Goal: Task Accomplishment & Management: Use online tool/utility

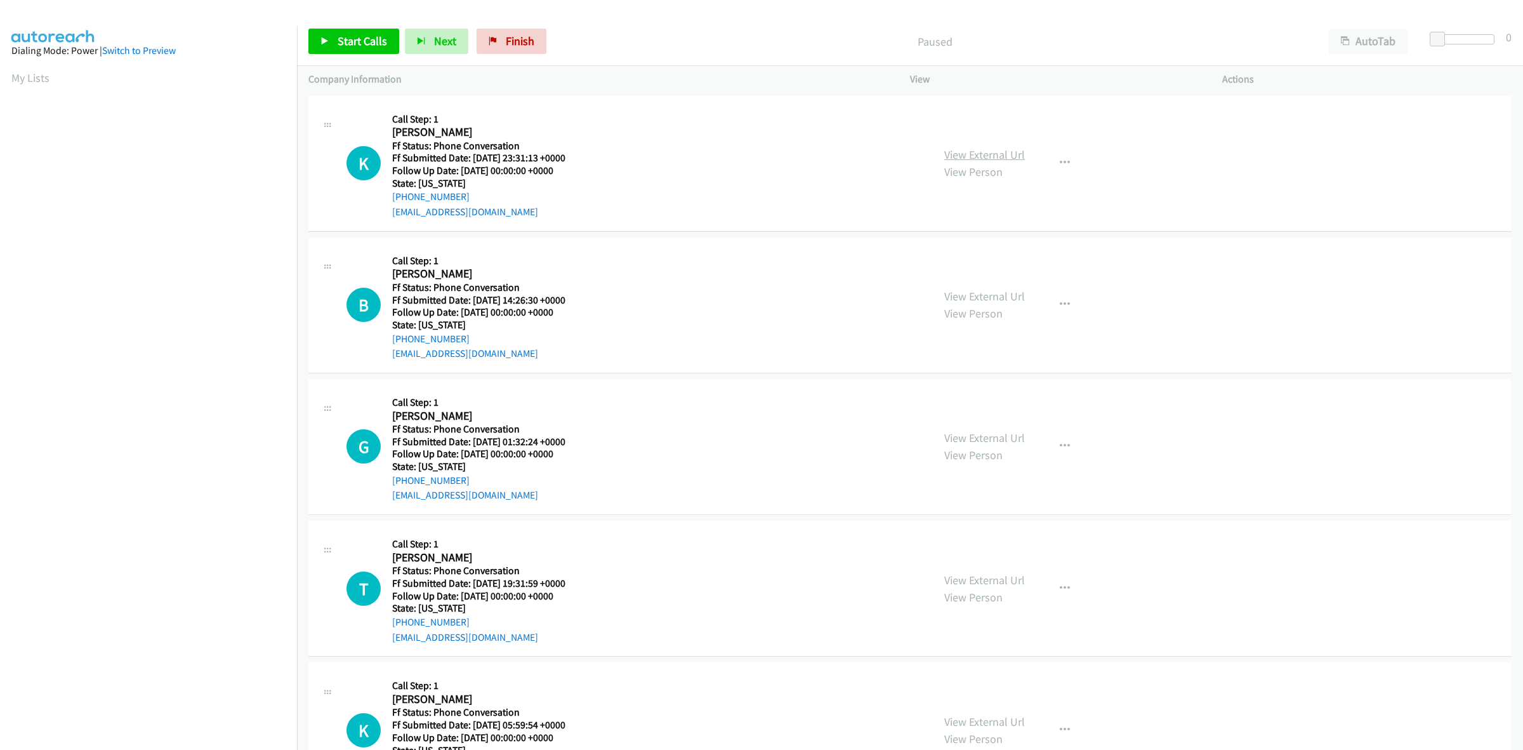
click at [972, 150] on link "View External Url" at bounding box center [985, 154] width 81 height 15
click at [1001, 302] on link "View External Url" at bounding box center [985, 296] width 81 height 15
click at [965, 430] on link "View External Url" at bounding box center [985, 437] width 81 height 15
click at [1007, 575] on link "View External Url" at bounding box center [985, 580] width 81 height 15
click at [1060, 162] on icon "button" at bounding box center [1065, 163] width 10 height 10
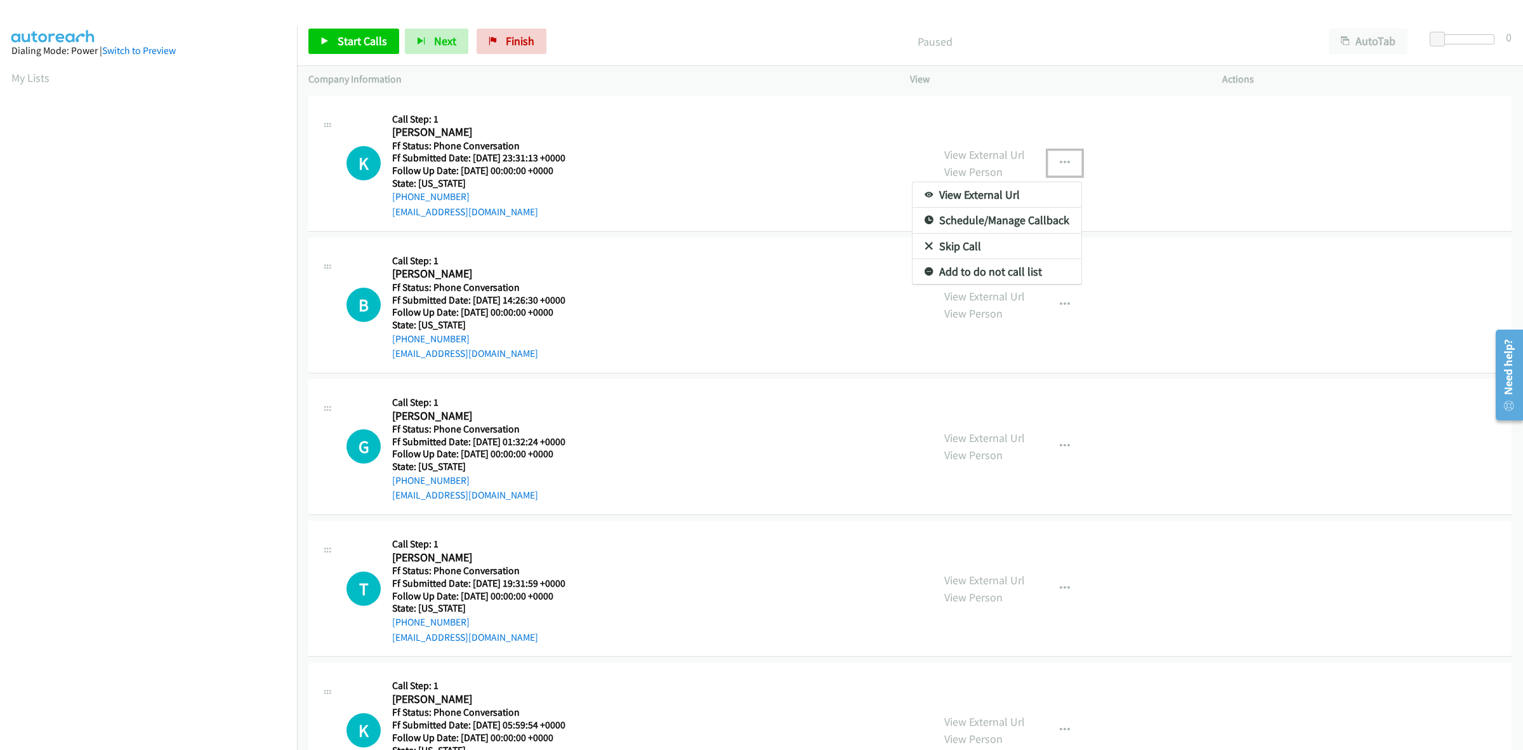
click at [971, 265] on link "Add to do not call list" at bounding box center [997, 271] width 169 height 25
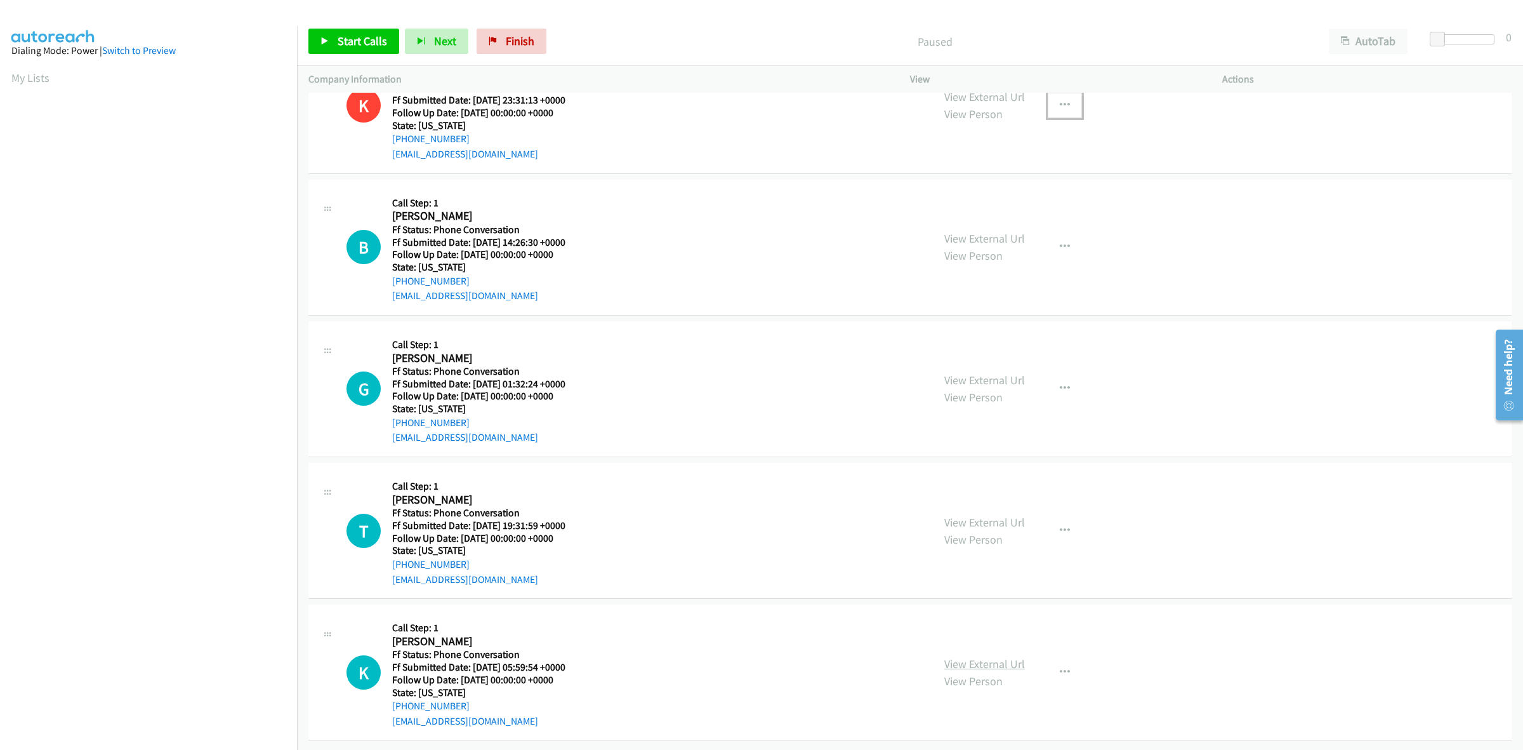
click at [972, 656] on link "View External Url" at bounding box center [985, 663] width 81 height 15
click at [350, 46] on span "Start Calls" at bounding box center [363, 41] width 50 height 15
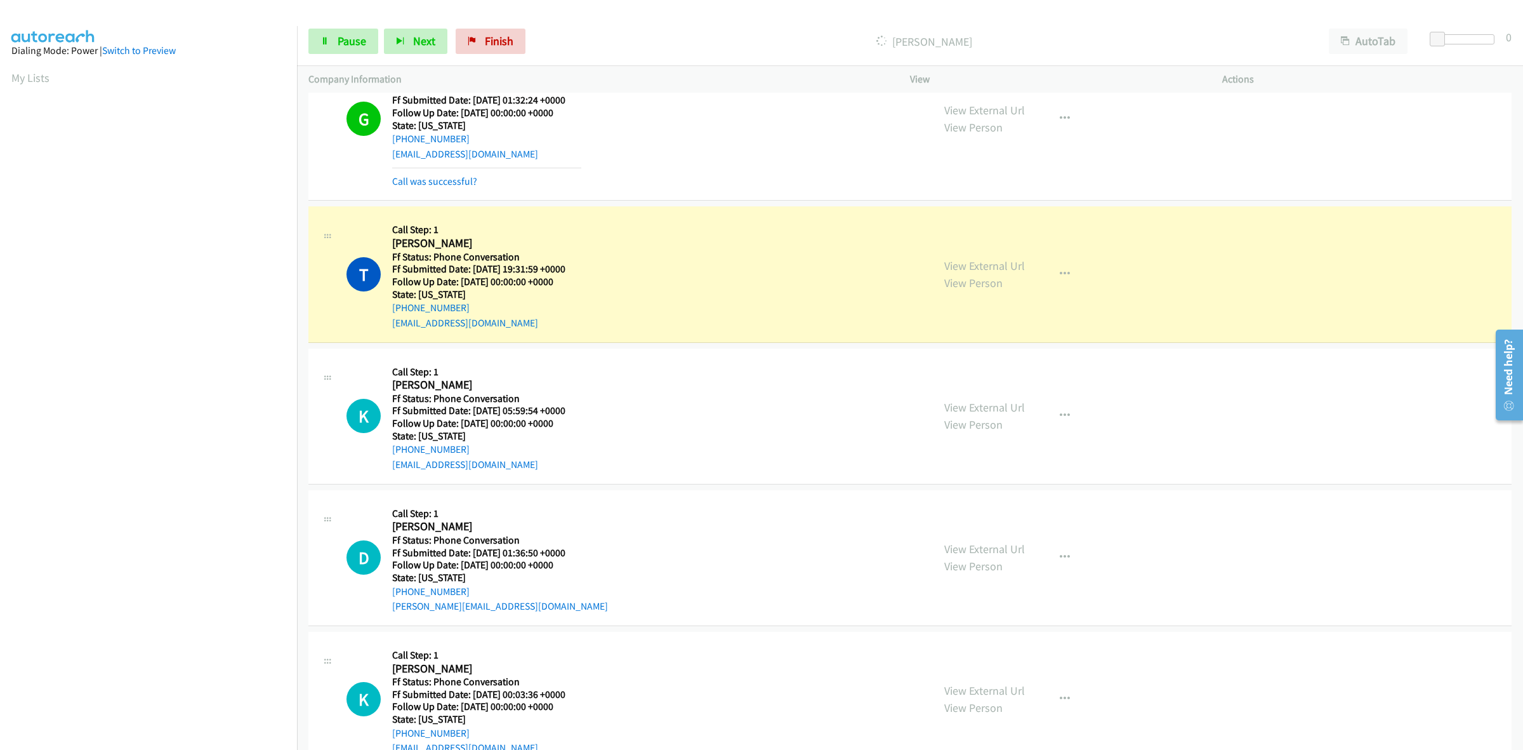
scroll to position [408, 0]
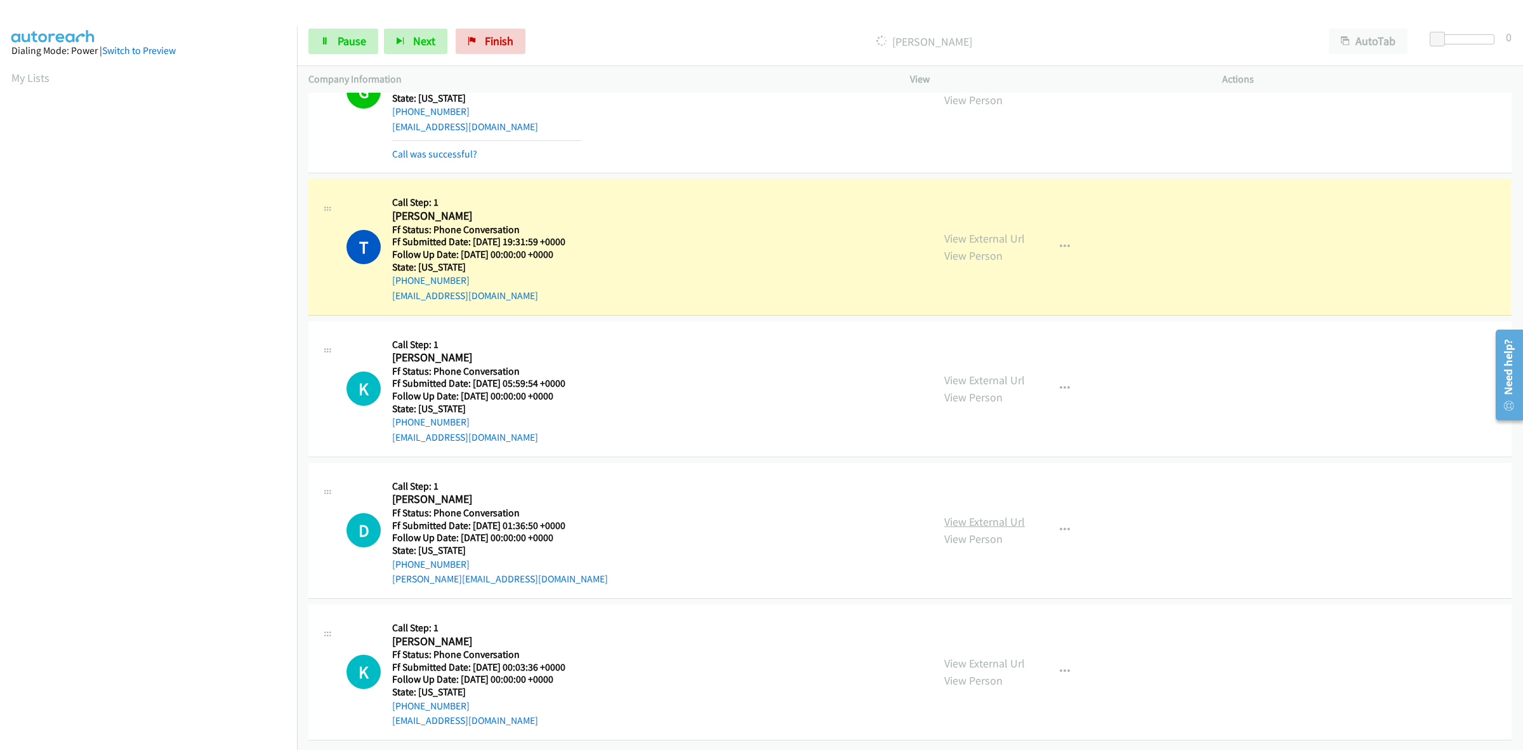
click at [1012, 514] on link "View External Url" at bounding box center [985, 521] width 81 height 15
click at [976, 656] on link "View External Url" at bounding box center [985, 663] width 81 height 15
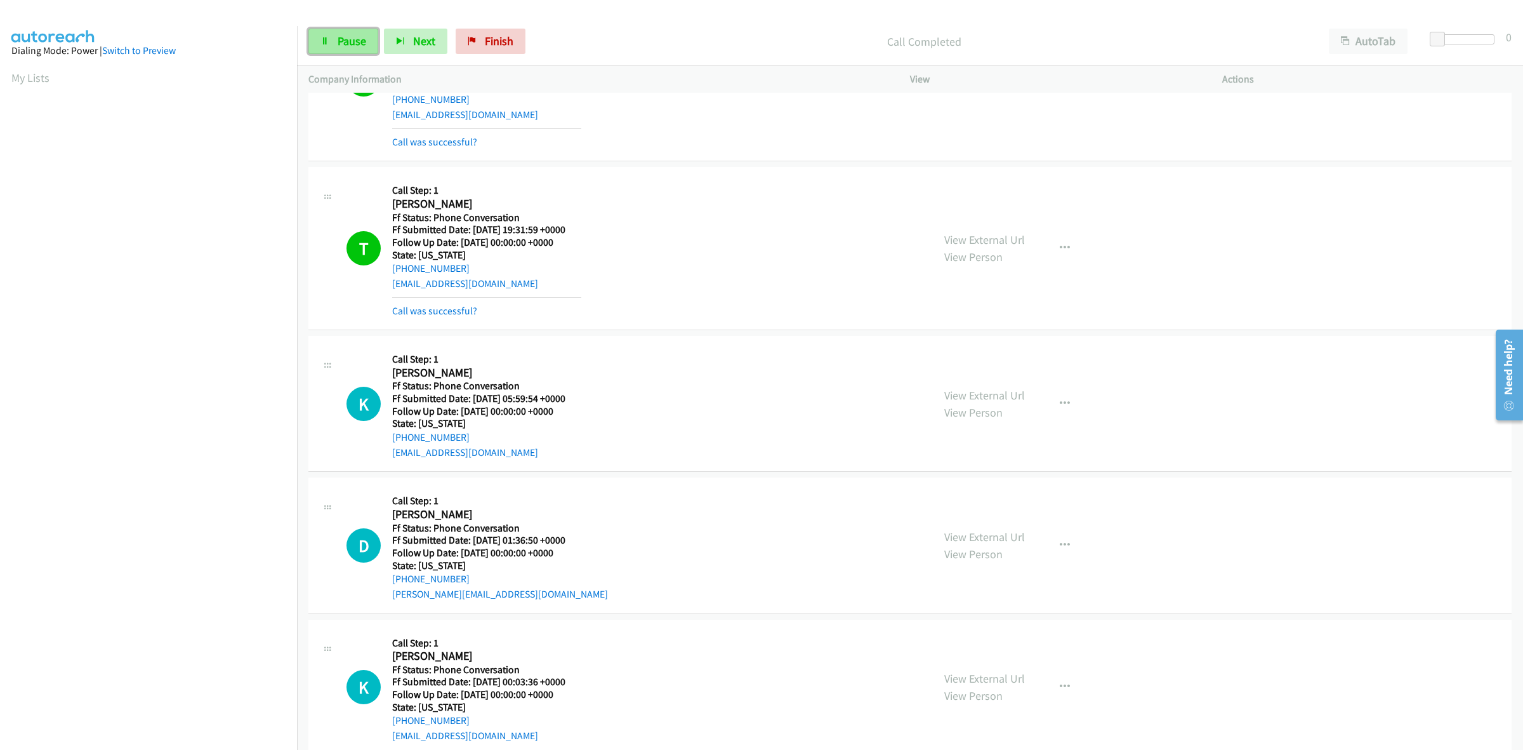
click at [335, 37] on link "Pause" at bounding box center [343, 41] width 70 height 25
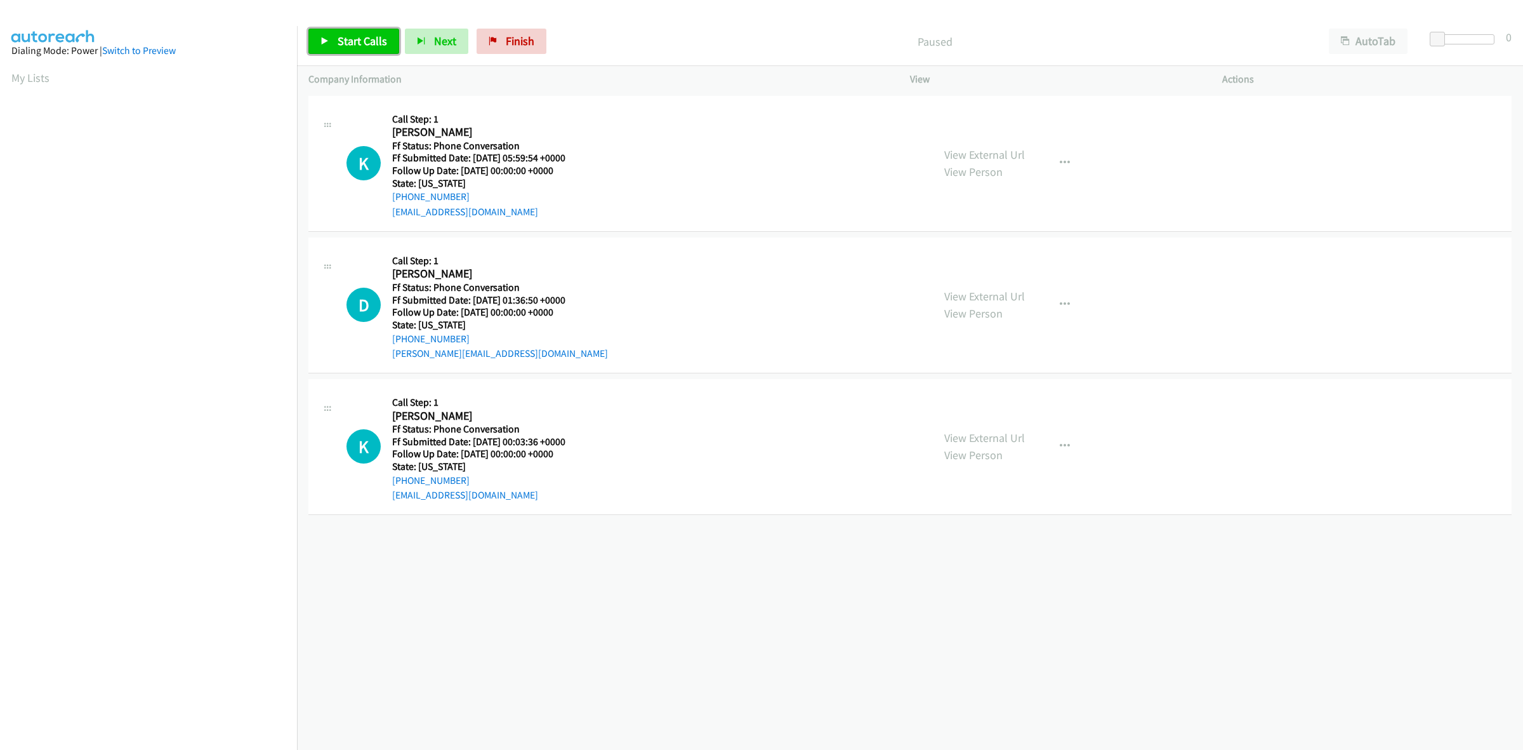
click at [338, 46] on span "Start Calls" at bounding box center [363, 41] width 50 height 15
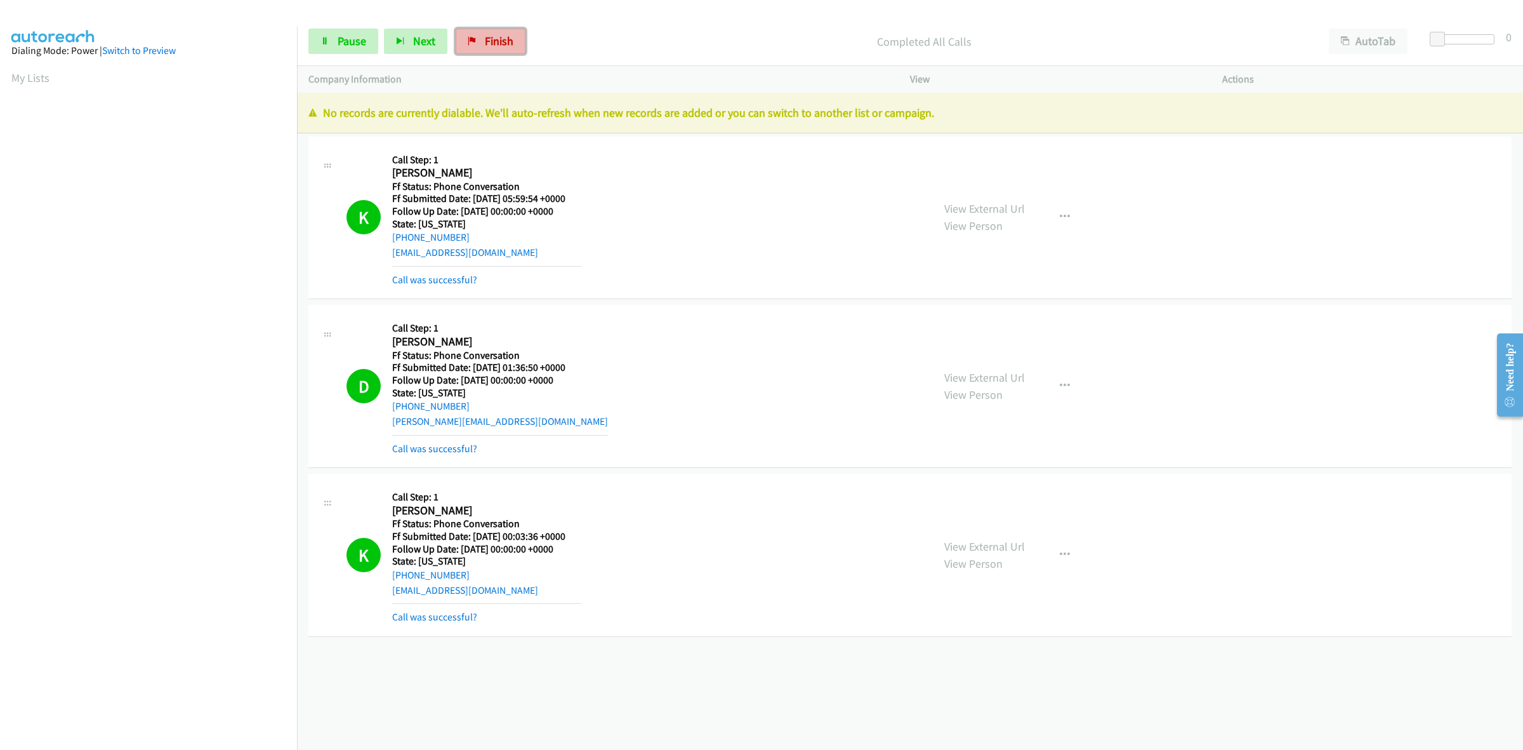
click at [492, 34] on span "Finish" at bounding box center [499, 41] width 29 height 15
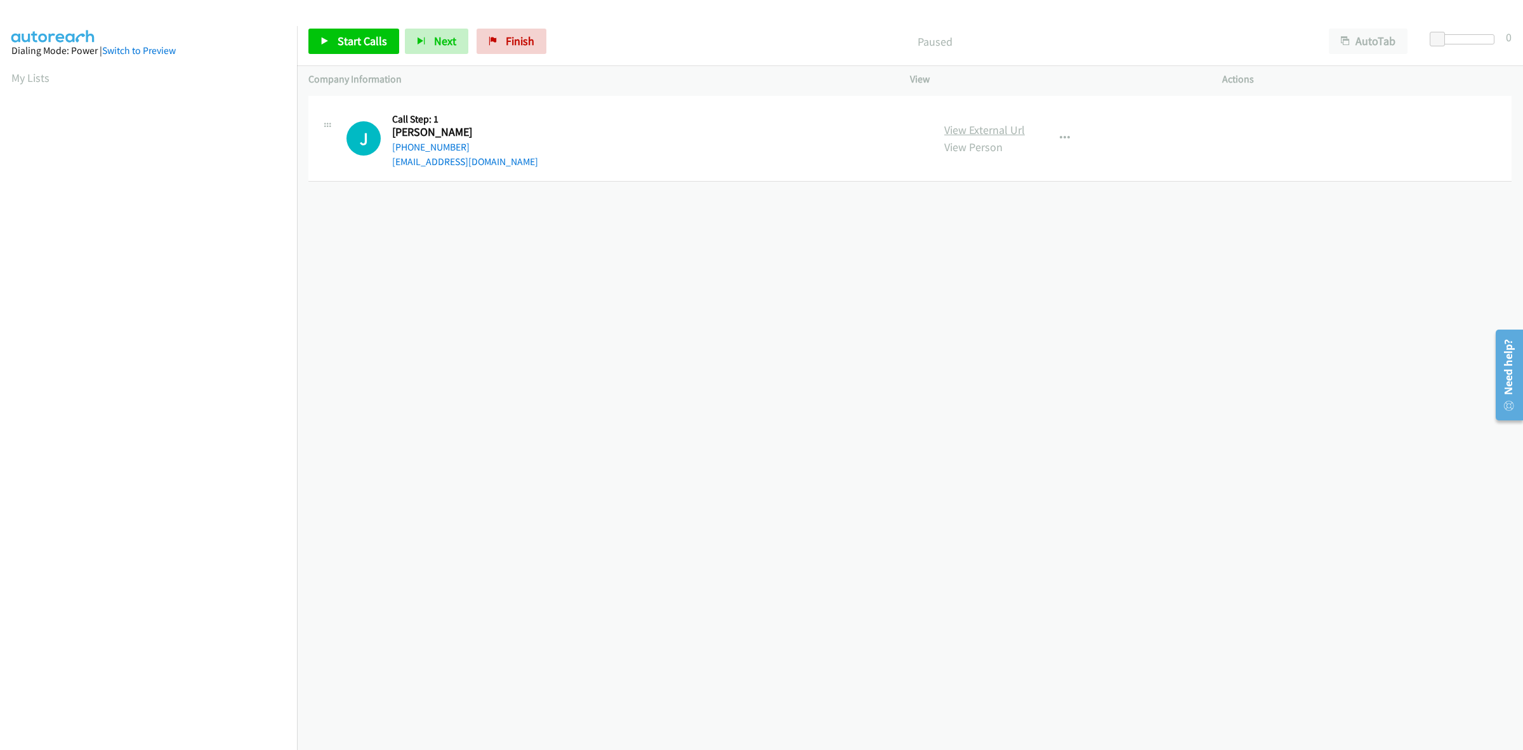
click at [1012, 132] on link "View External Url" at bounding box center [985, 130] width 81 height 15
click at [375, 37] on span "Start Calls" at bounding box center [363, 41] width 50 height 15
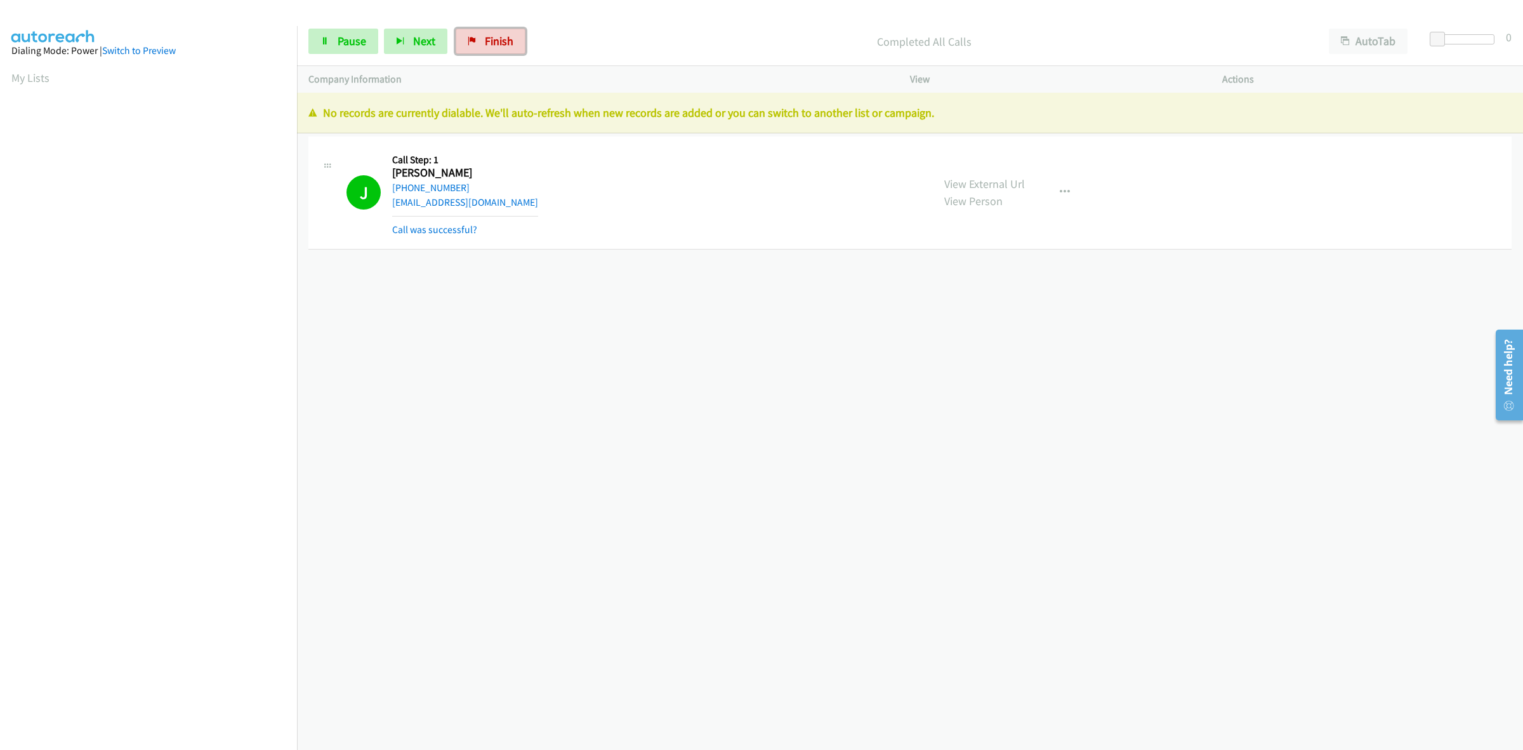
click at [493, 34] on span "Finish" at bounding box center [499, 41] width 29 height 15
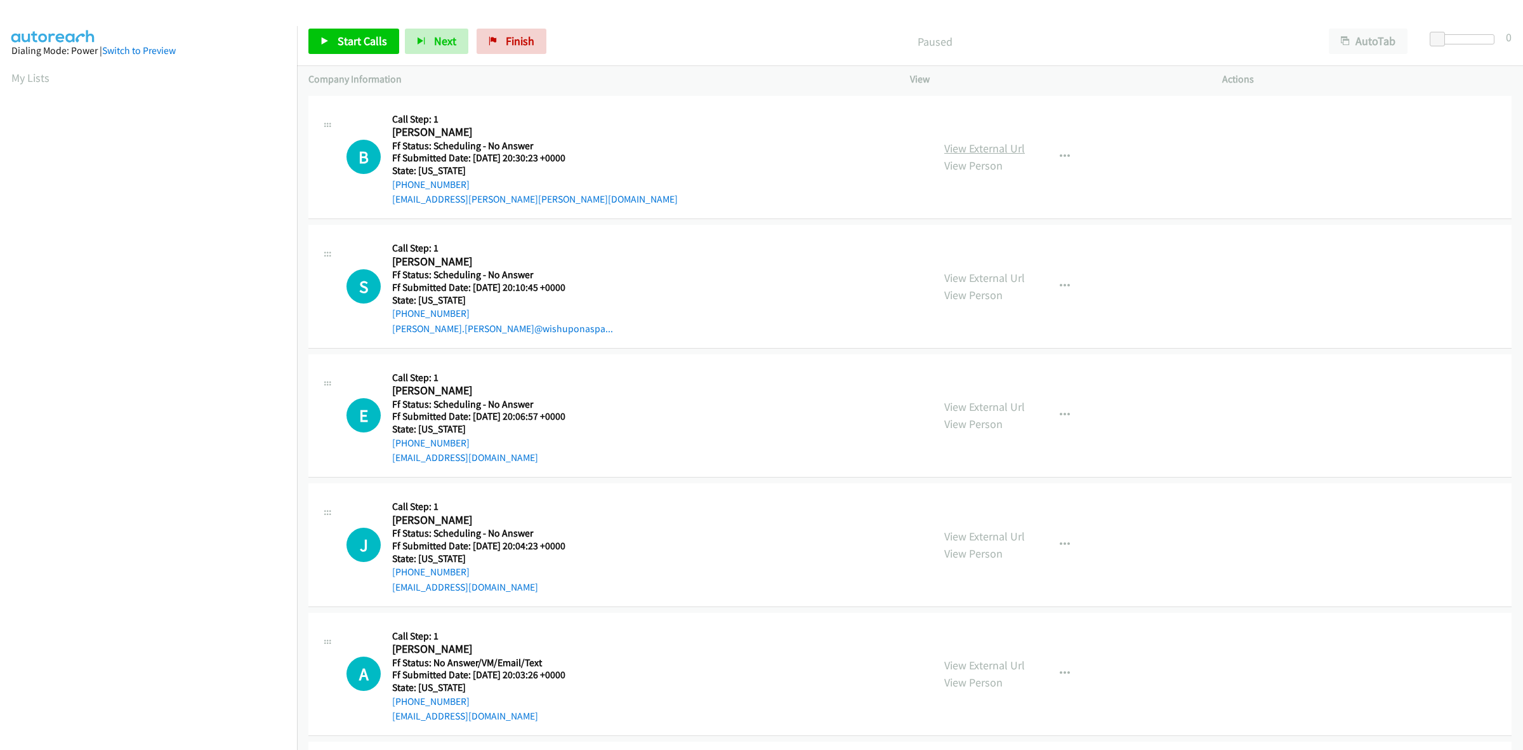
click at [1014, 147] on link "View External Url" at bounding box center [985, 148] width 81 height 15
click at [994, 281] on link "View External Url" at bounding box center [985, 277] width 81 height 15
click at [969, 405] on link "View External Url" at bounding box center [985, 406] width 81 height 15
click at [995, 536] on link "View External Url" at bounding box center [985, 536] width 81 height 15
click at [1007, 661] on link "View External Url" at bounding box center [985, 665] width 81 height 15
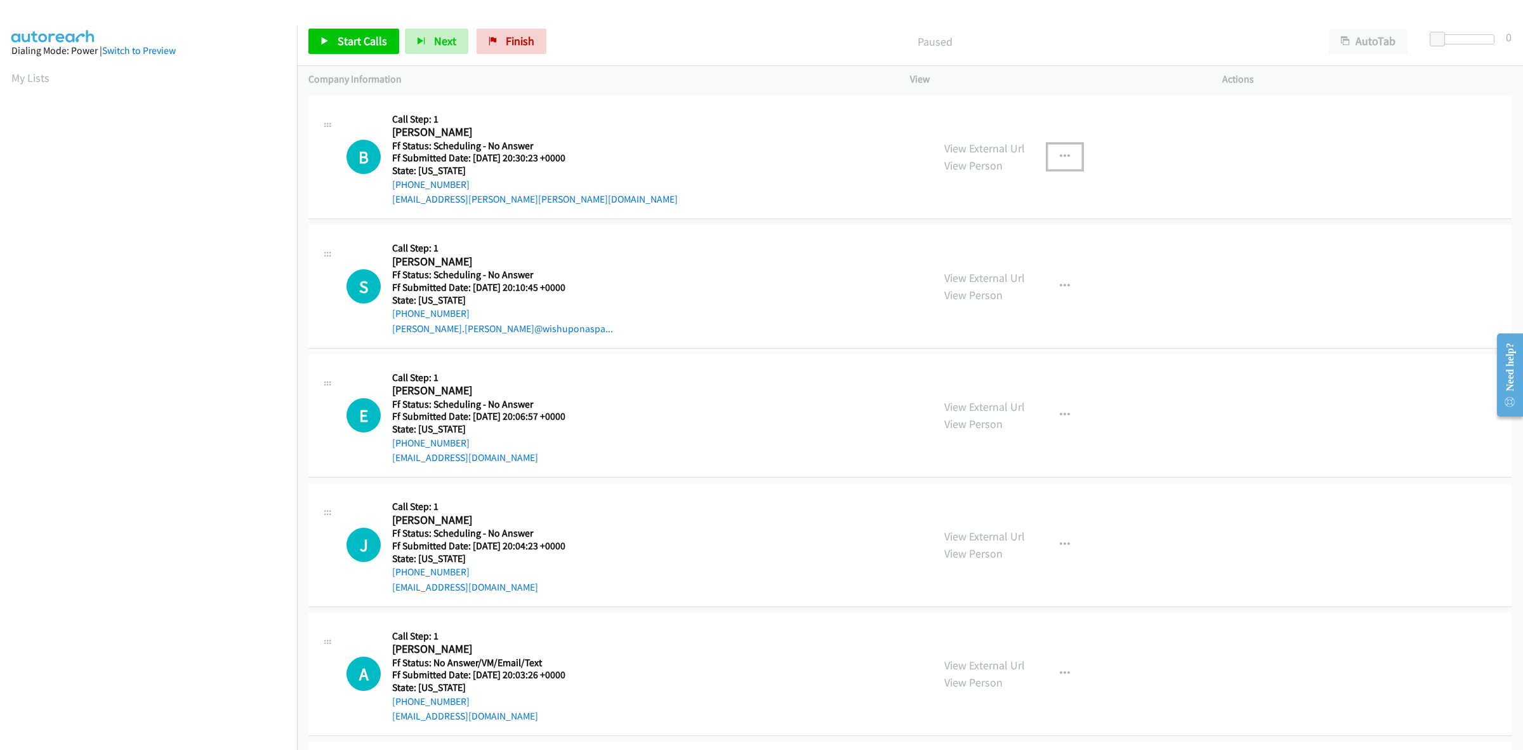
click at [1061, 157] on icon "button" at bounding box center [1065, 157] width 10 height 10
click at [970, 242] on link "Skip Call" at bounding box center [997, 239] width 169 height 25
click at [357, 36] on span "Start Calls" at bounding box center [363, 41] width 50 height 15
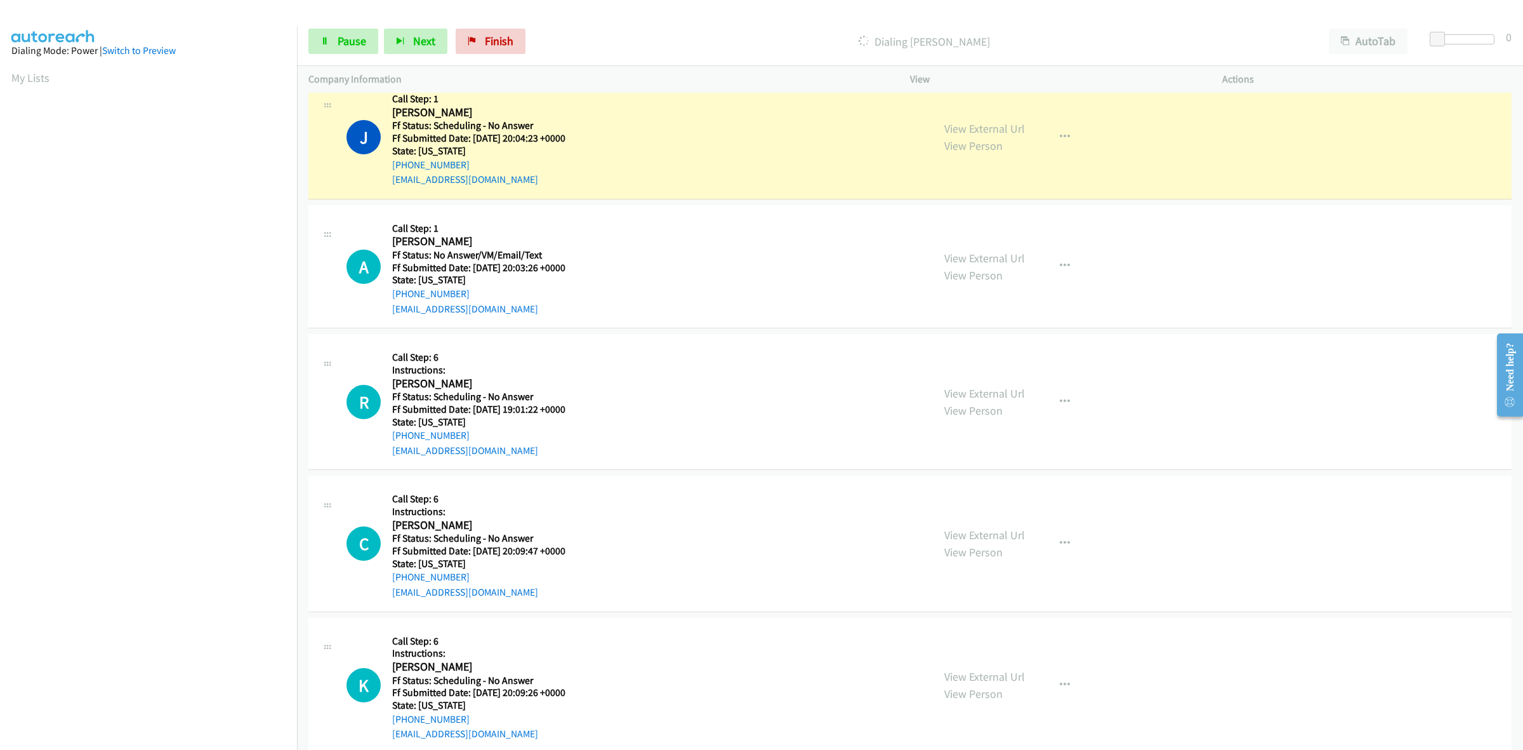
scroll to position [476, 0]
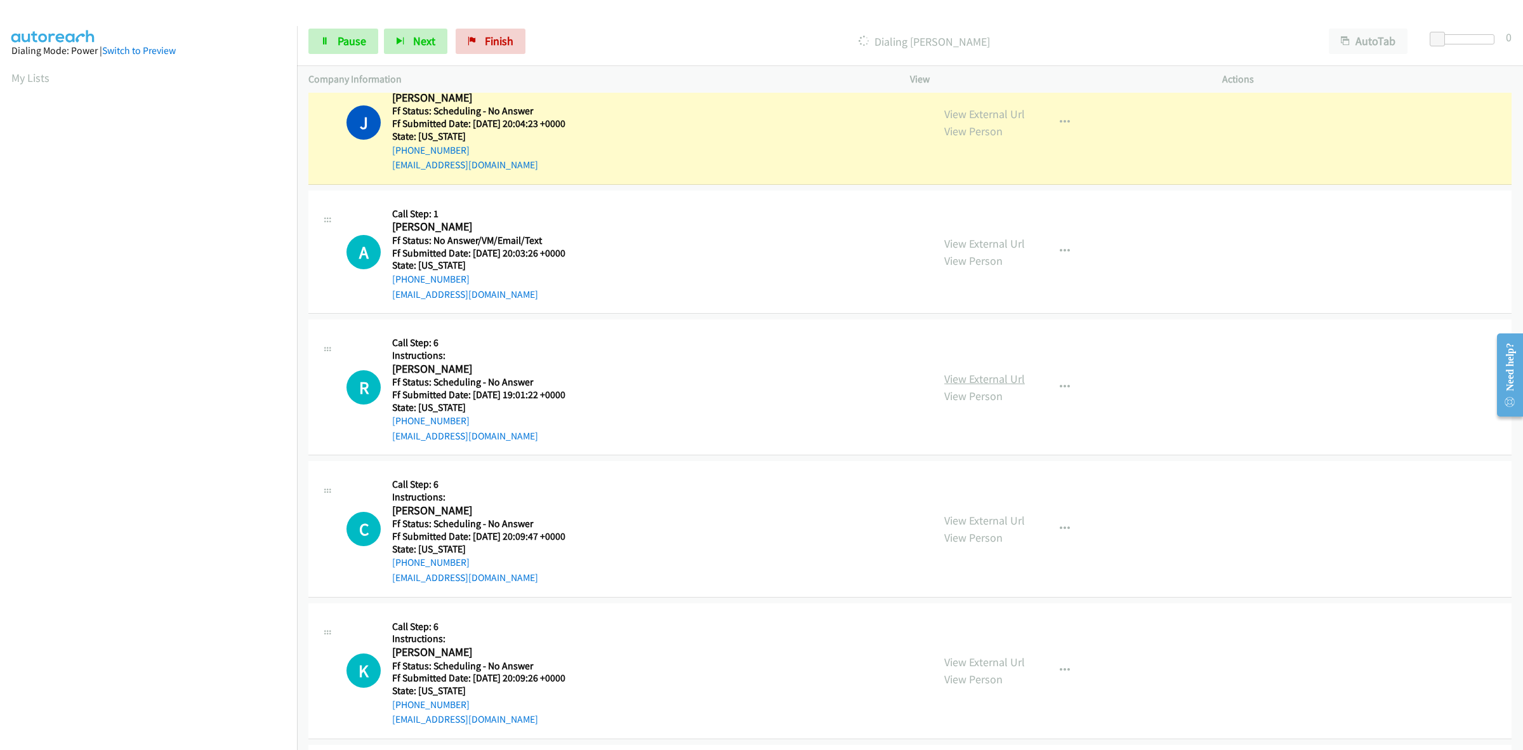
click at [997, 381] on link "View External Url" at bounding box center [985, 378] width 81 height 15
click at [1004, 521] on link "View External Url" at bounding box center [985, 520] width 81 height 15
click at [1000, 658] on link "View External Url" at bounding box center [985, 661] width 81 height 15
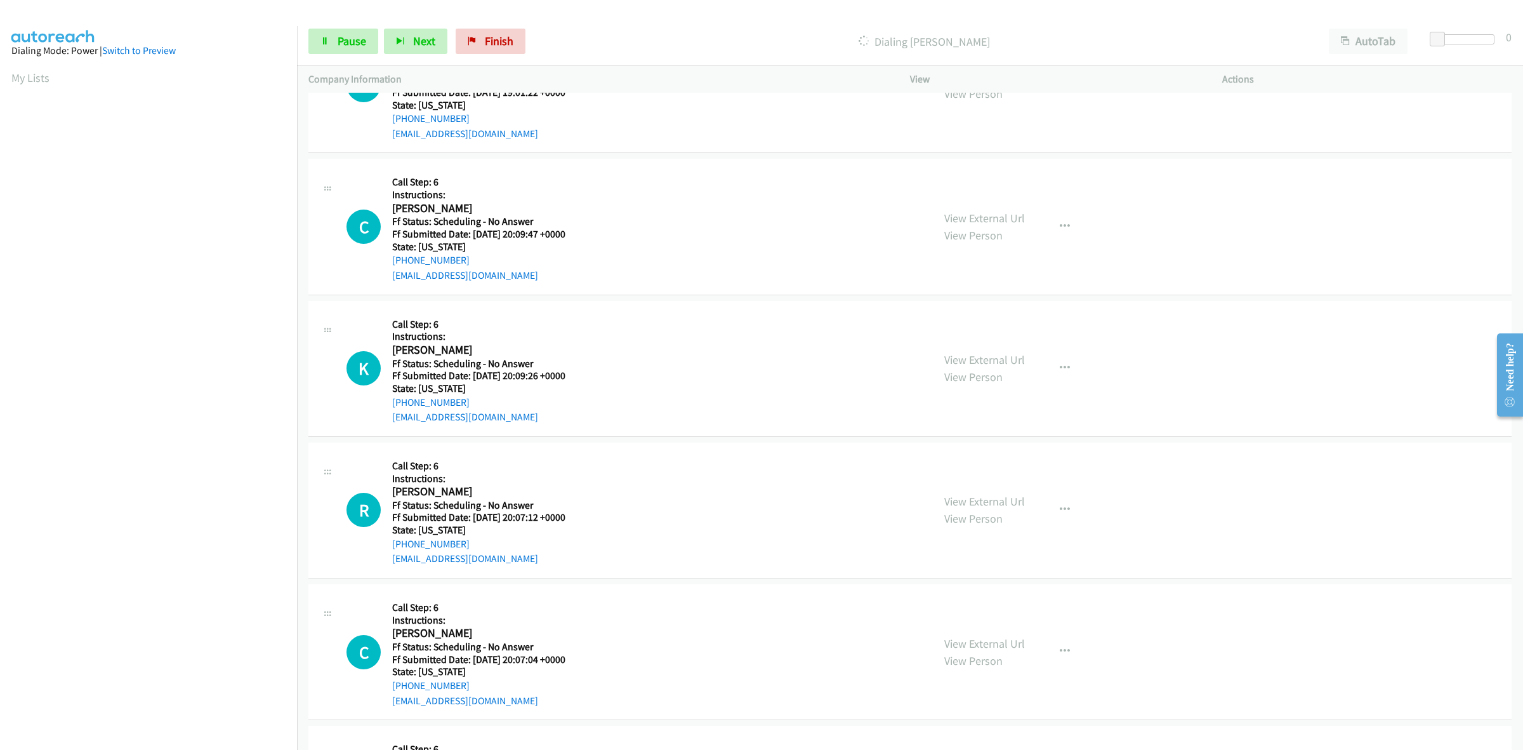
scroll to position [793, 0]
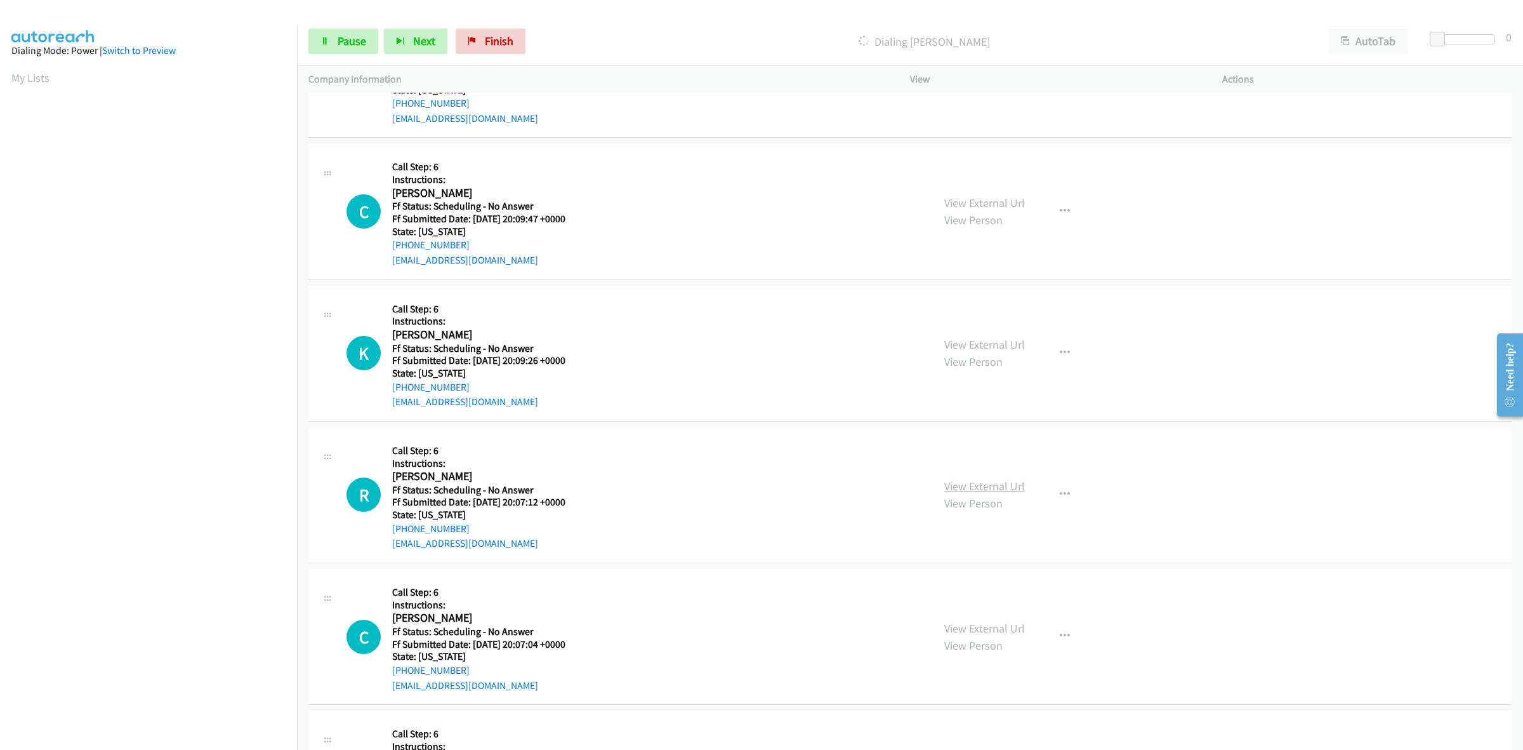
click at [991, 484] on link "View External Url" at bounding box center [985, 486] width 81 height 15
click at [962, 628] on link "View External Url" at bounding box center [985, 628] width 81 height 15
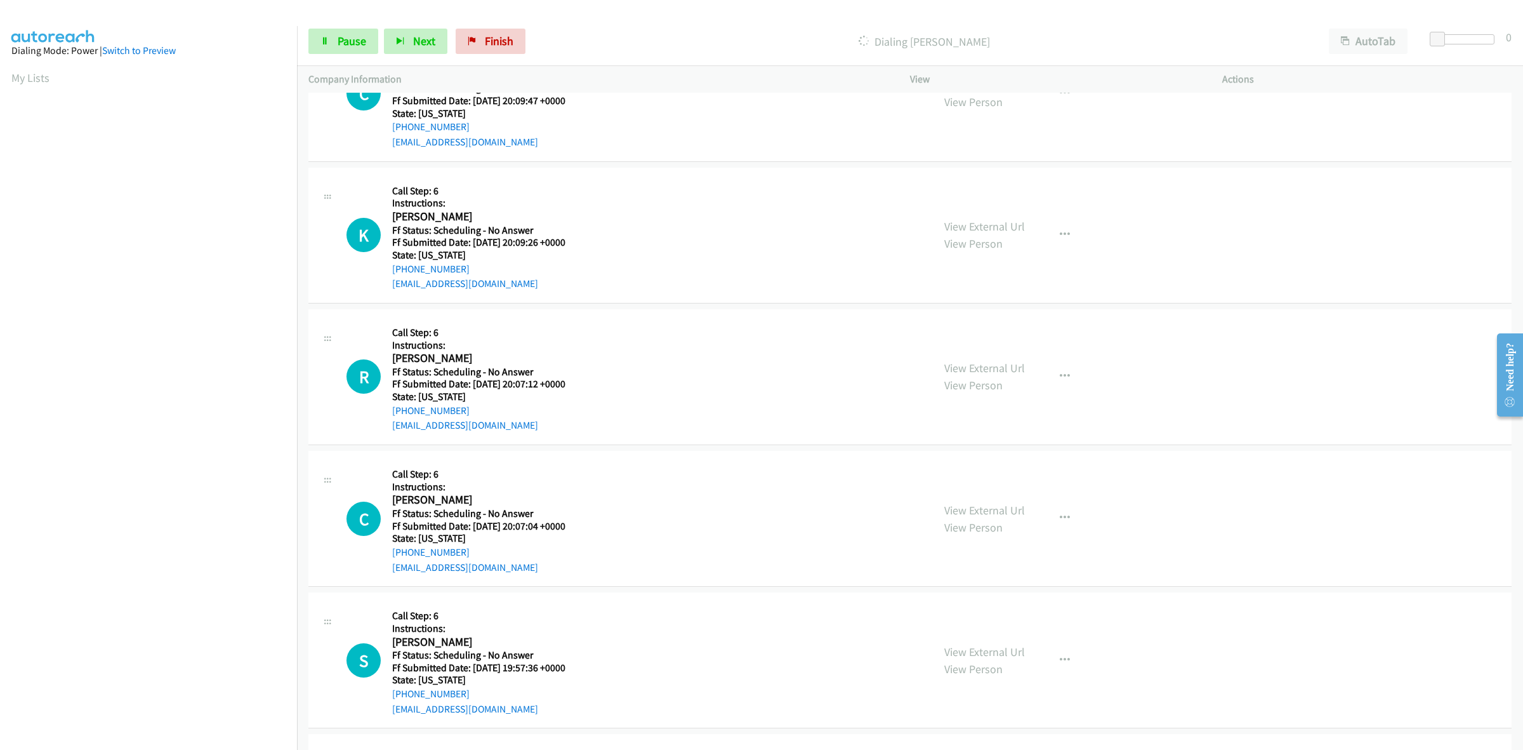
scroll to position [952, 0]
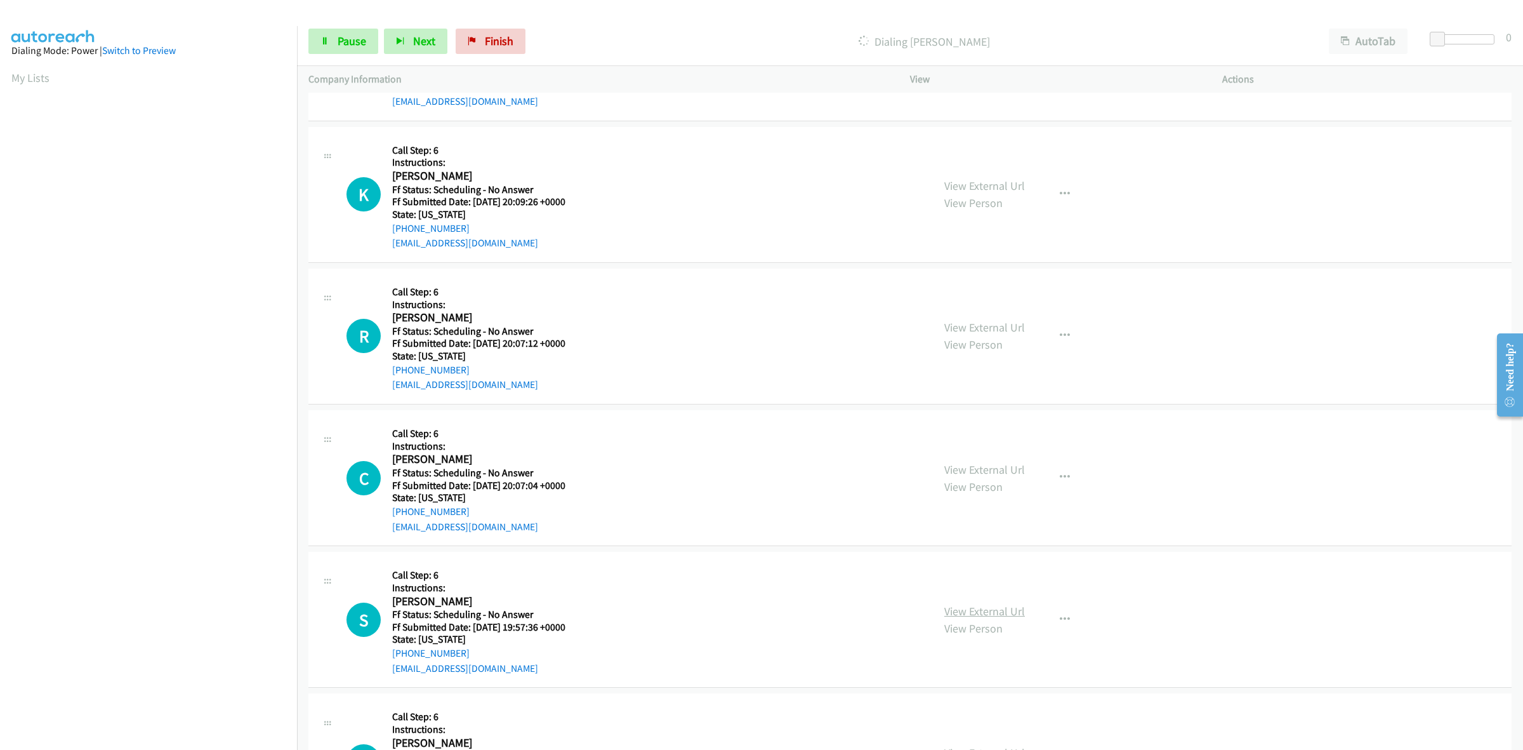
click at [984, 610] on link "View External Url" at bounding box center [985, 611] width 81 height 15
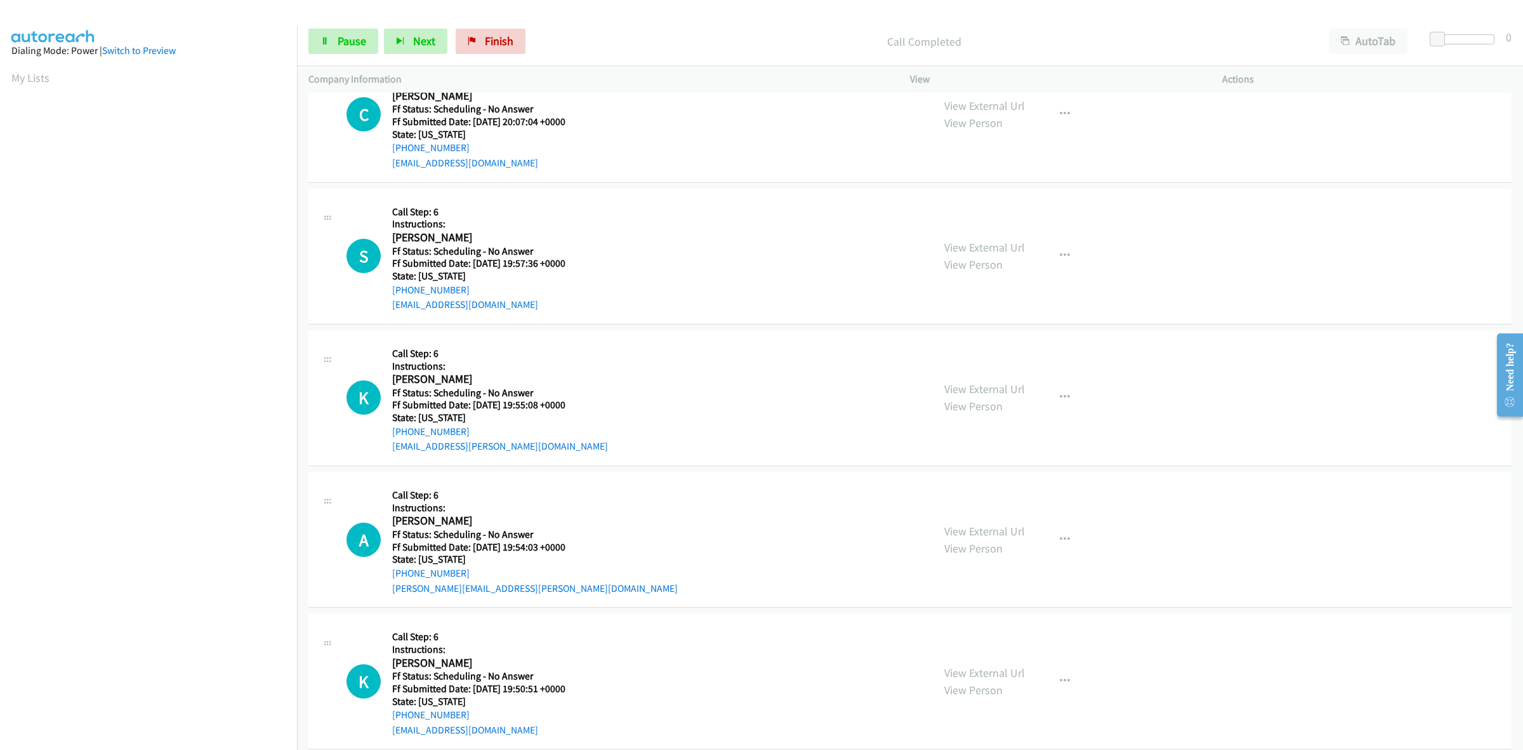
scroll to position [1428, 0]
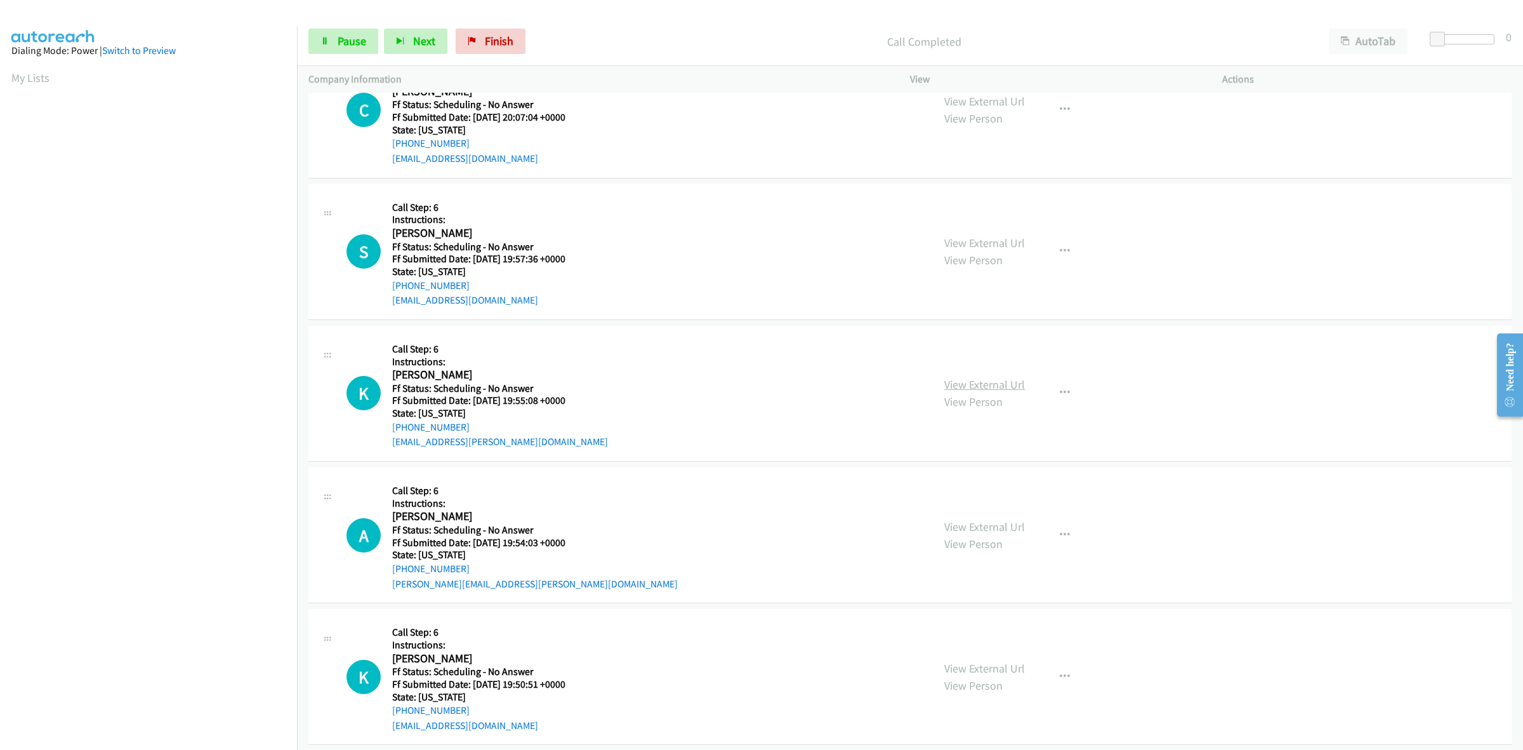
click at [981, 379] on link "View External Url" at bounding box center [985, 384] width 81 height 15
click at [966, 522] on link "View External Url" at bounding box center [985, 526] width 81 height 15
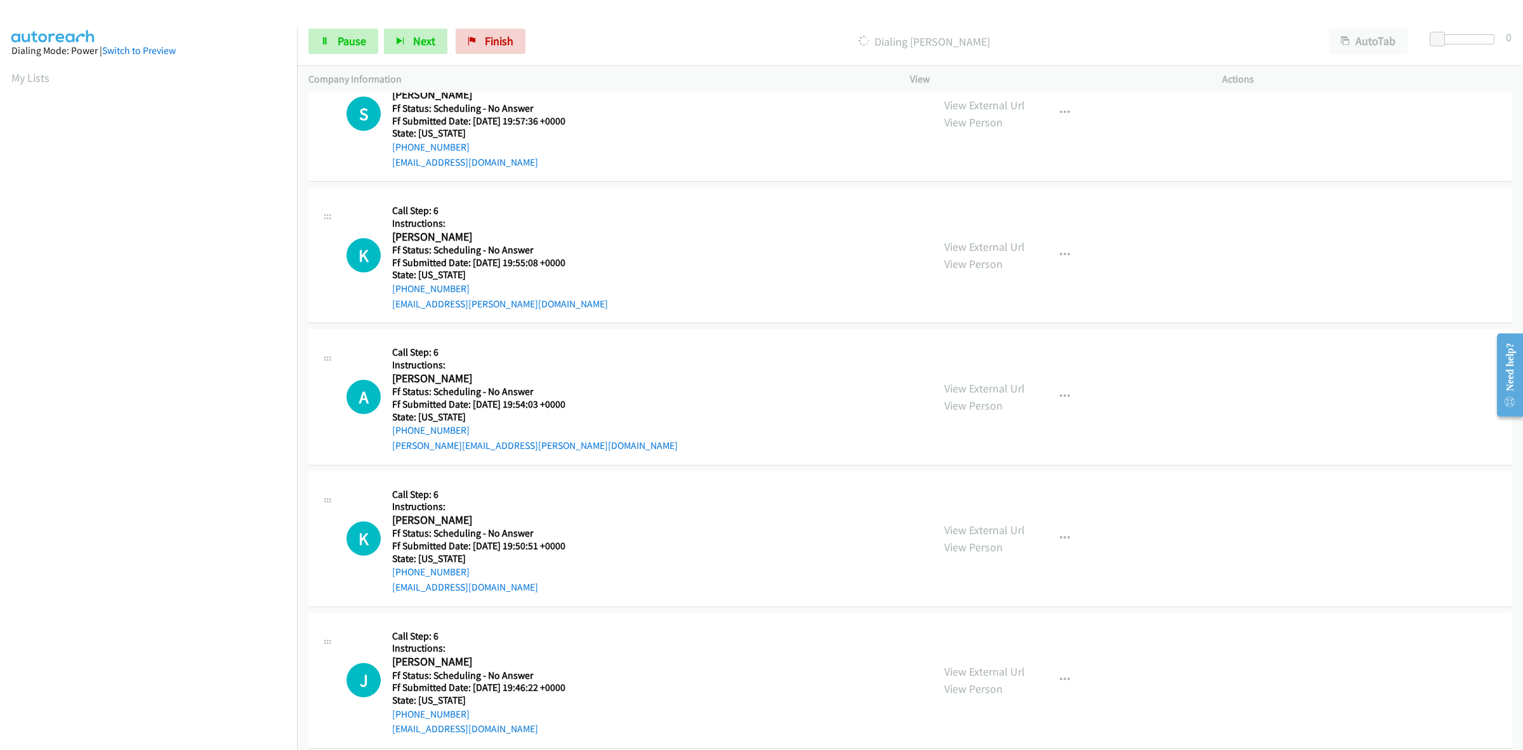
scroll to position [1680, 0]
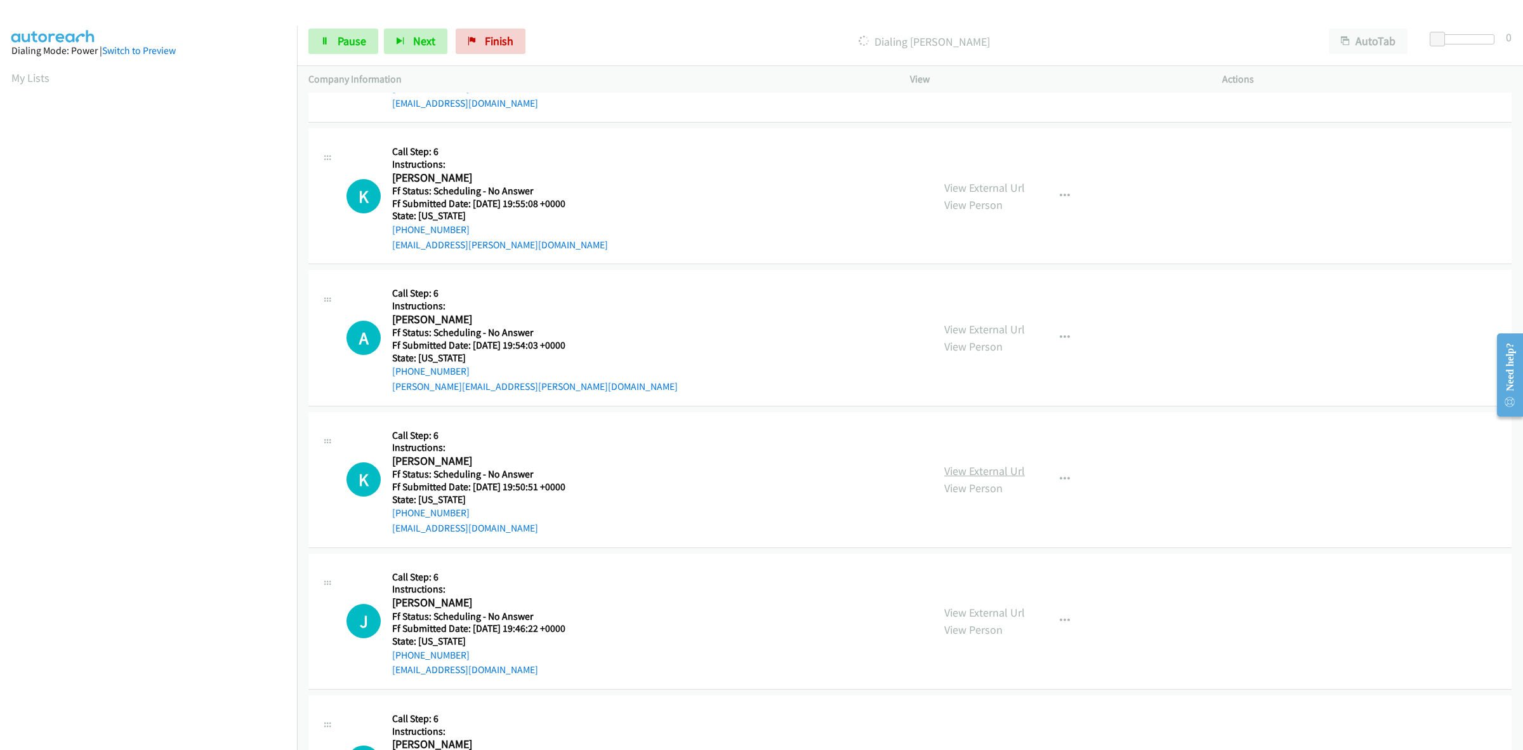
click at [1011, 474] on link "View External Url" at bounding box center [985, 470] width 81 height 15
click at [963, 608] on link "View External Url" at bounding box center [985, 612] width 81 height 15
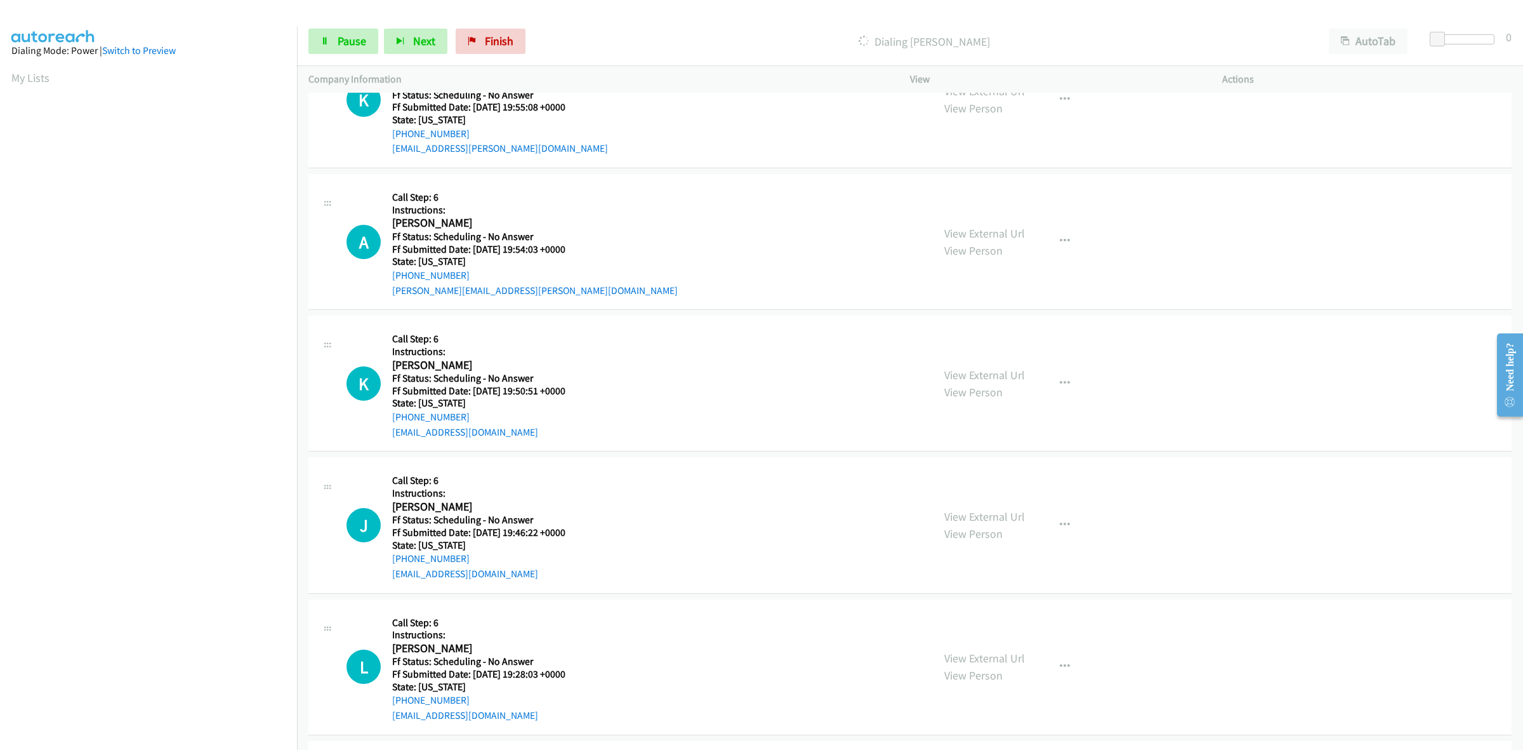
scroll to position [1866, 0]
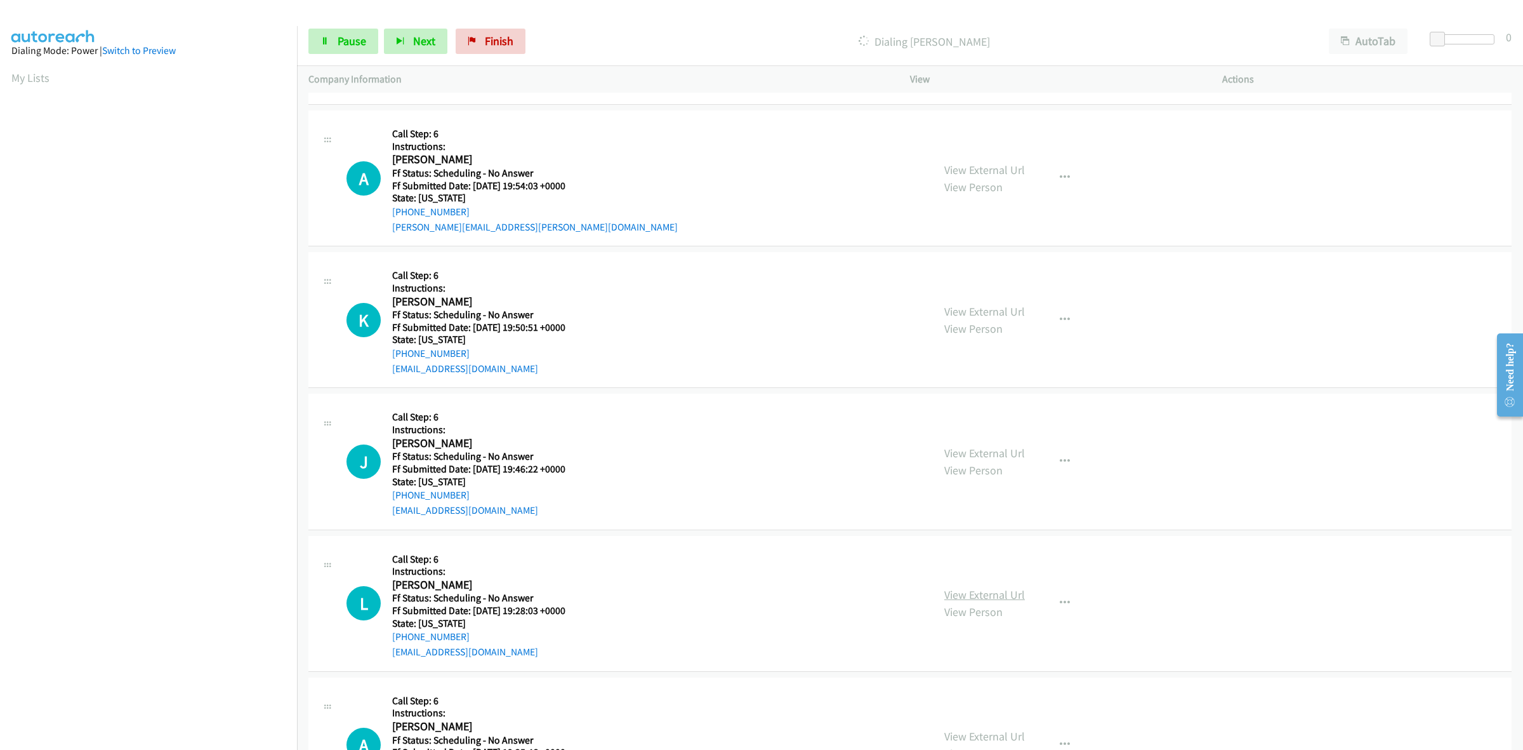
click at [978, 588] on link "View External Url" at bounding box center [985, 594] width 81 height 15
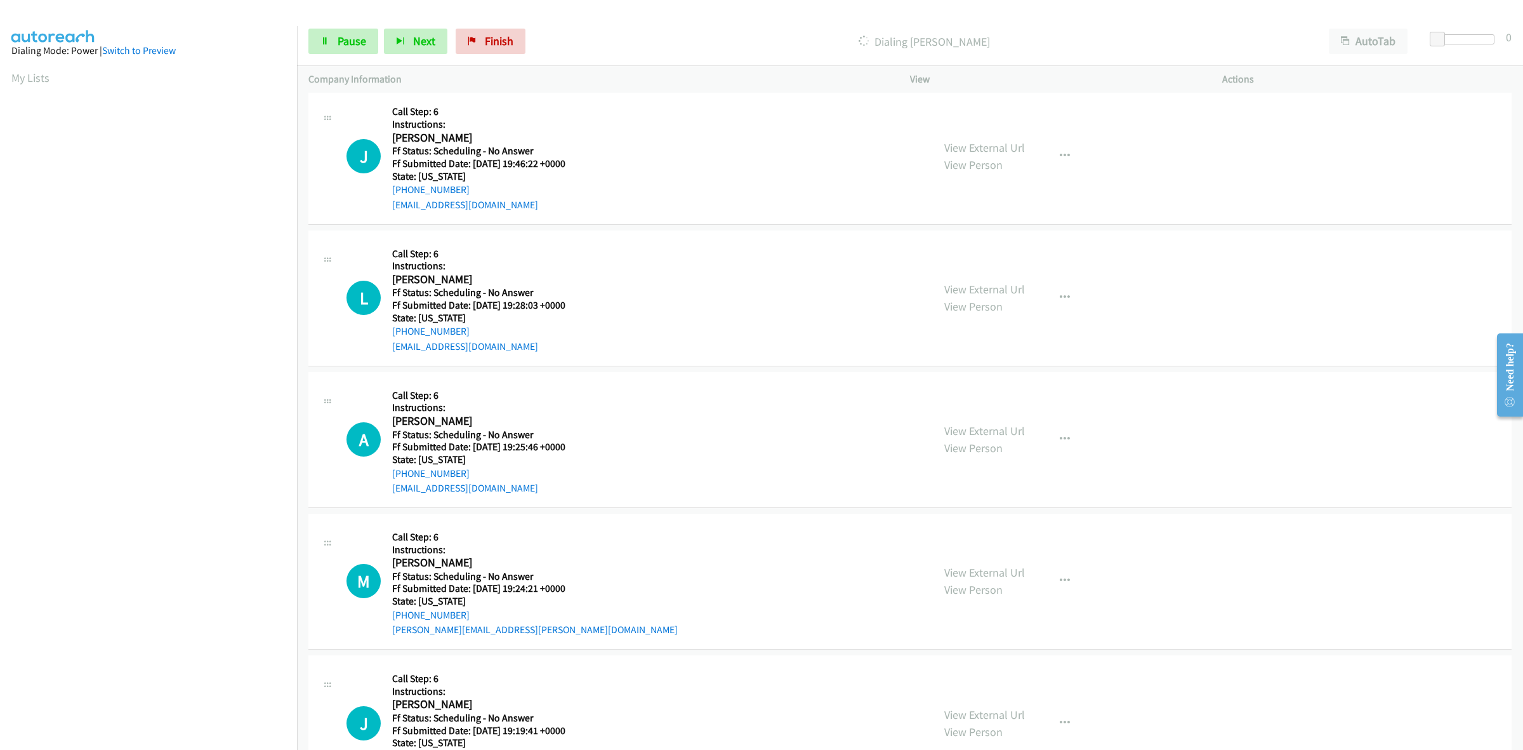
scroll to position [2184, 0]
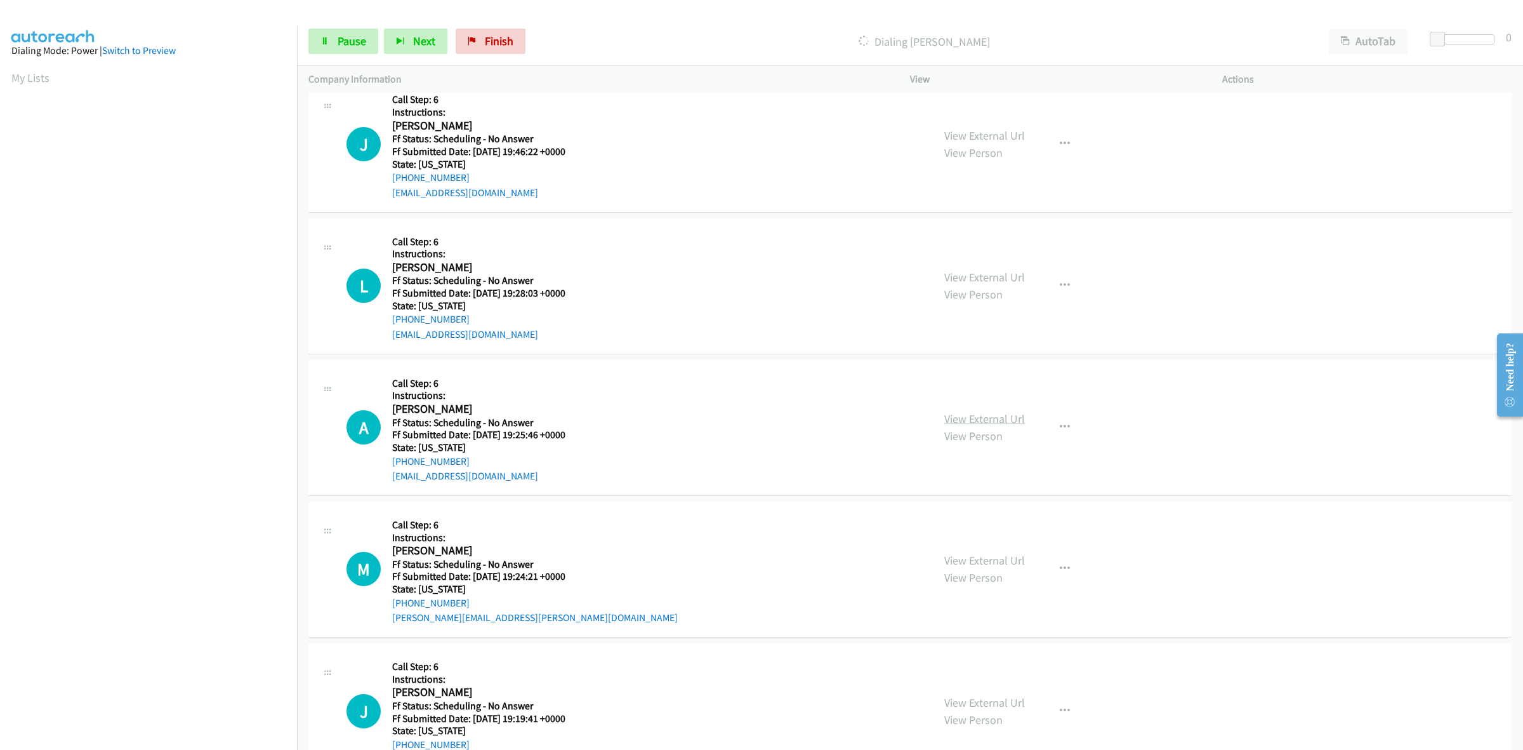
click at [976, 414] on link "View External Url" at bounding box center [985, 418] width 81 height 15
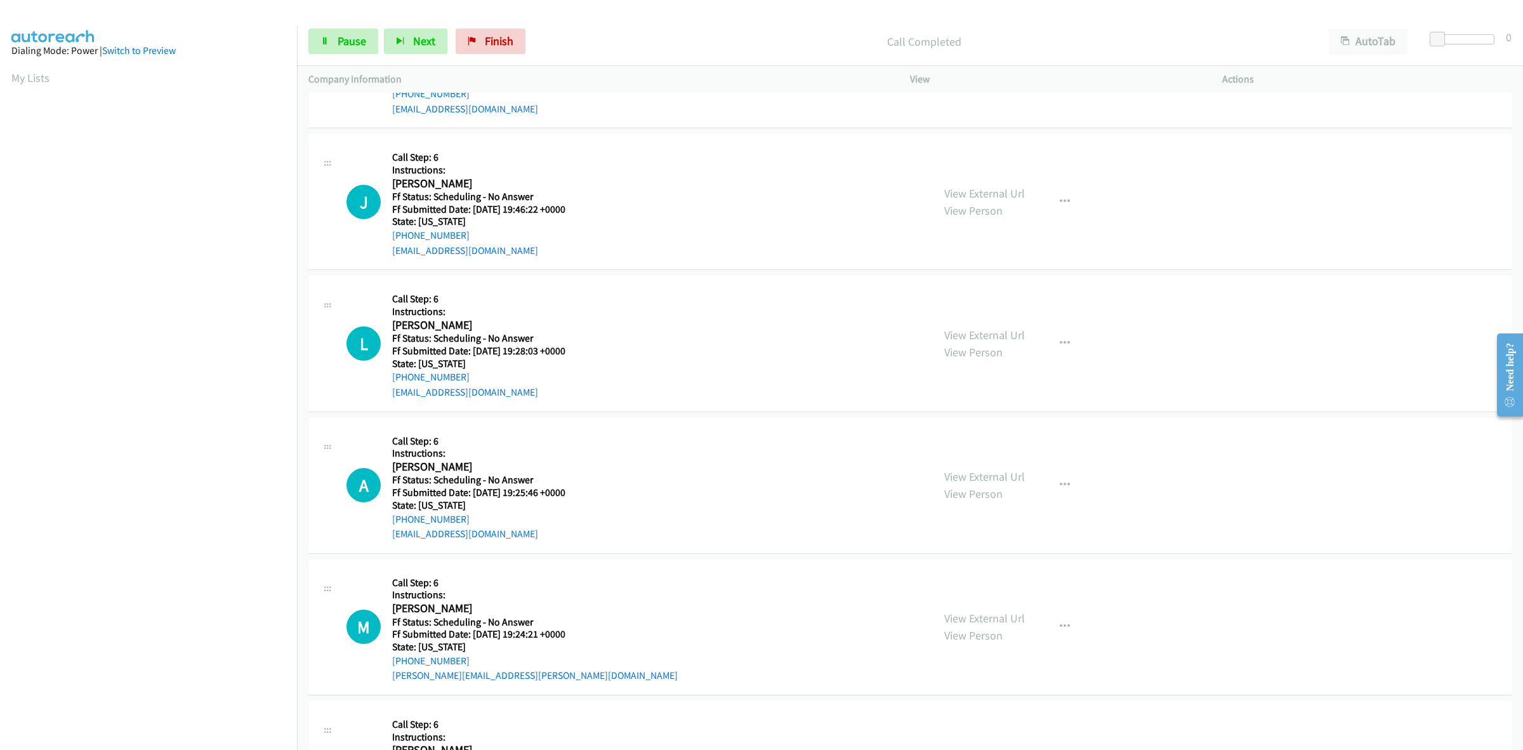
scroll to position [2211, 0]
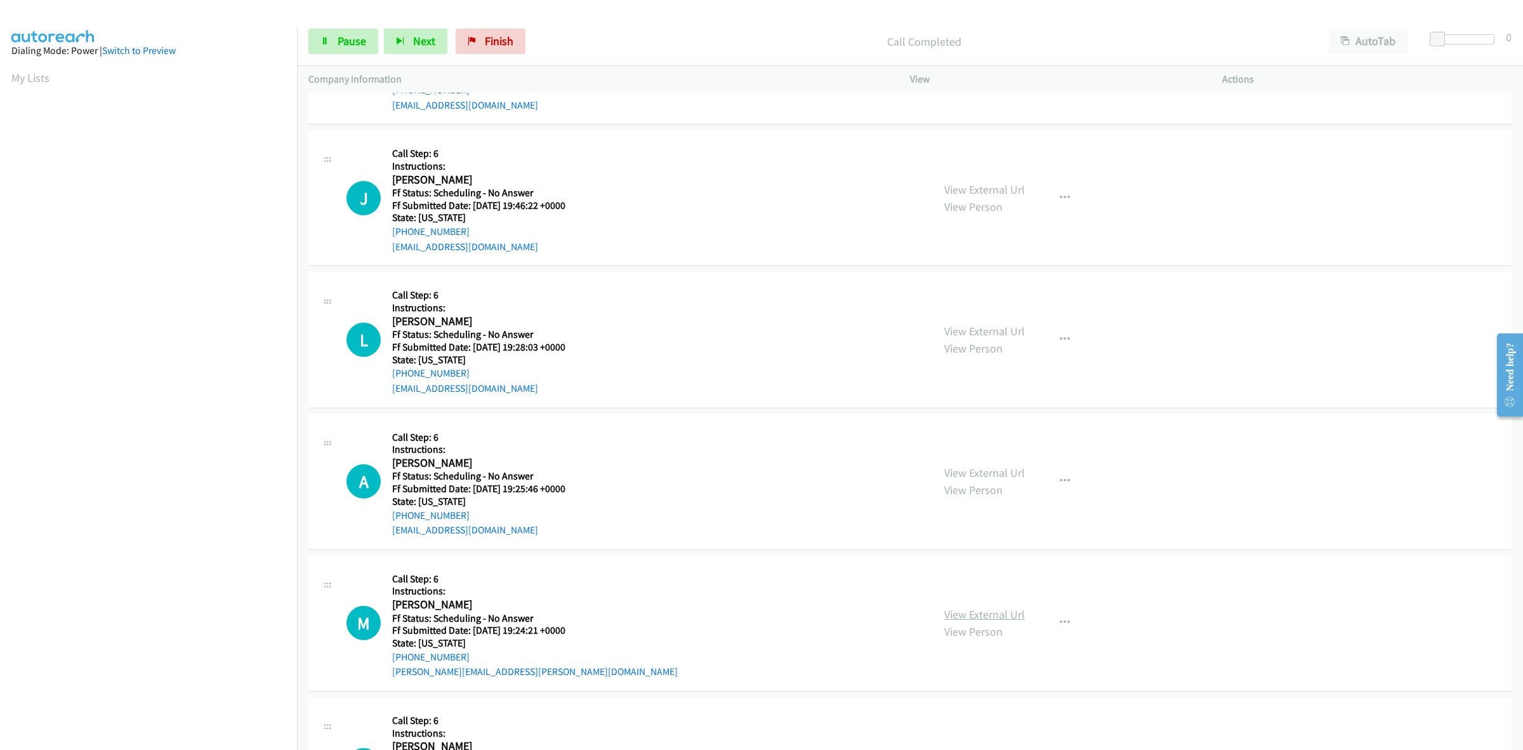
click at [974, 613] on link "View External Url" at bounding box center [985, 614] width 81 height 15
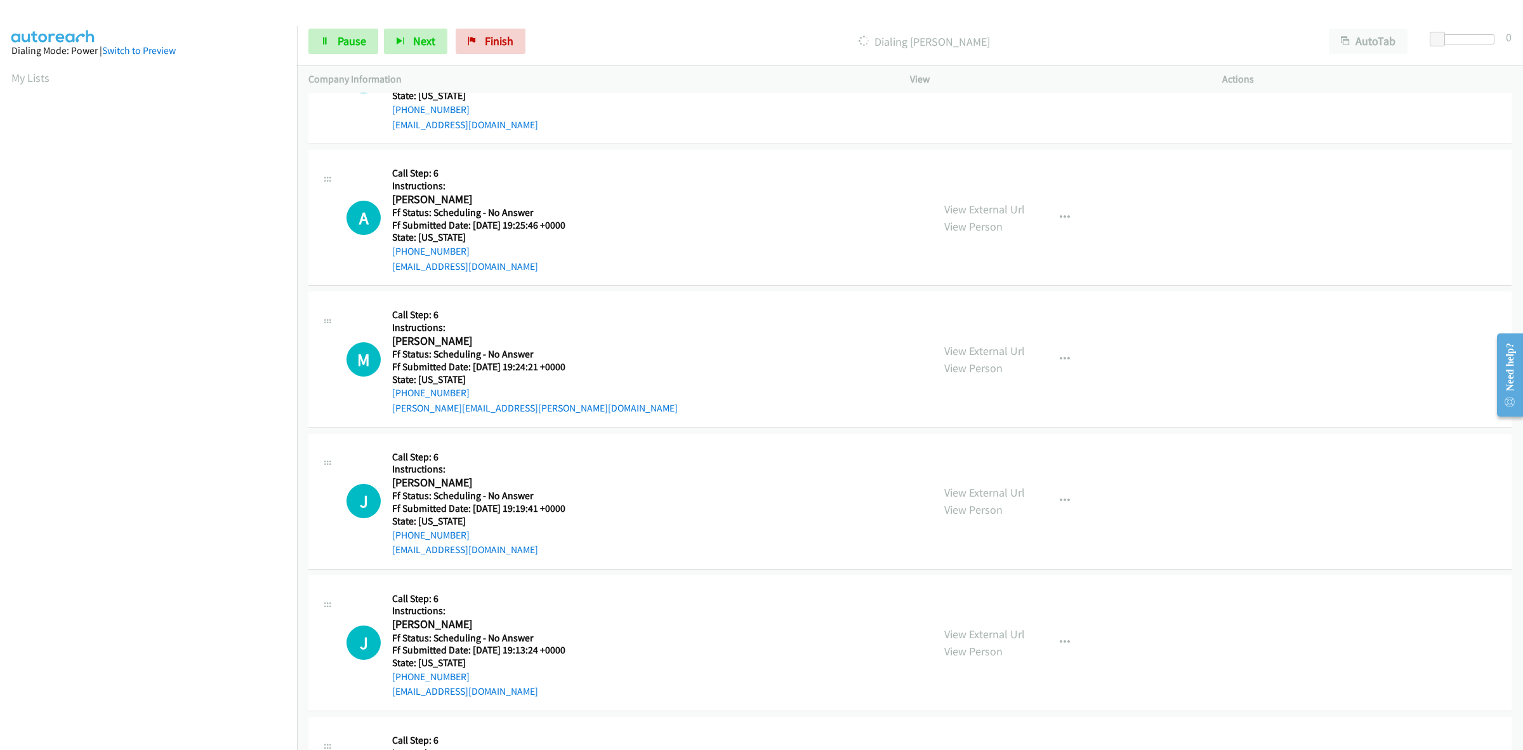
scroll to position [2528, 0]
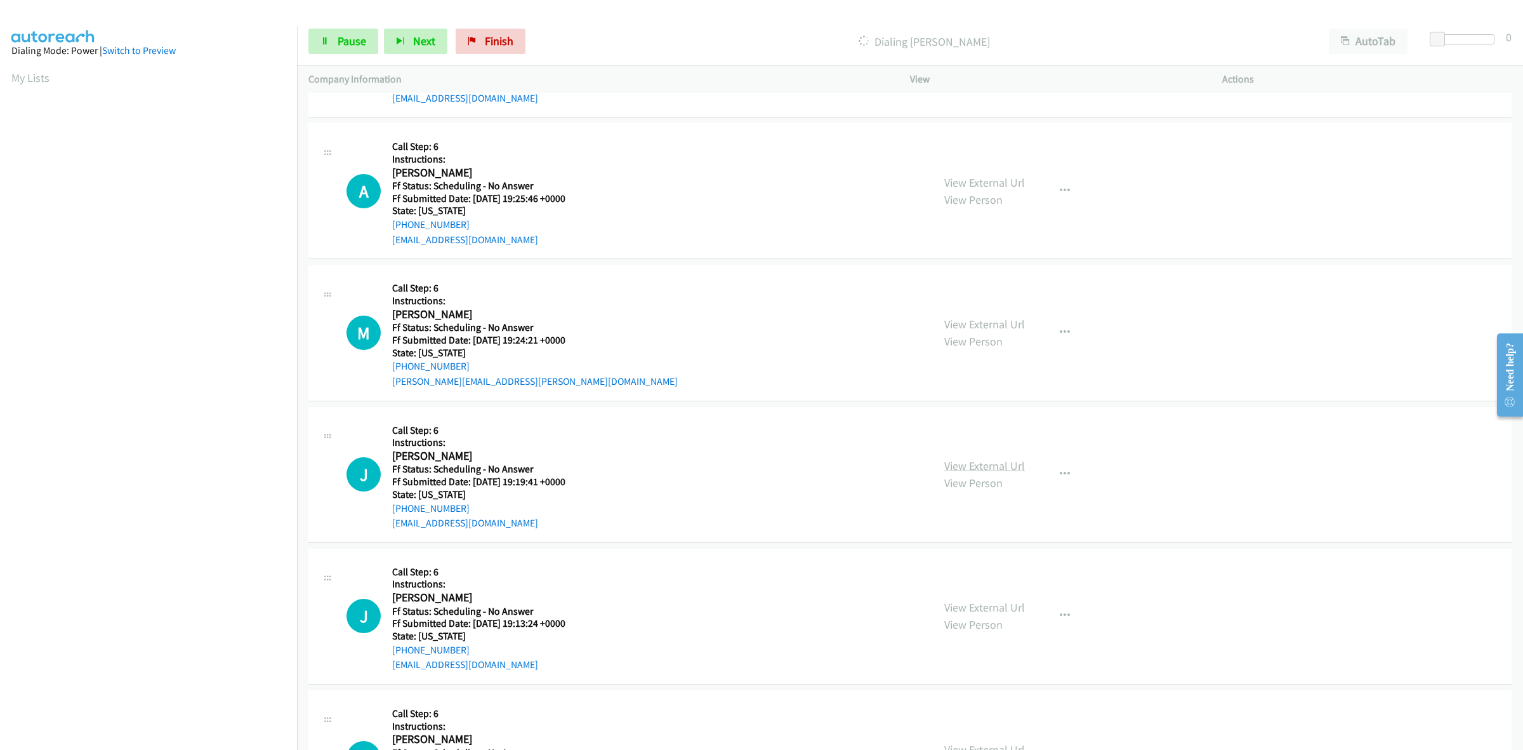
click at [1000, 470] on link "View External Url" at bounding box center [985, 465] width 81 height 15
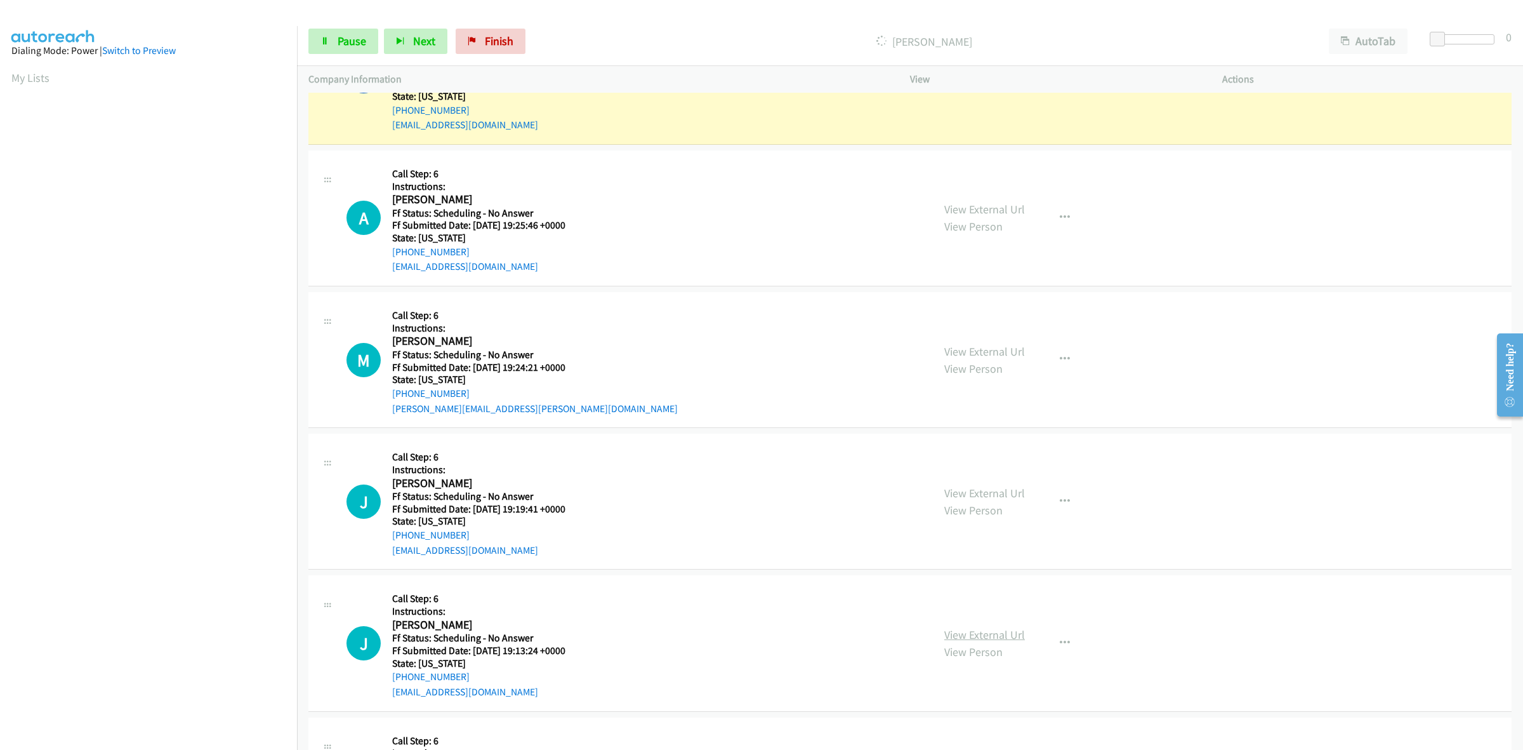
click at [972, 636] on link "View External Url" at bounding box center [985, 634] width 81 height 15
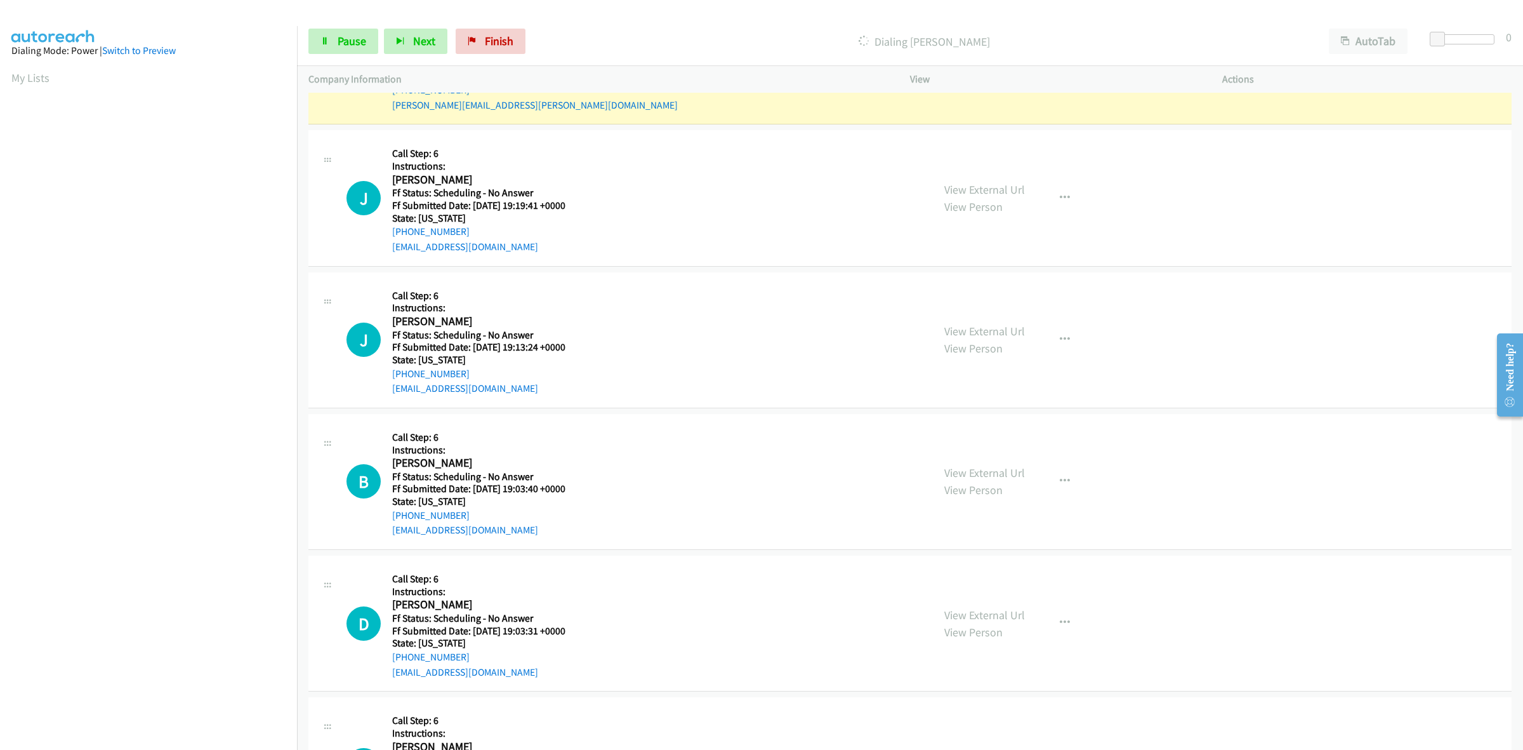
scroll to position [2952, 0]
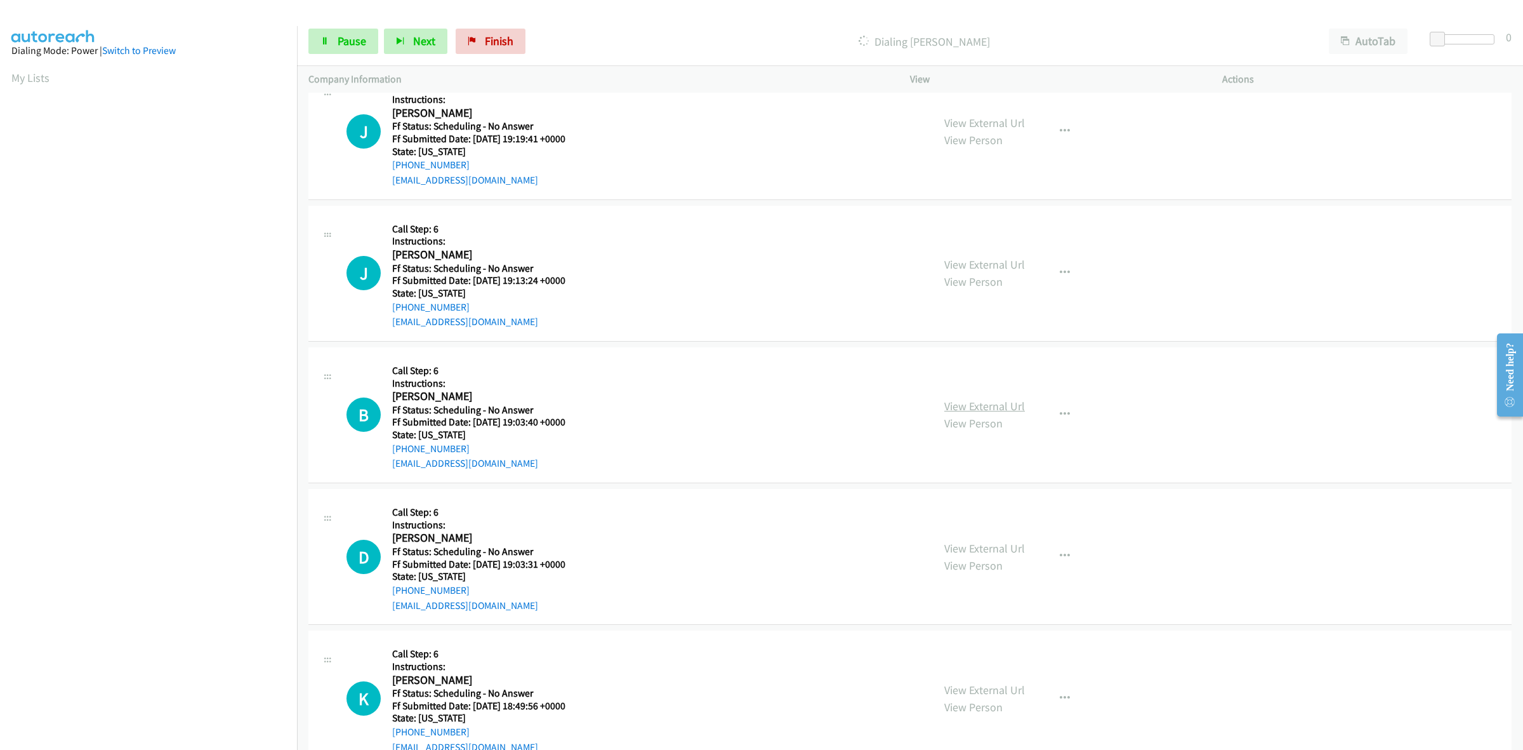
click at [982, 410] on link "View External Url" at bounding box center [985, 406] width 81 height 15
click at [988, 543] on link "View External Url" at bounding box center [985, 548] width 81 height 15
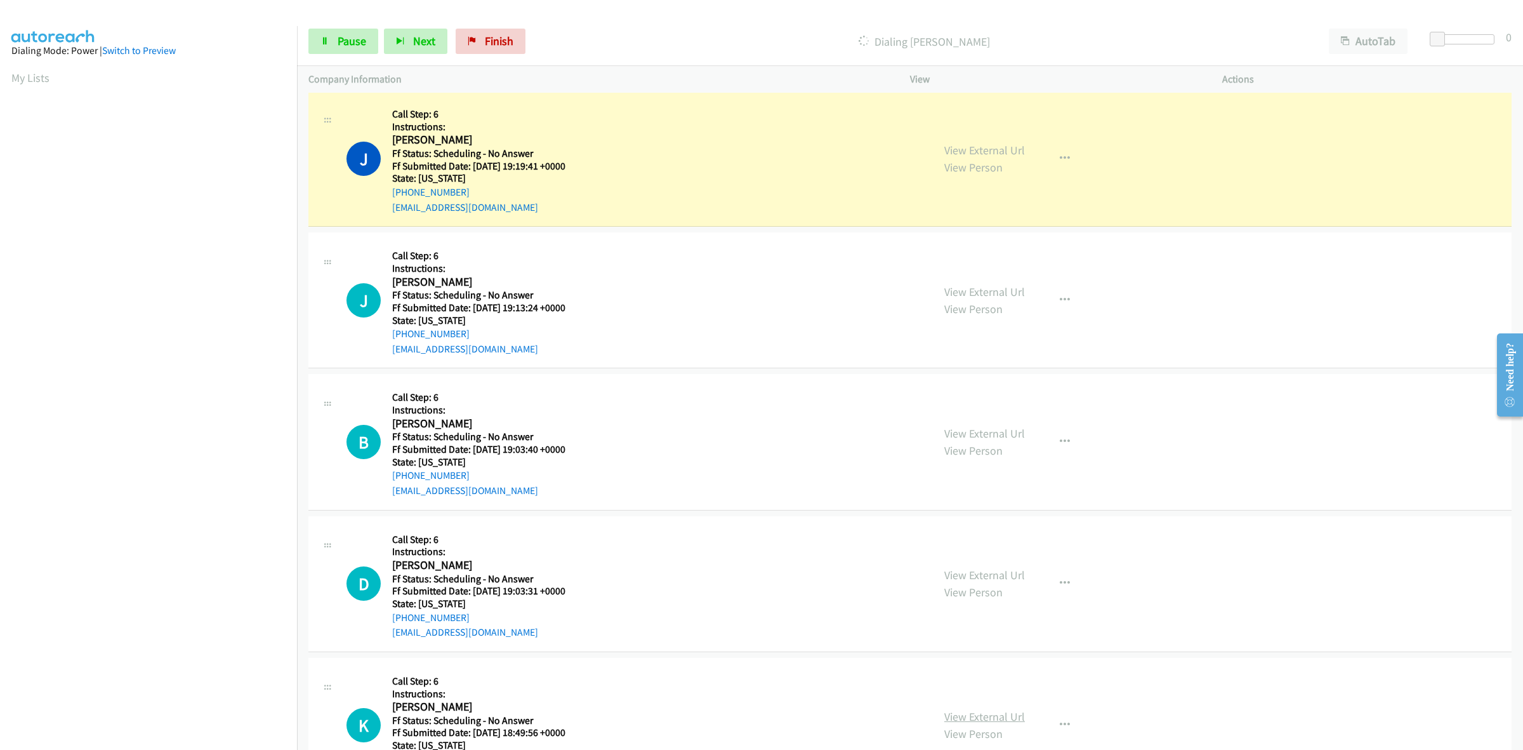
click at [976, 712] on link "View External Url" at bounding box center [985, 716] width 81 height 15
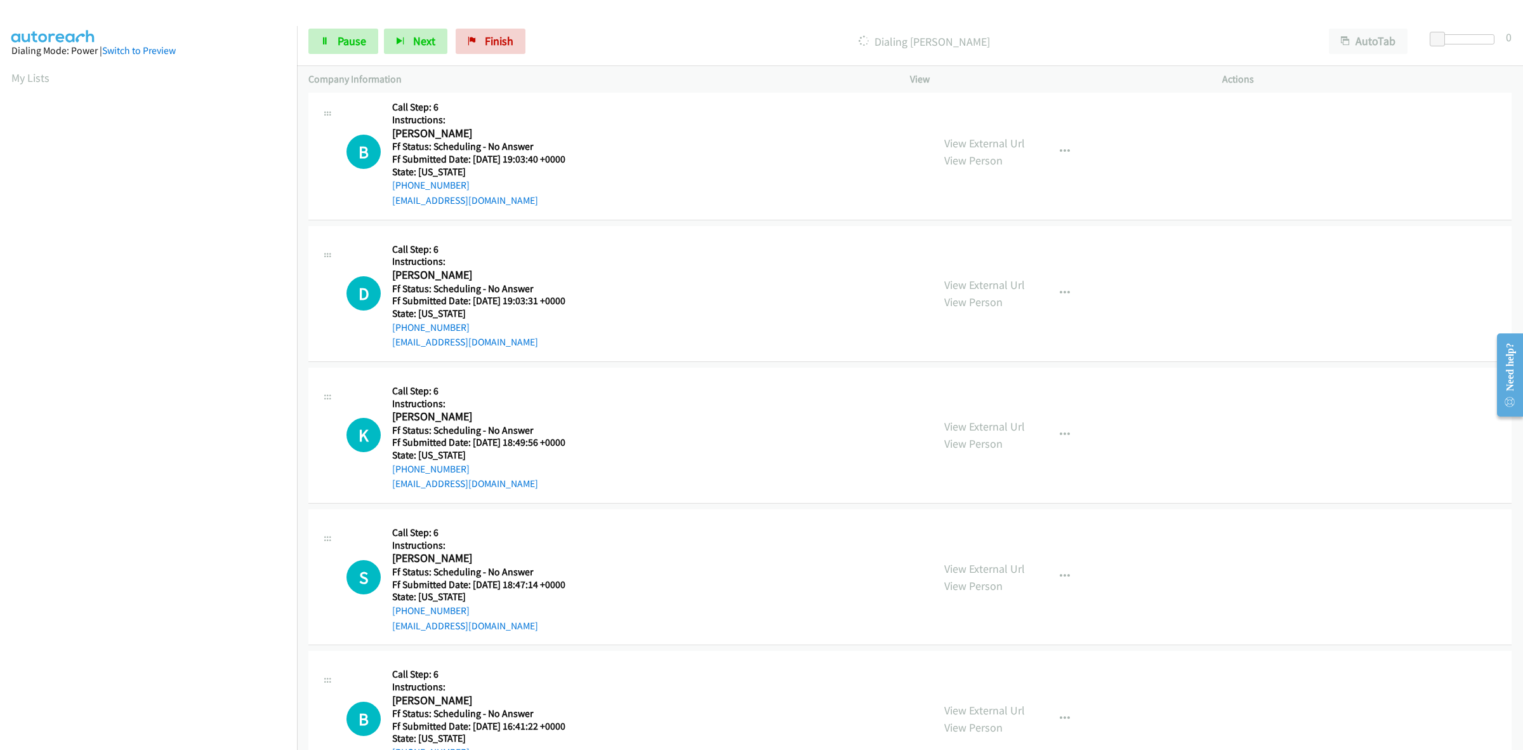
scroll to position [3270, 0]
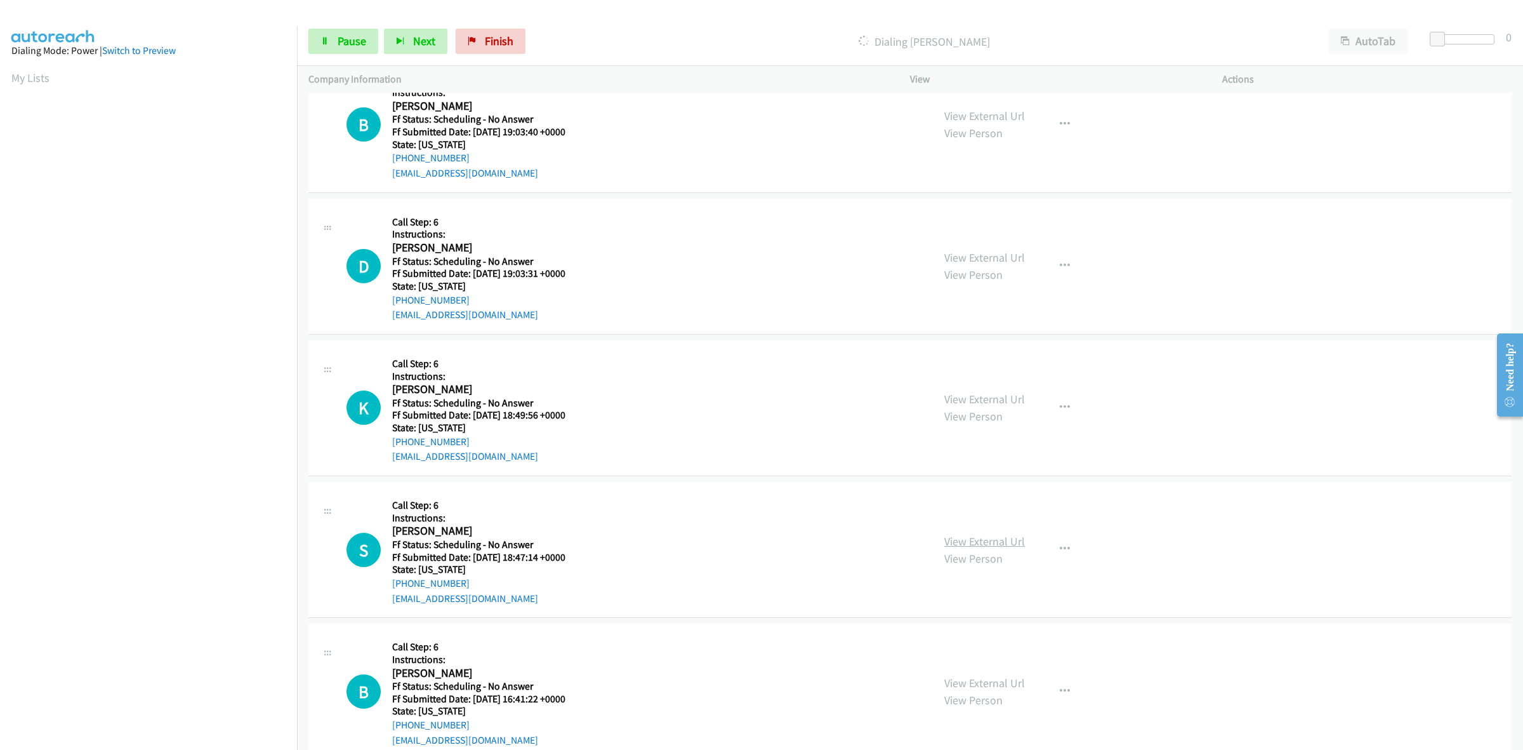
click at [987, 543] on link "View External Url" at bounding box center [985, 541] width 81 height 15
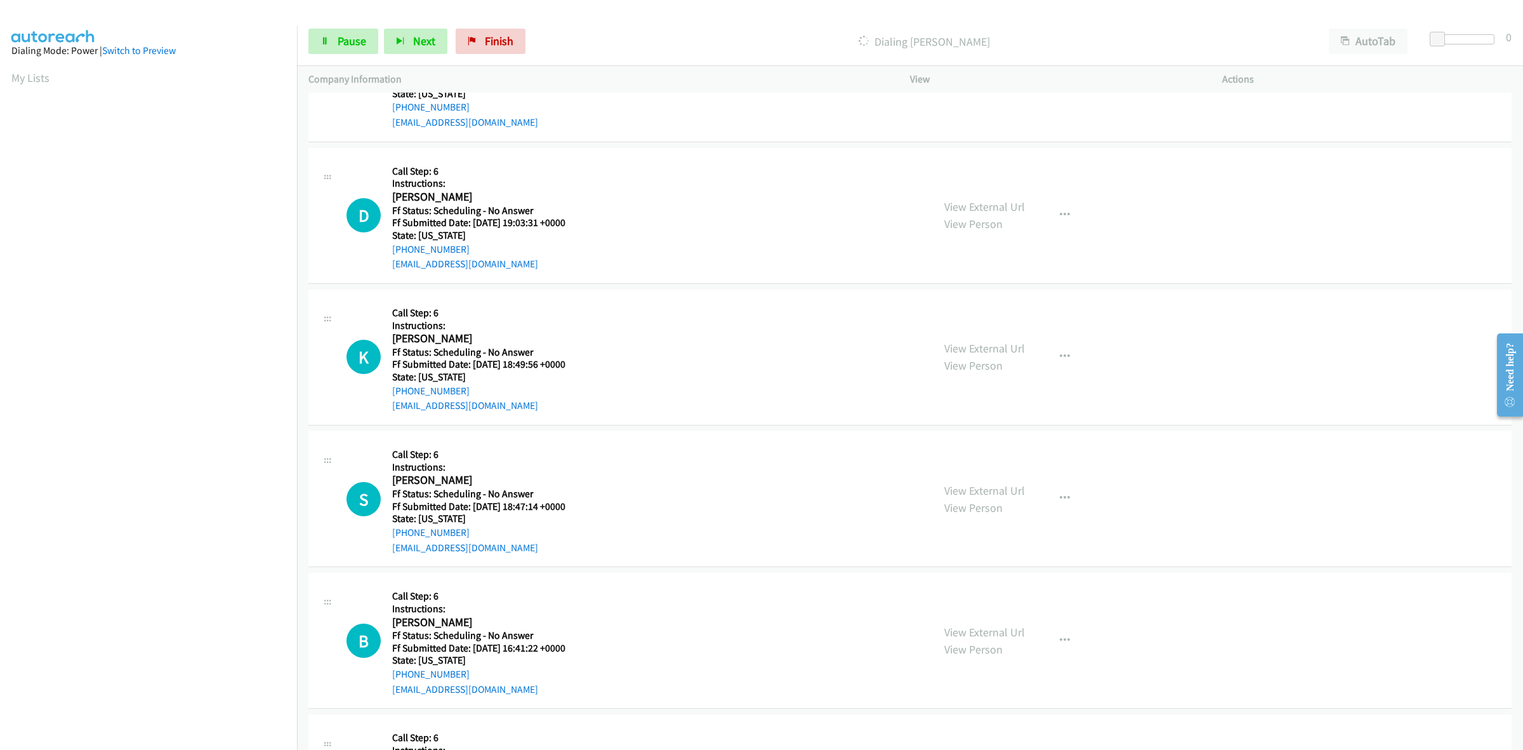
scroll to position [3349, 0]
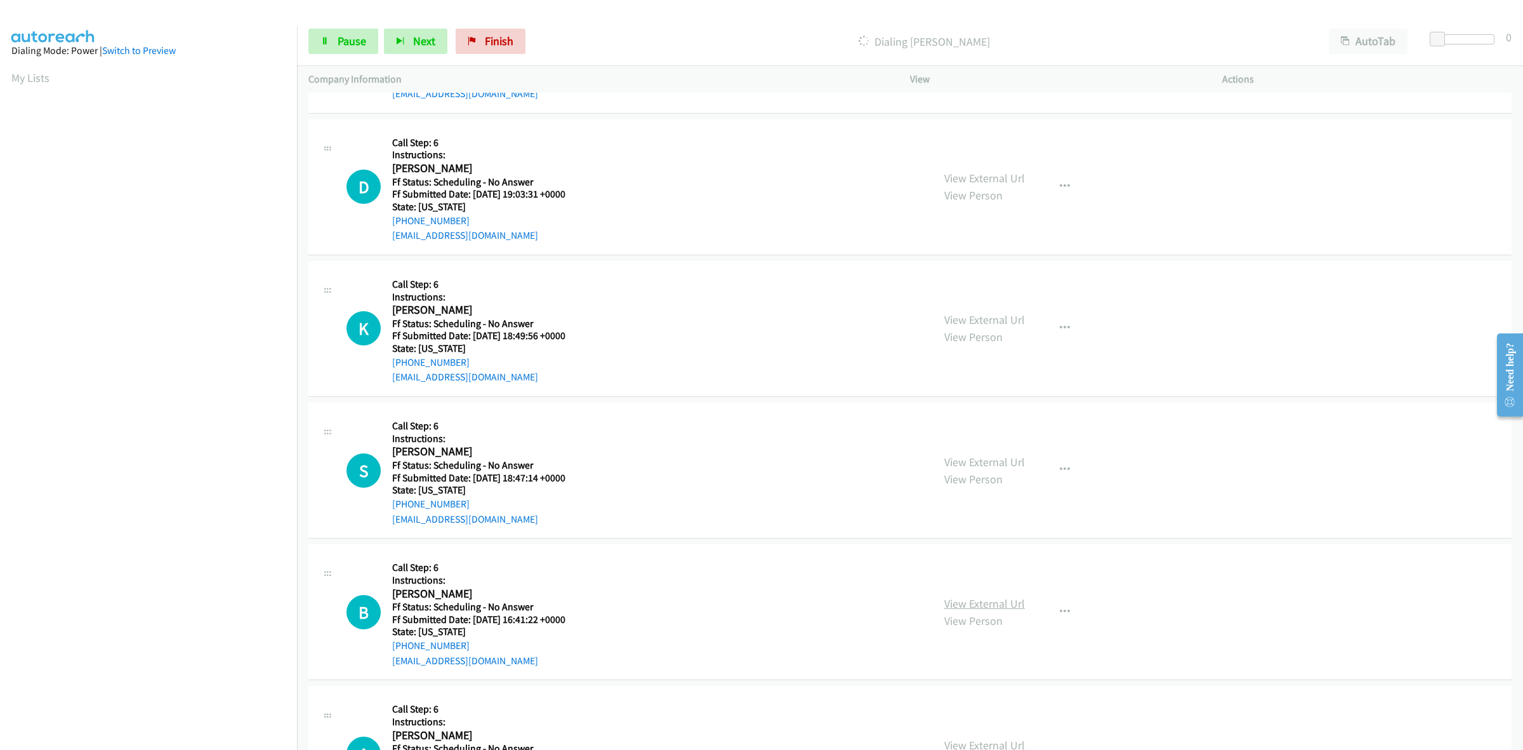
click at [979, 605] on link "View External Url" at bounding box center [985, 603] width 81 height 15
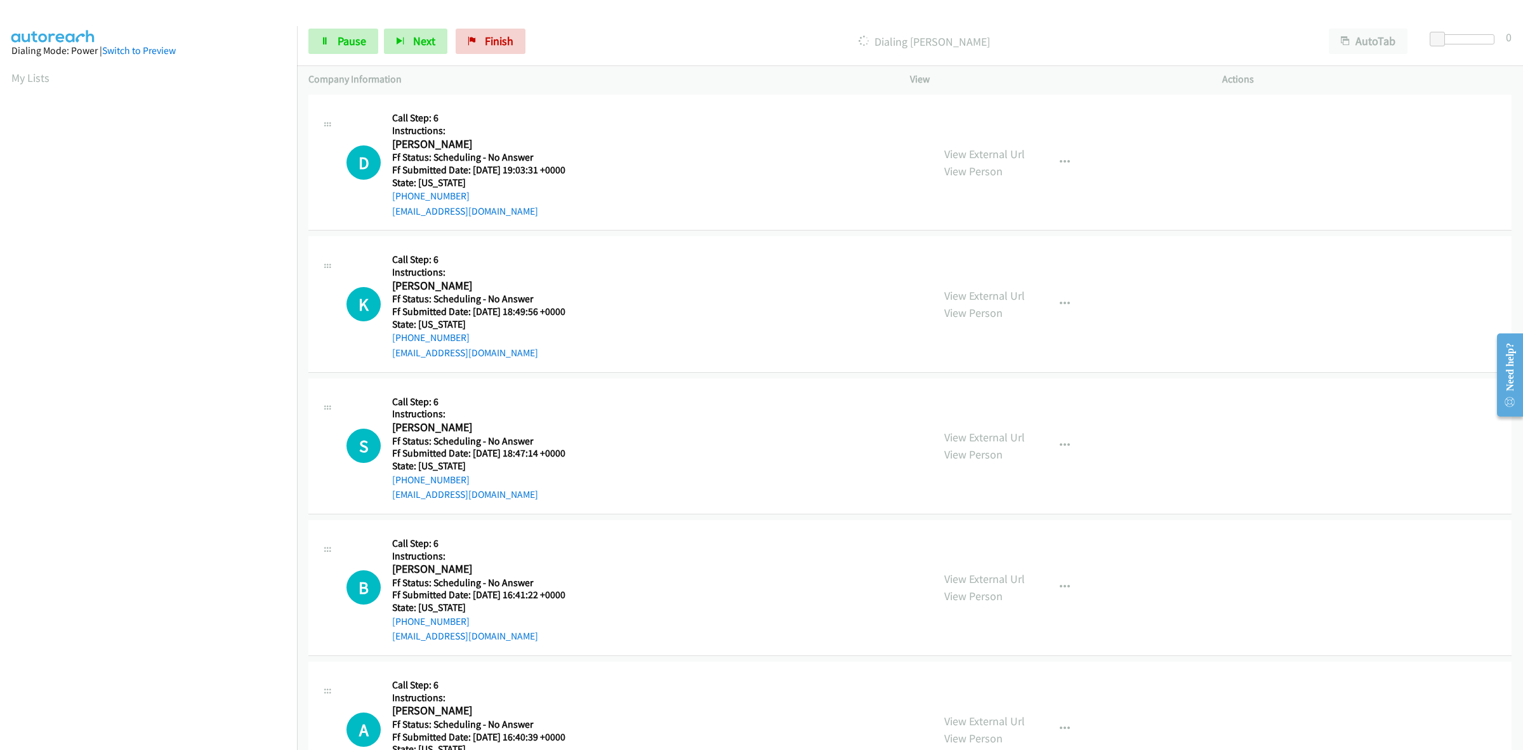
scroll to position [3428, 0]
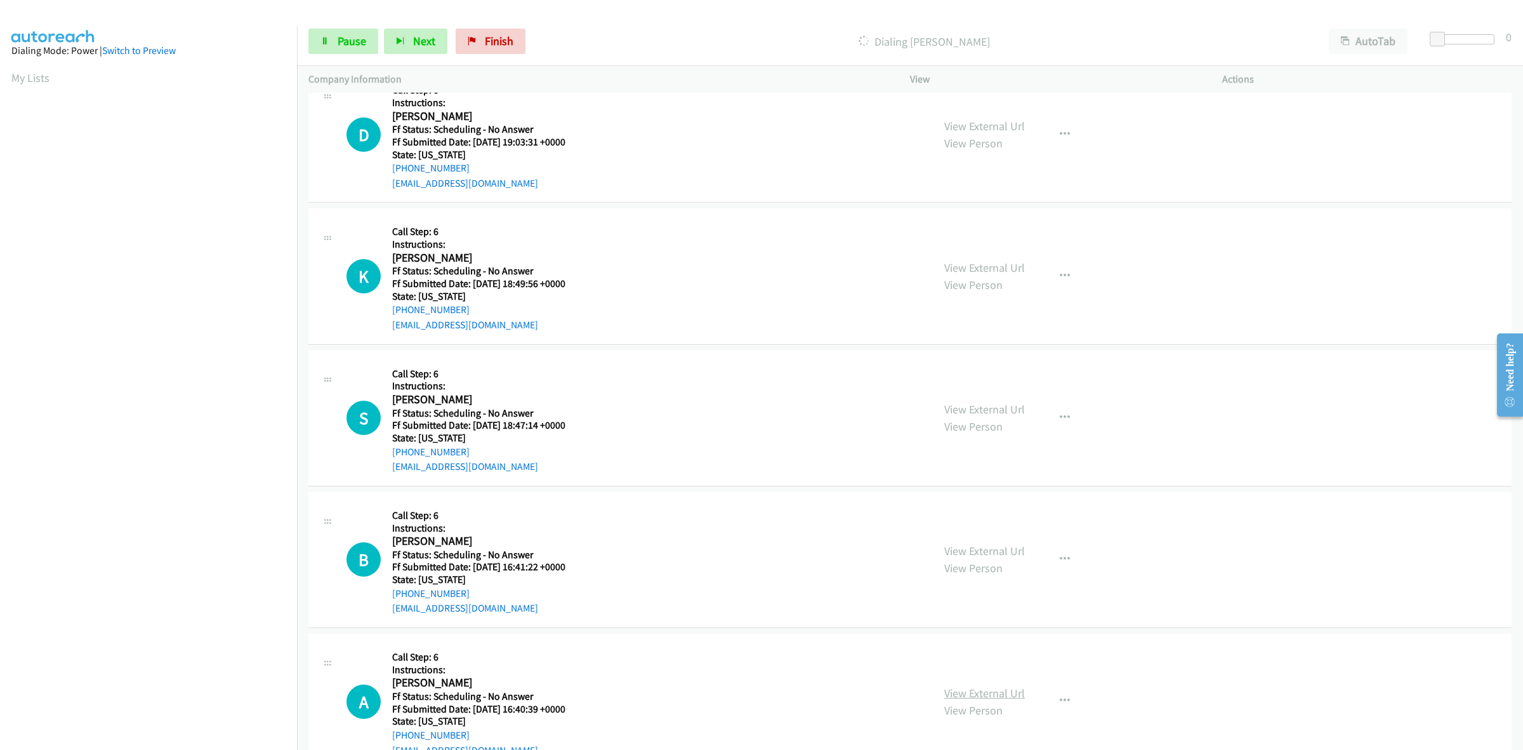
click at [987, 697] on link "View External Url" at bounding box center [985, 693] width 81 height 15
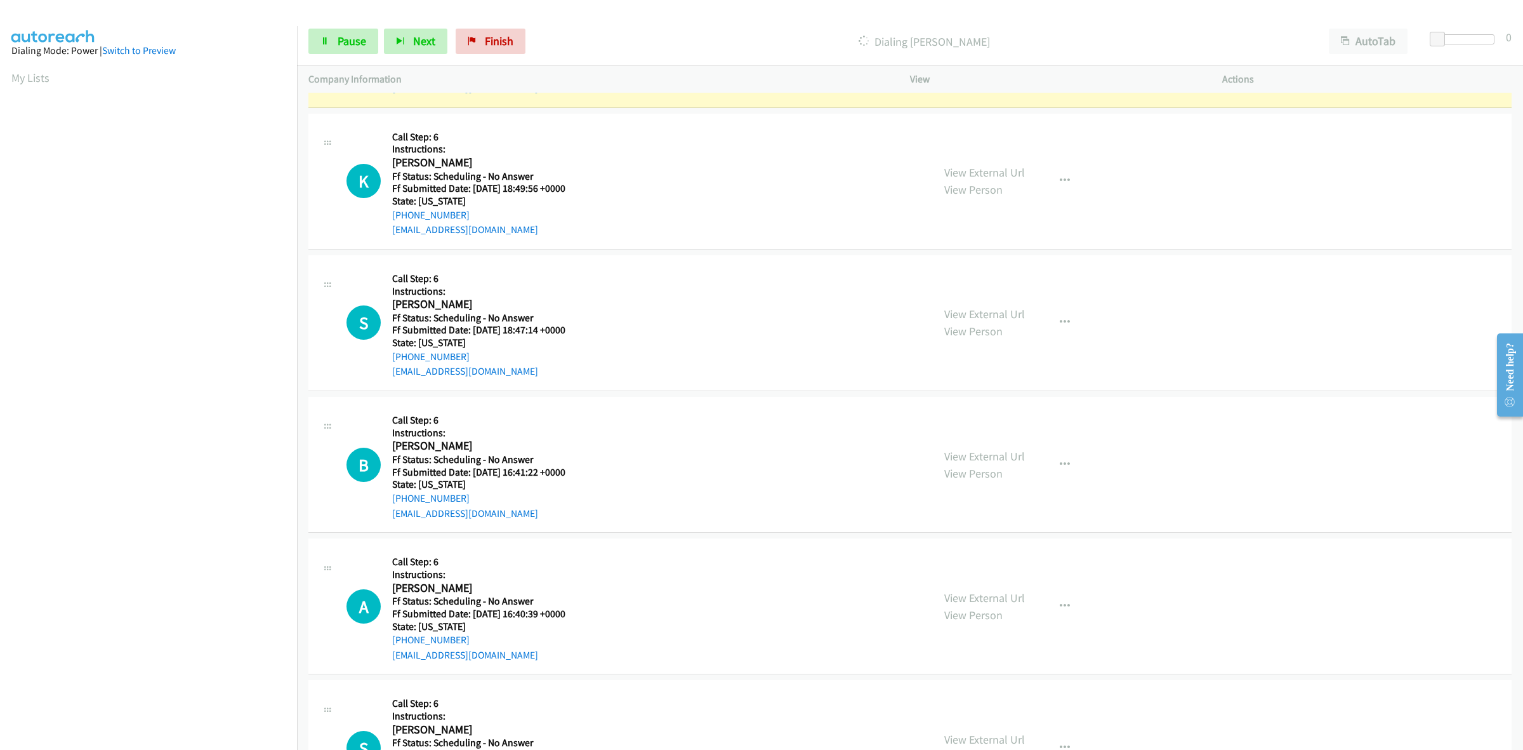
scroll to position [3614, 0]
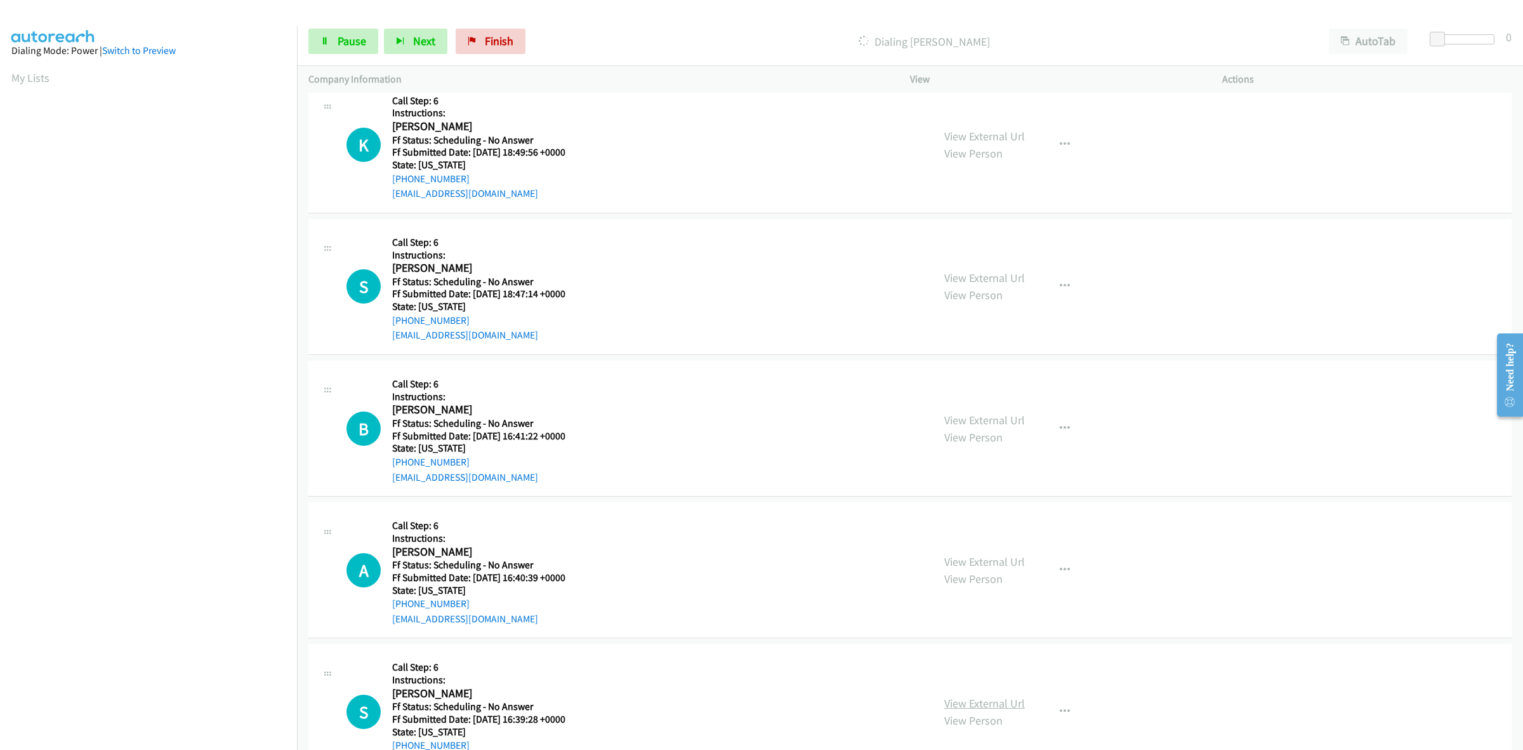
click at [1005, 699] on link "View External Url" at bounding box center [985, 703] width 81 height 15
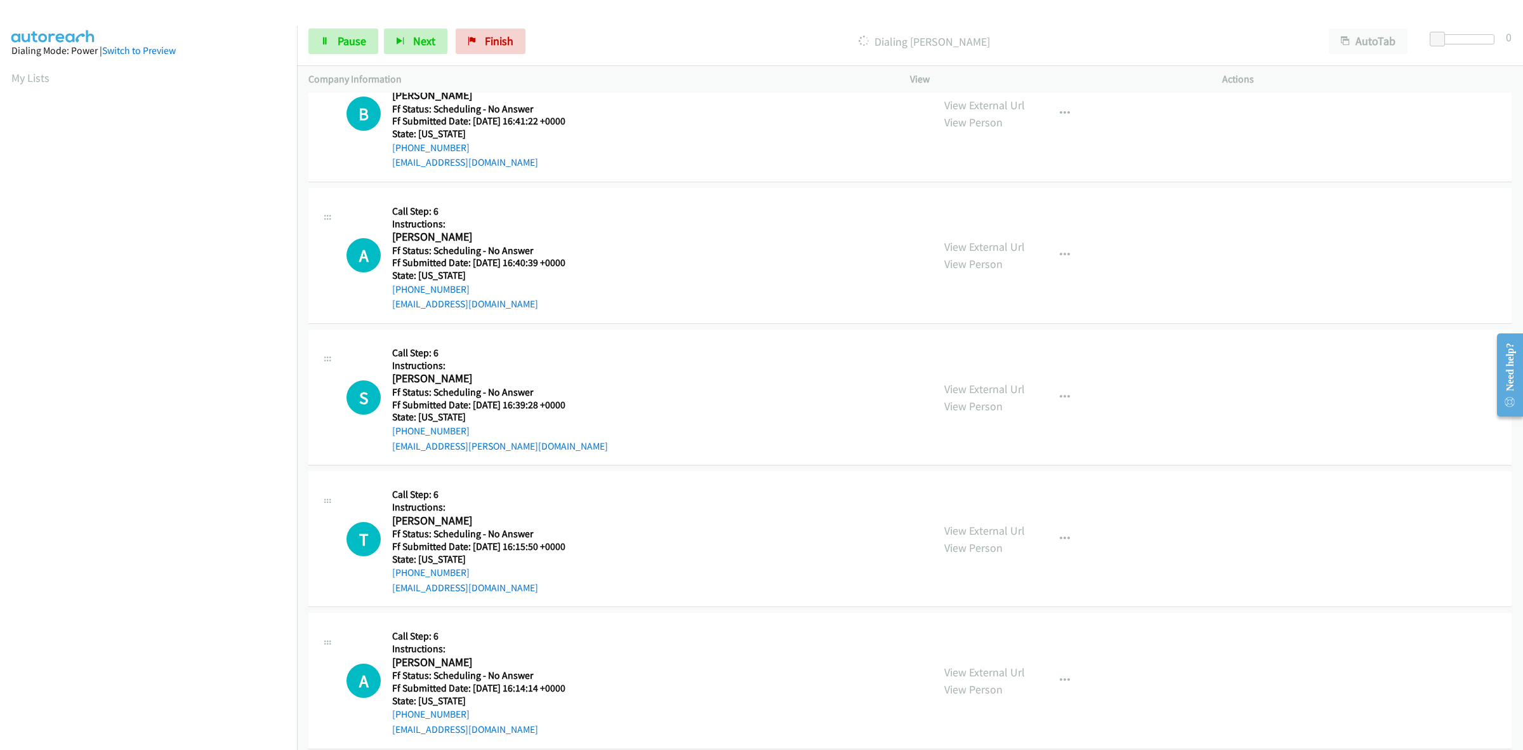
scroll to position [3958, 0]
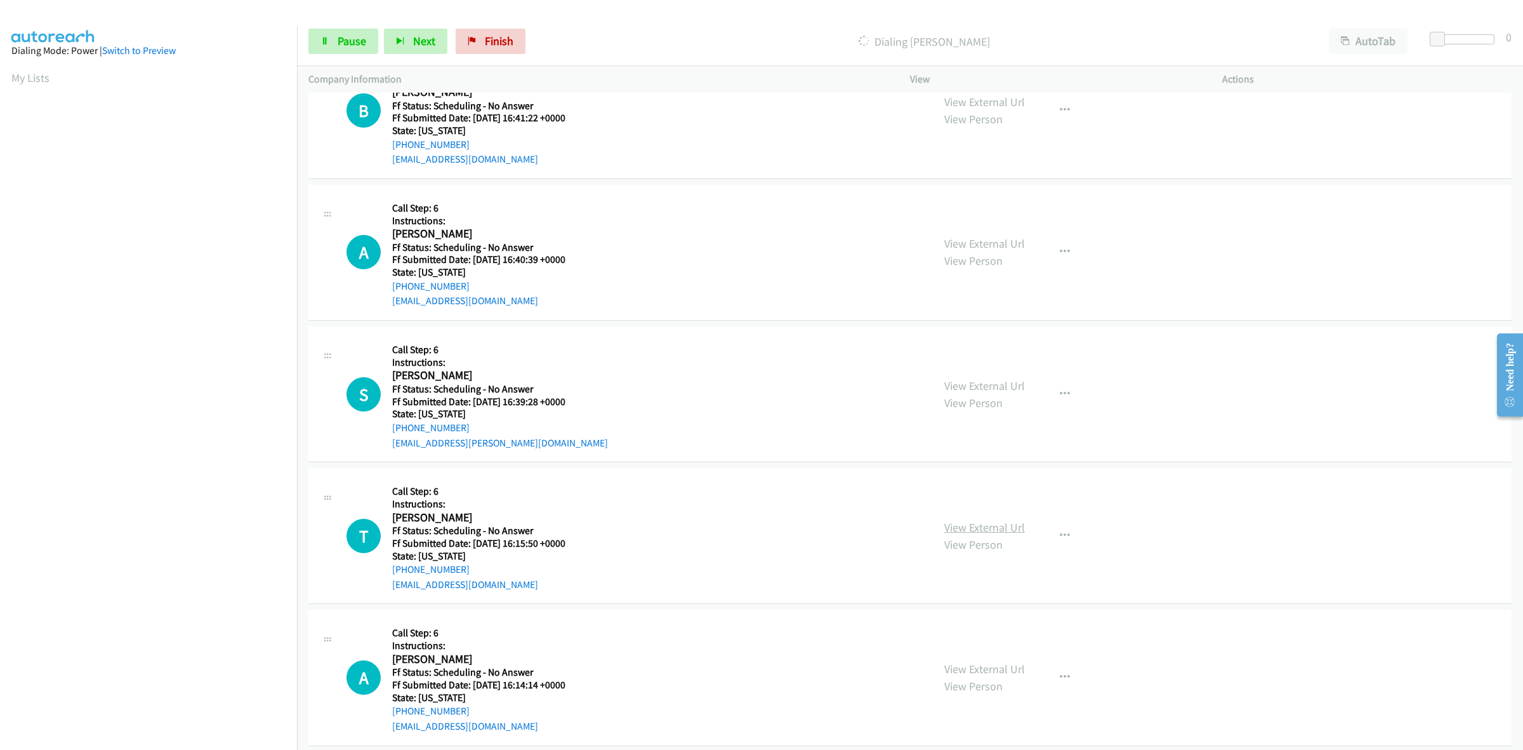
click at [986, 531] on link "View External Url" at bounding box center [985, 527] width 81 height 15
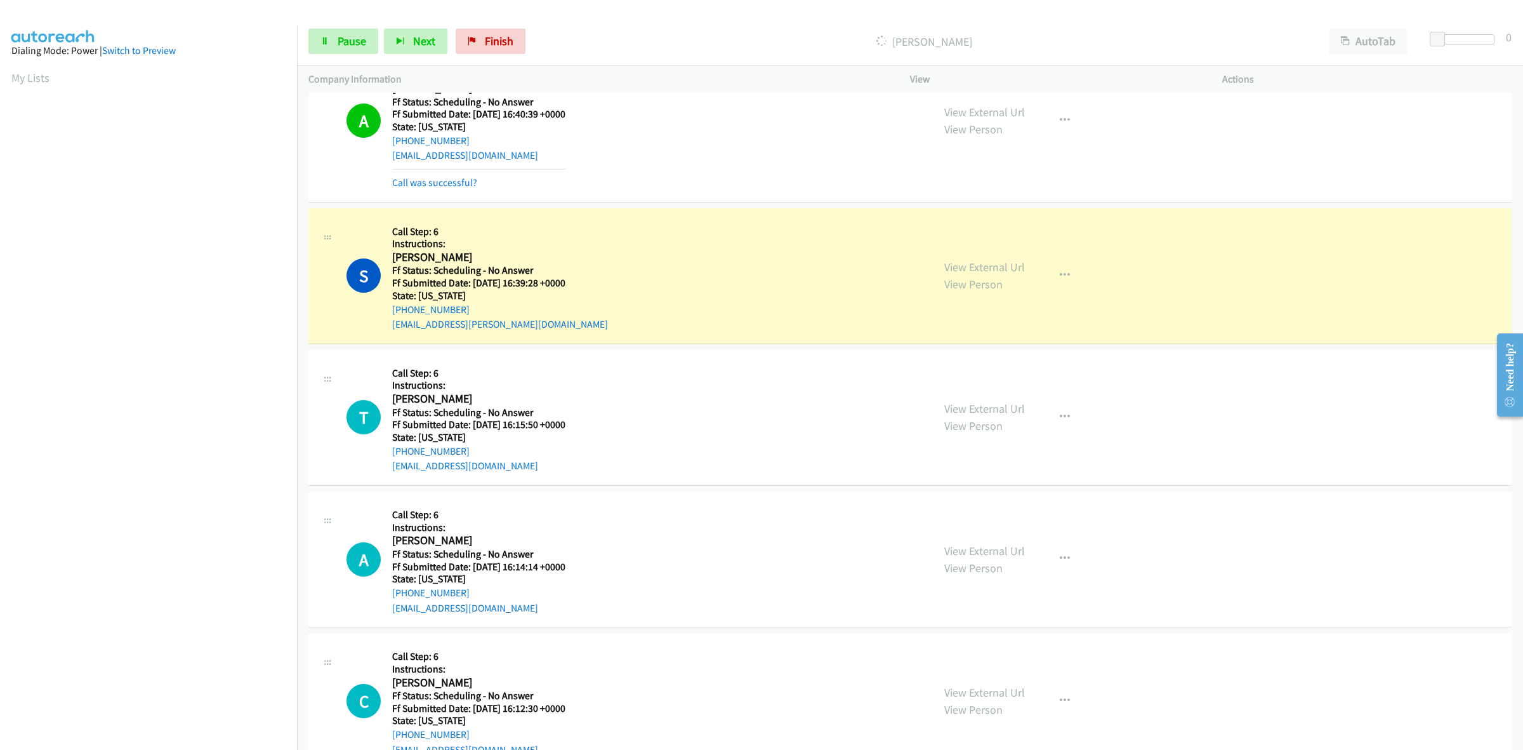
scroll to position [4344, 0]
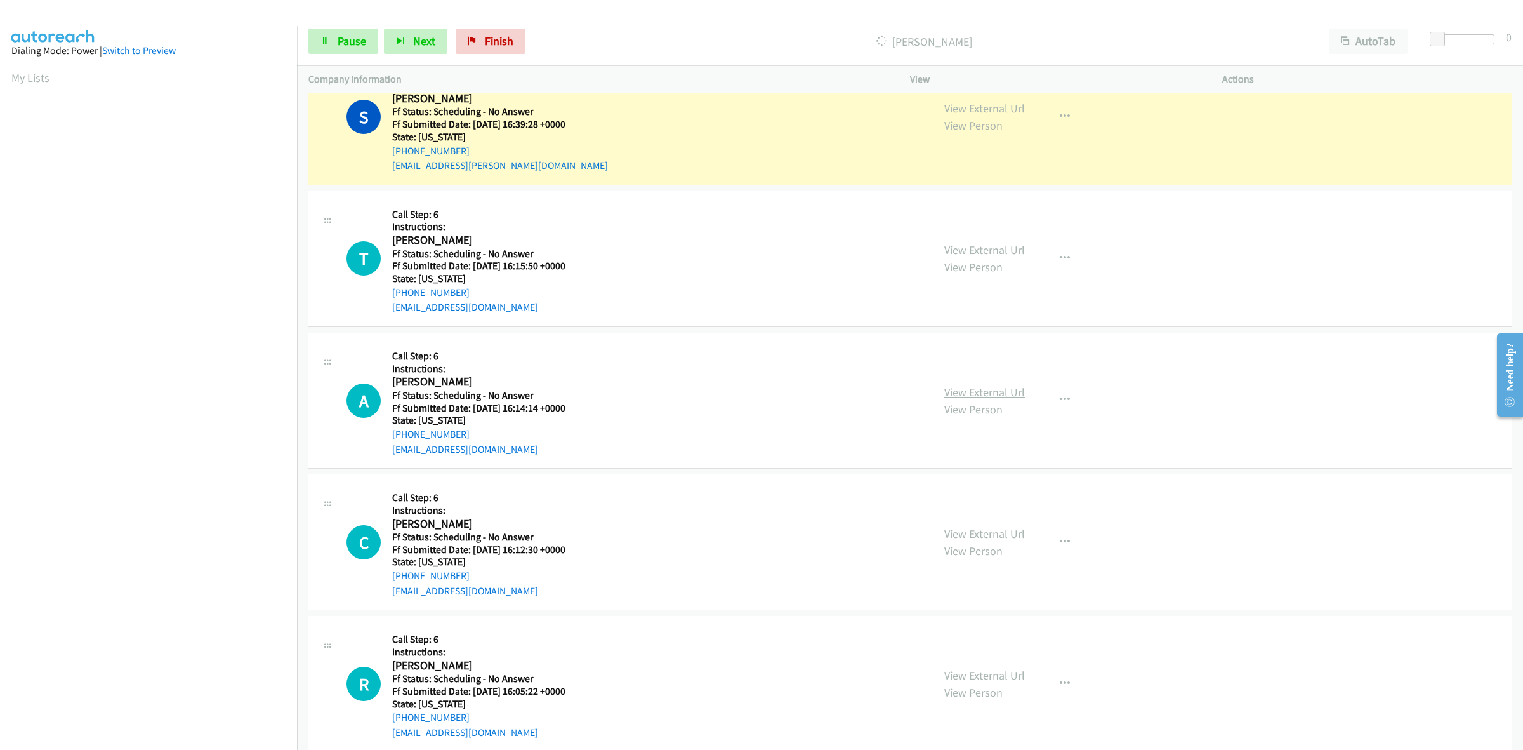
click at [964, 392] on link "View External Url" at bounding box center [985, 392] width 81 height 15
click at [962, 531] on link "View External Url" at bounding box center [985, 533] width 81 height 15
click at [992, 680] on link "View External Url" at bounding box center [985, 675] width 81 height 15
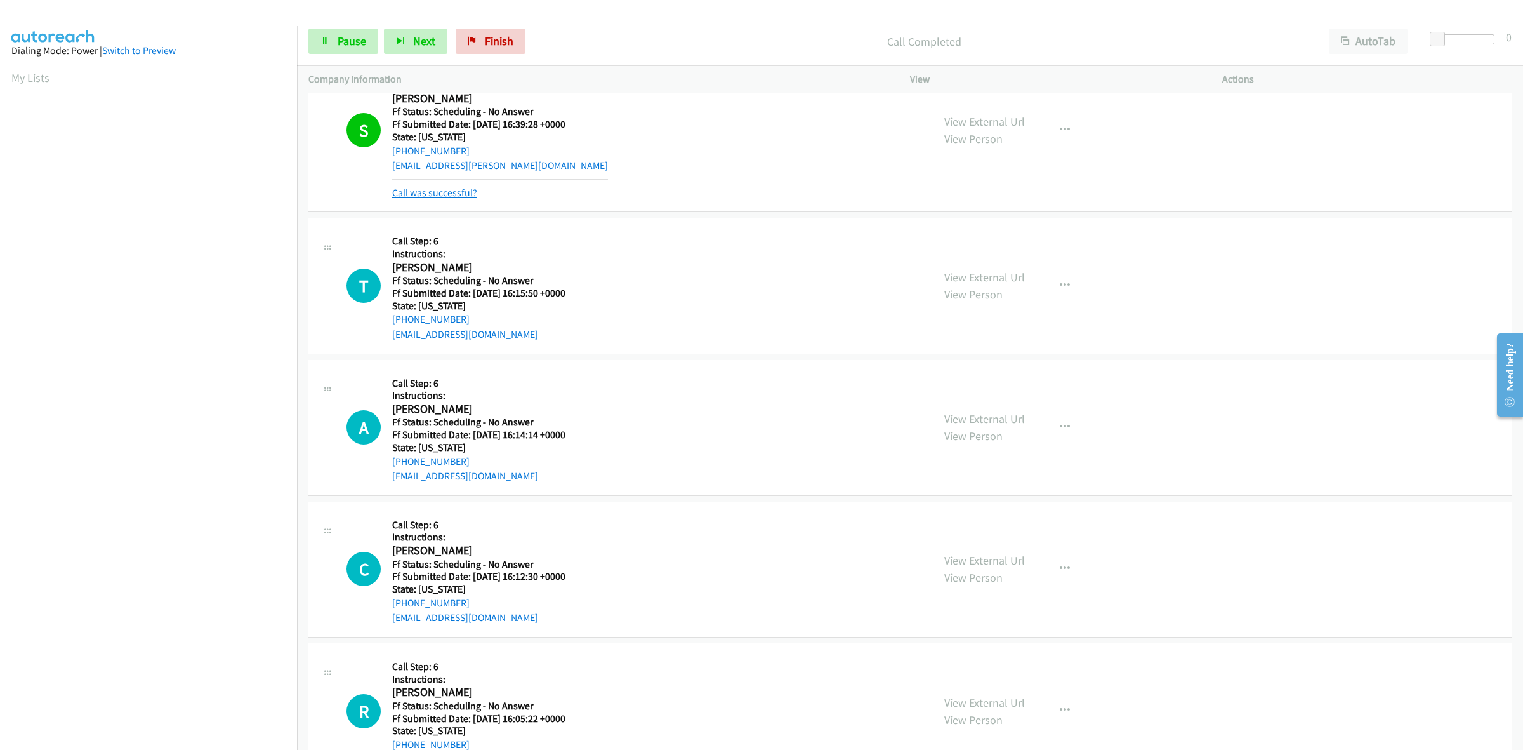
click at [441, 199] on link "Call was successful?" at bounding box center [434, 193] width 85 height 12
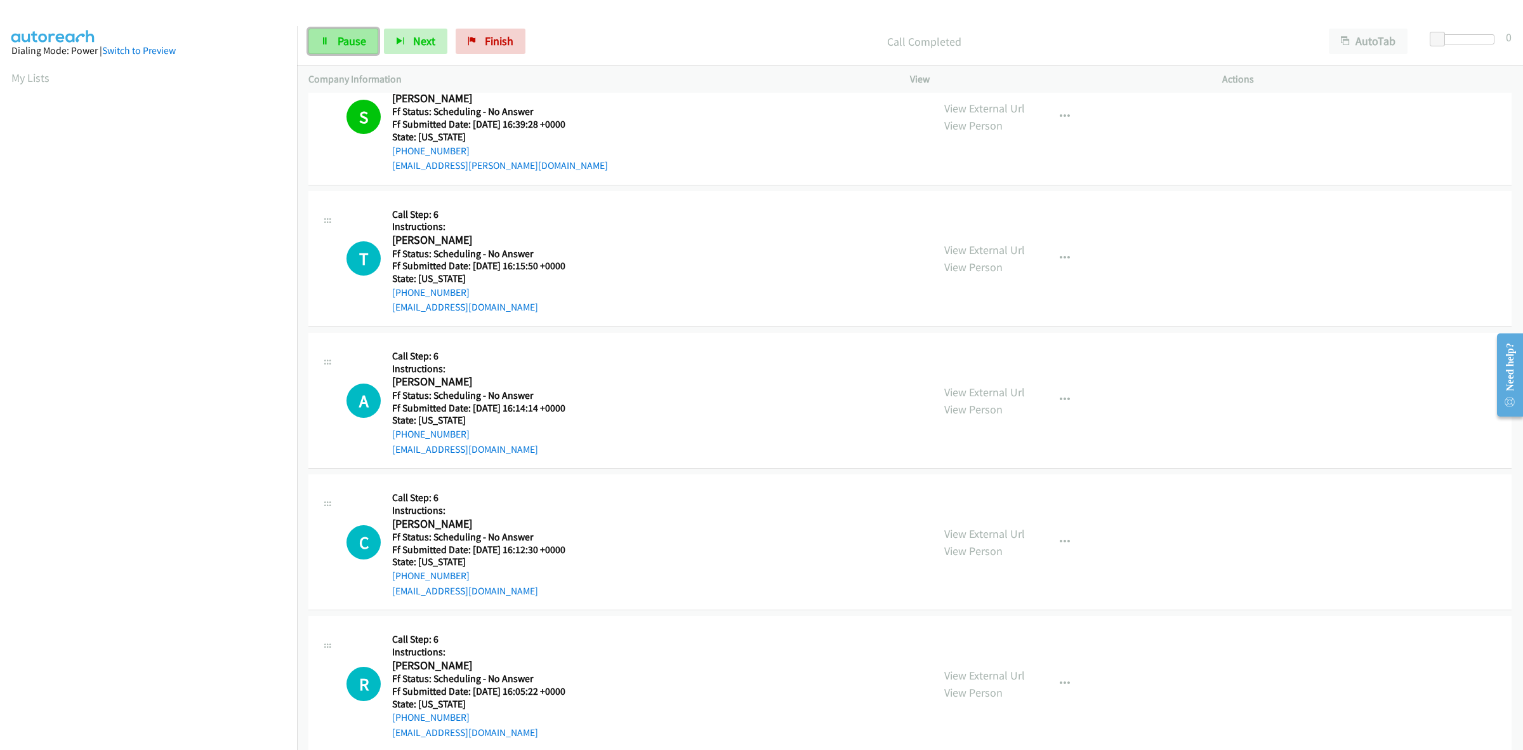
click at [332, 42] on link "Pause" at bounding box center [343, 41] width 70 height 25
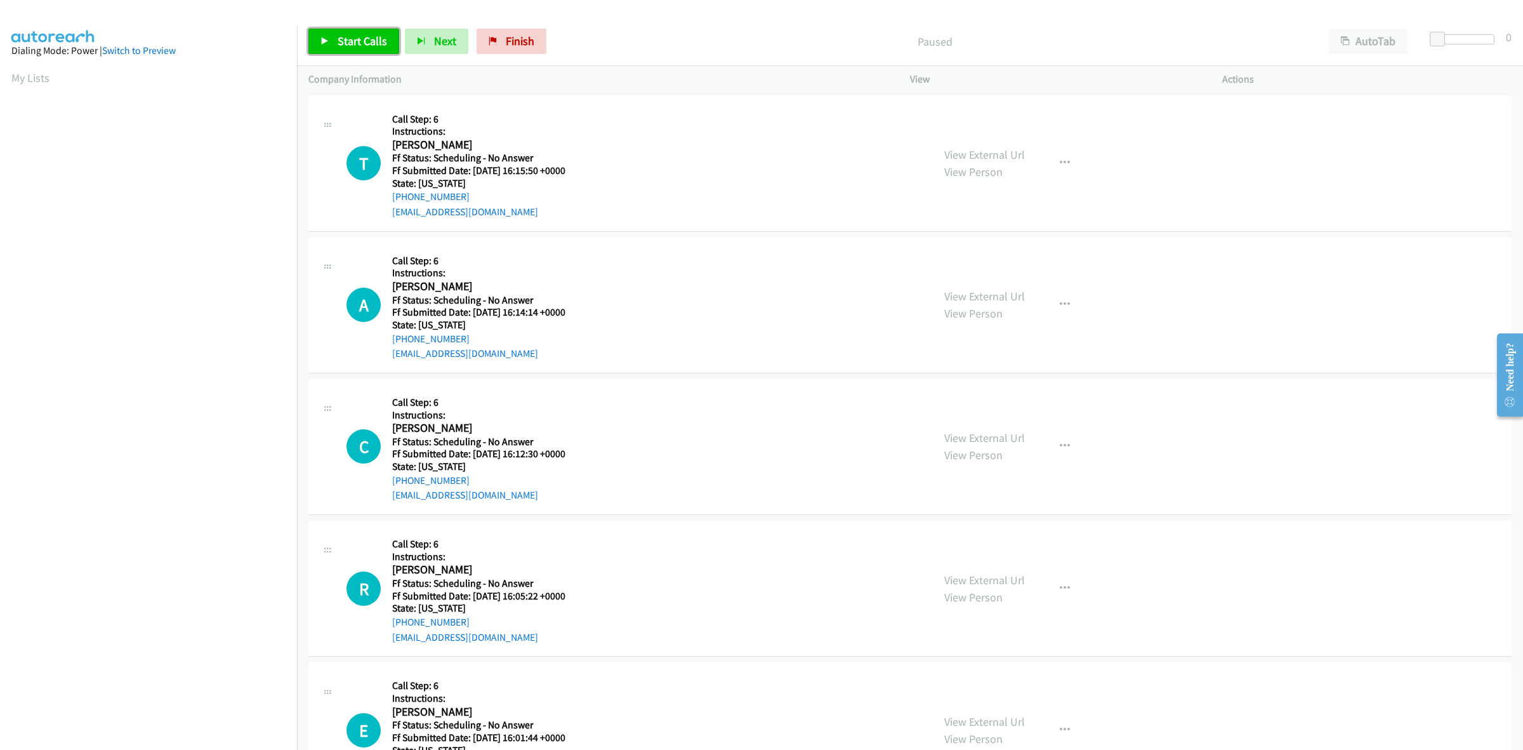
click at [369, 30] on link "Start Calls" at bounding box center [353, 41] width 91 height 25
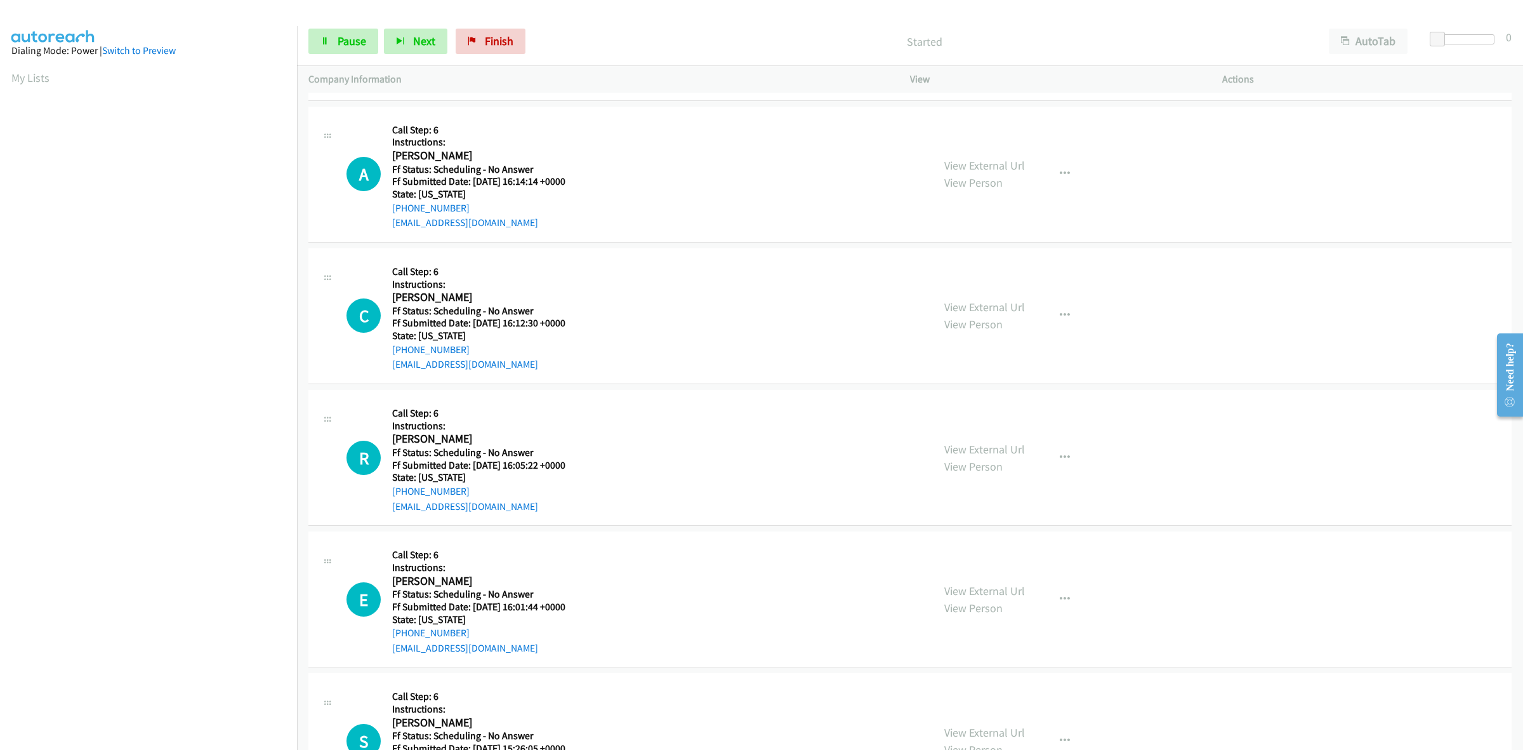
scroll to position [159, 0]
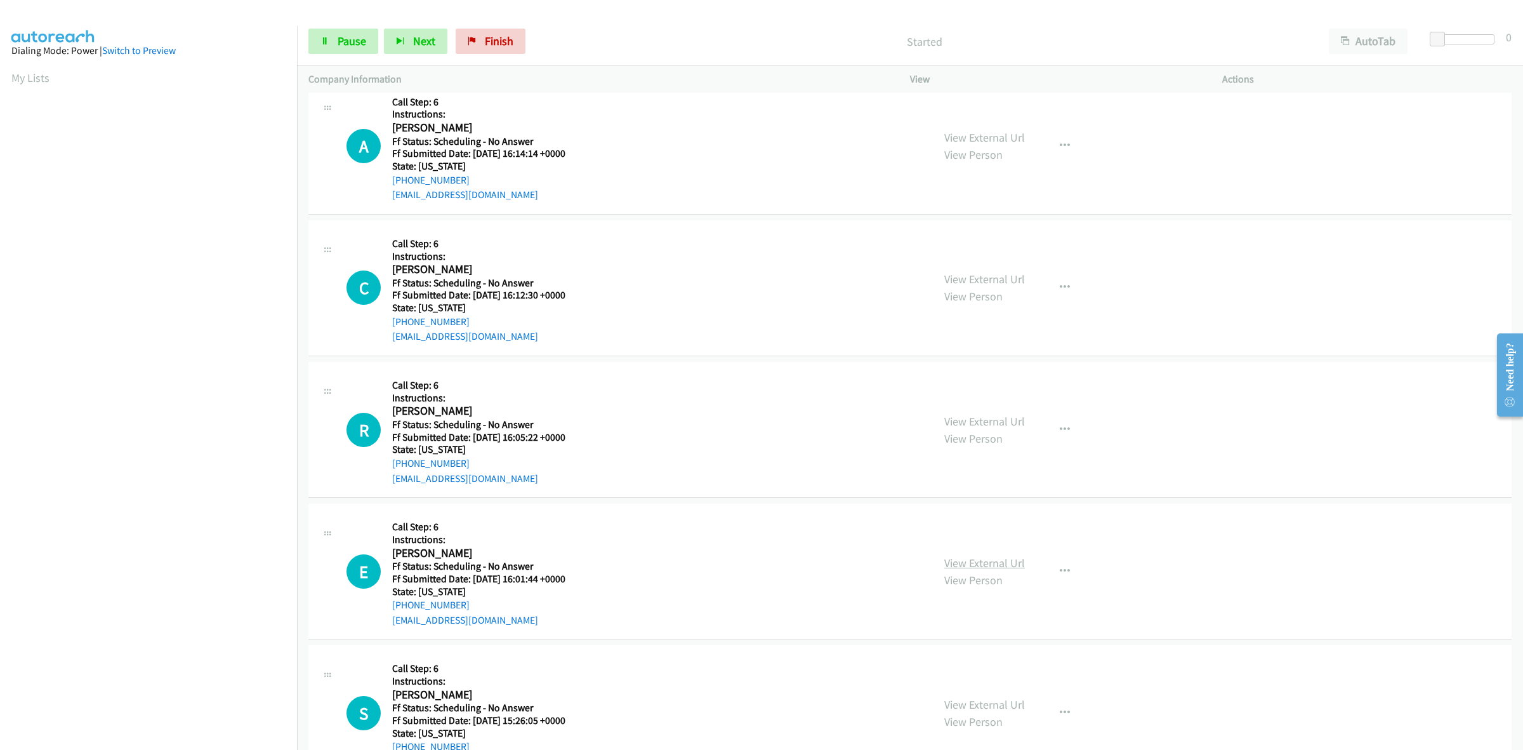
click at [965, 559] on link "View External Url" at bounding box center [985, 562] width 81 height 15
click at [1011, 700] on link "View External Url" at bounding box center [985, 704] width 81 height 15
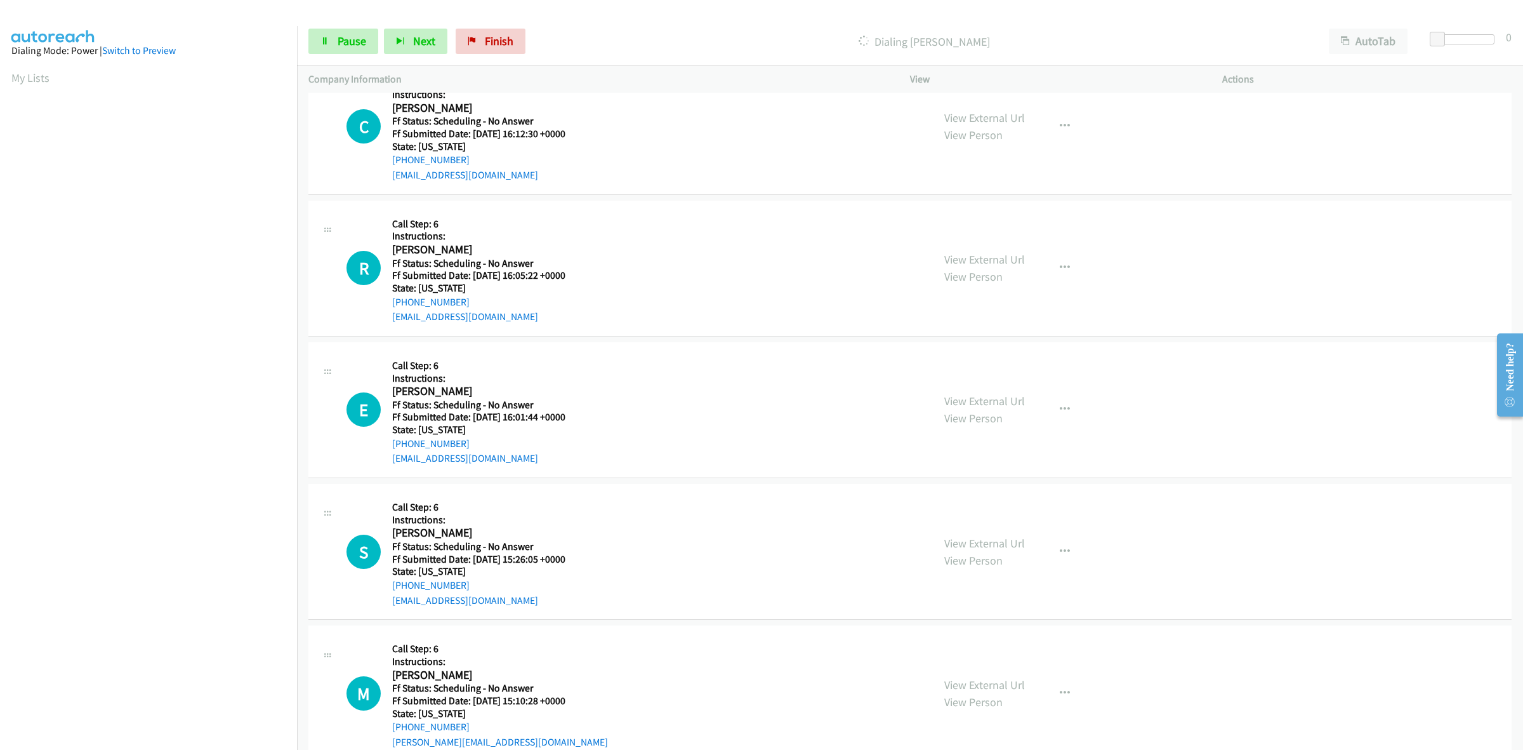
scroll to position [331, 0]
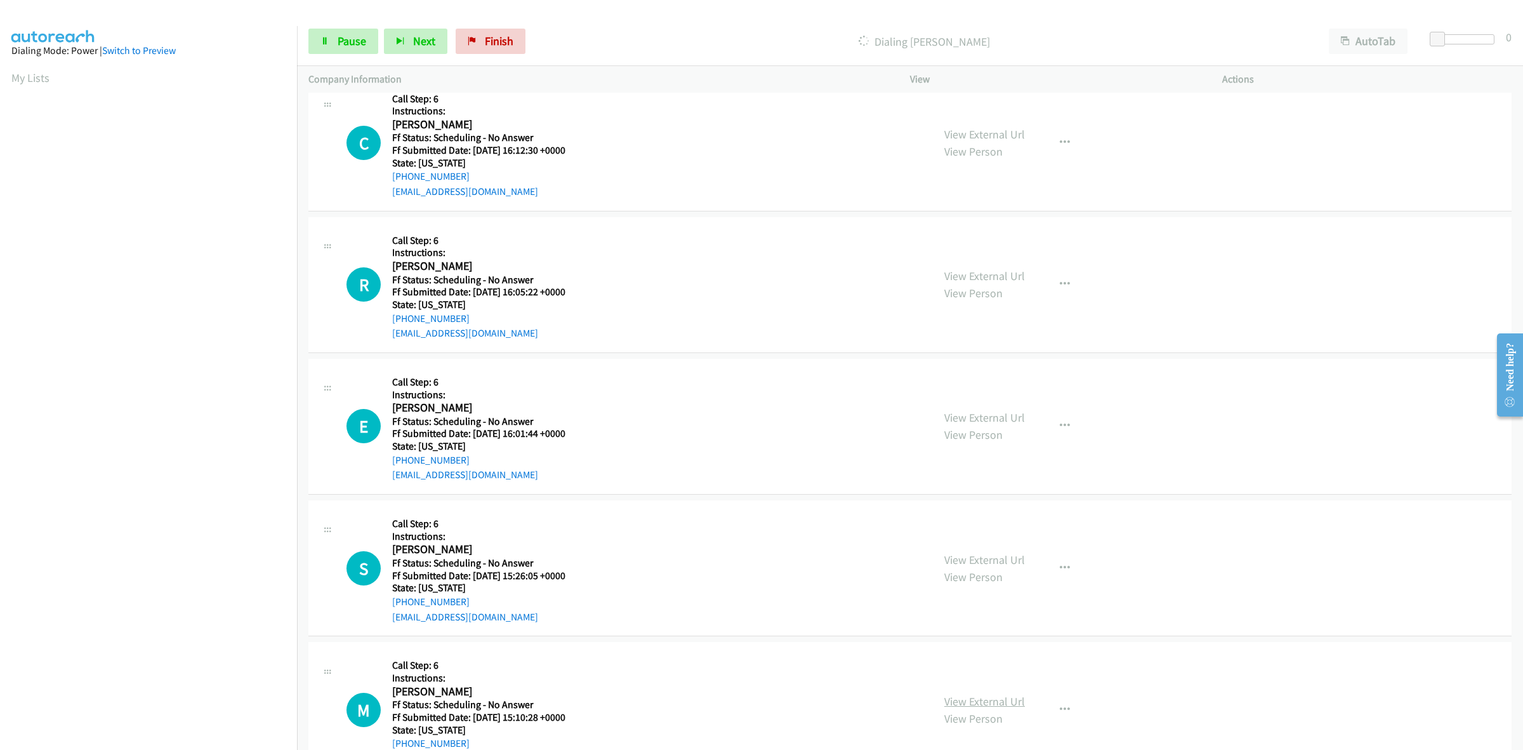
click at [967, 701] on link "View External Url" at bounding box center [985, 701] width 81 height 15
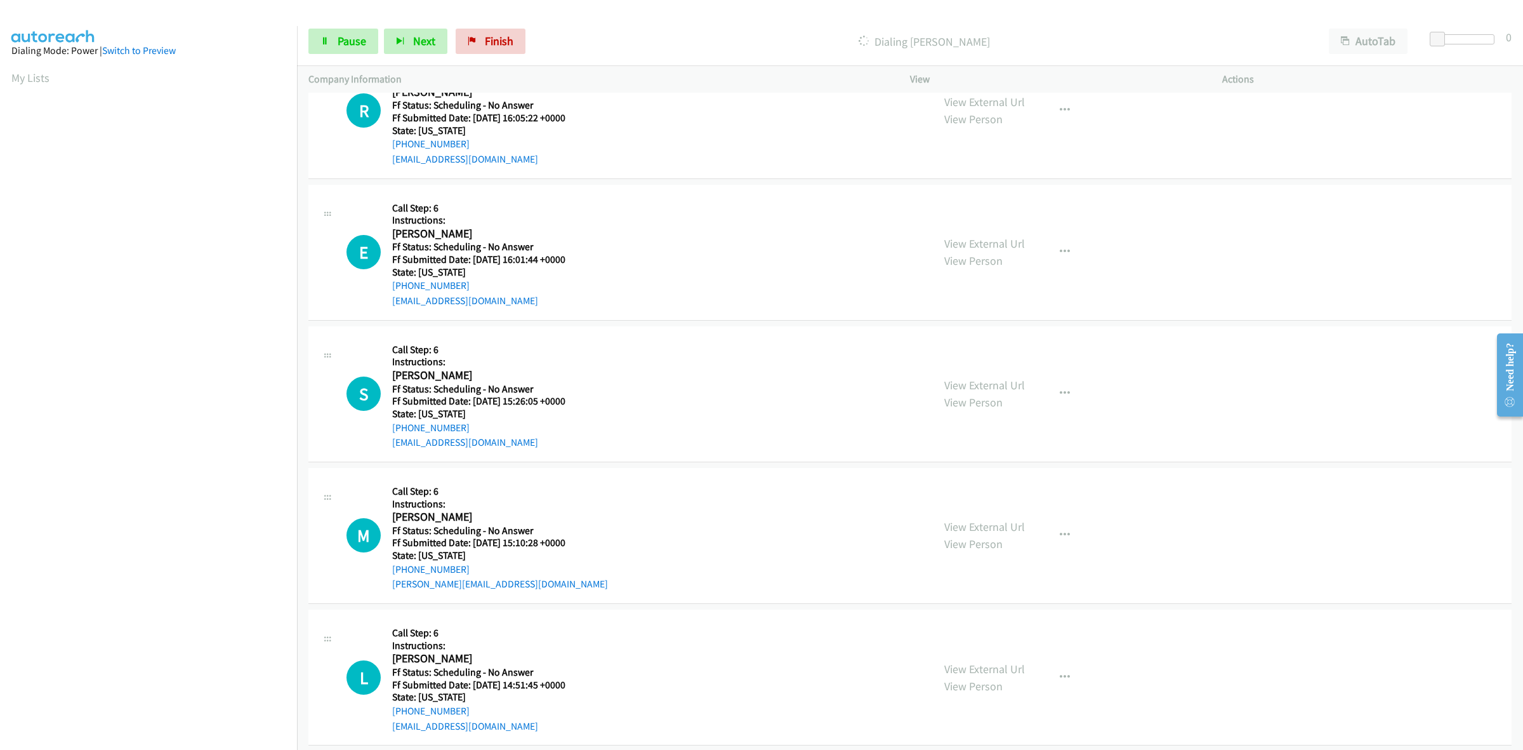
scroll to position [676, 0]
click at [1001, 529] on link "View External Url" at bounding box center [985, 524] width 81 height 15
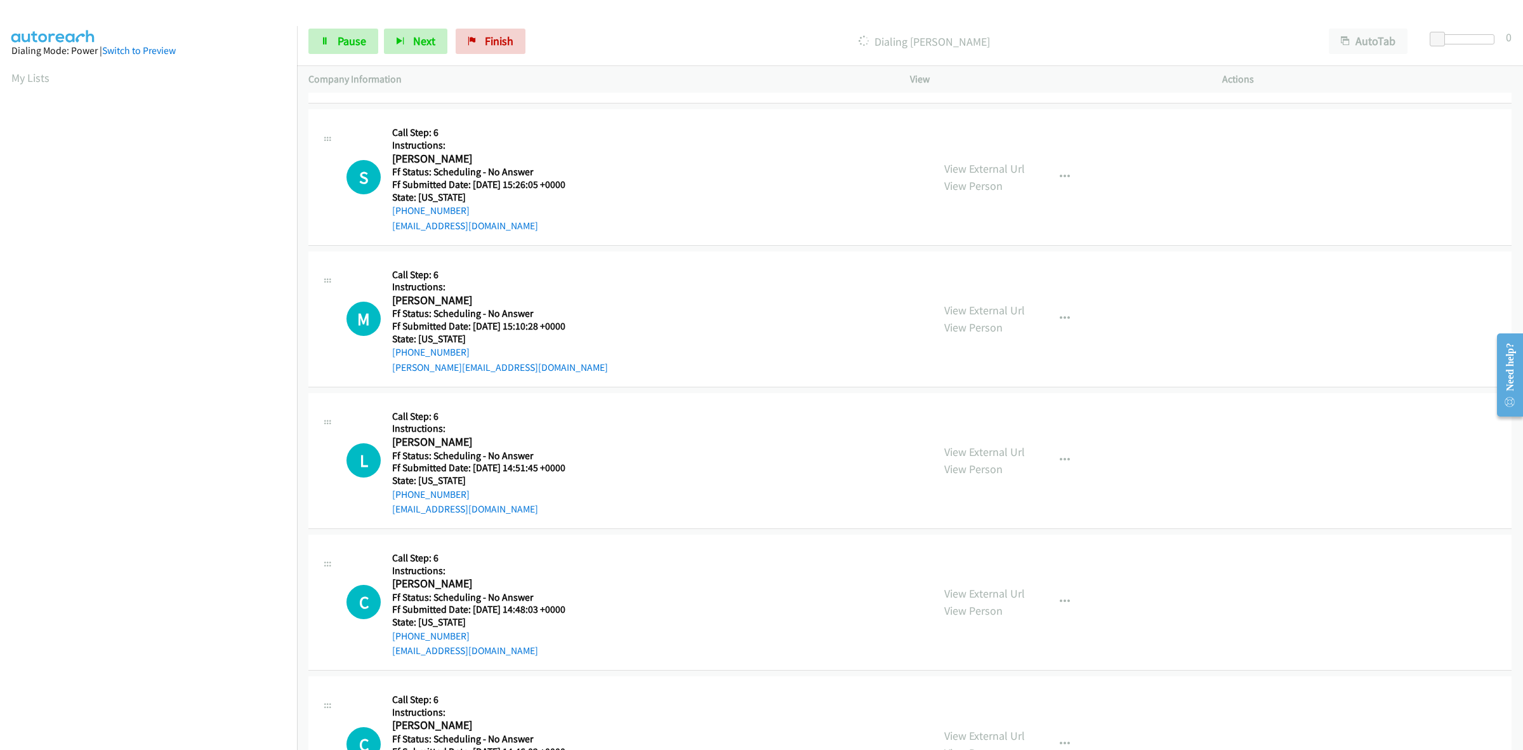
scroll to position [835, 0]
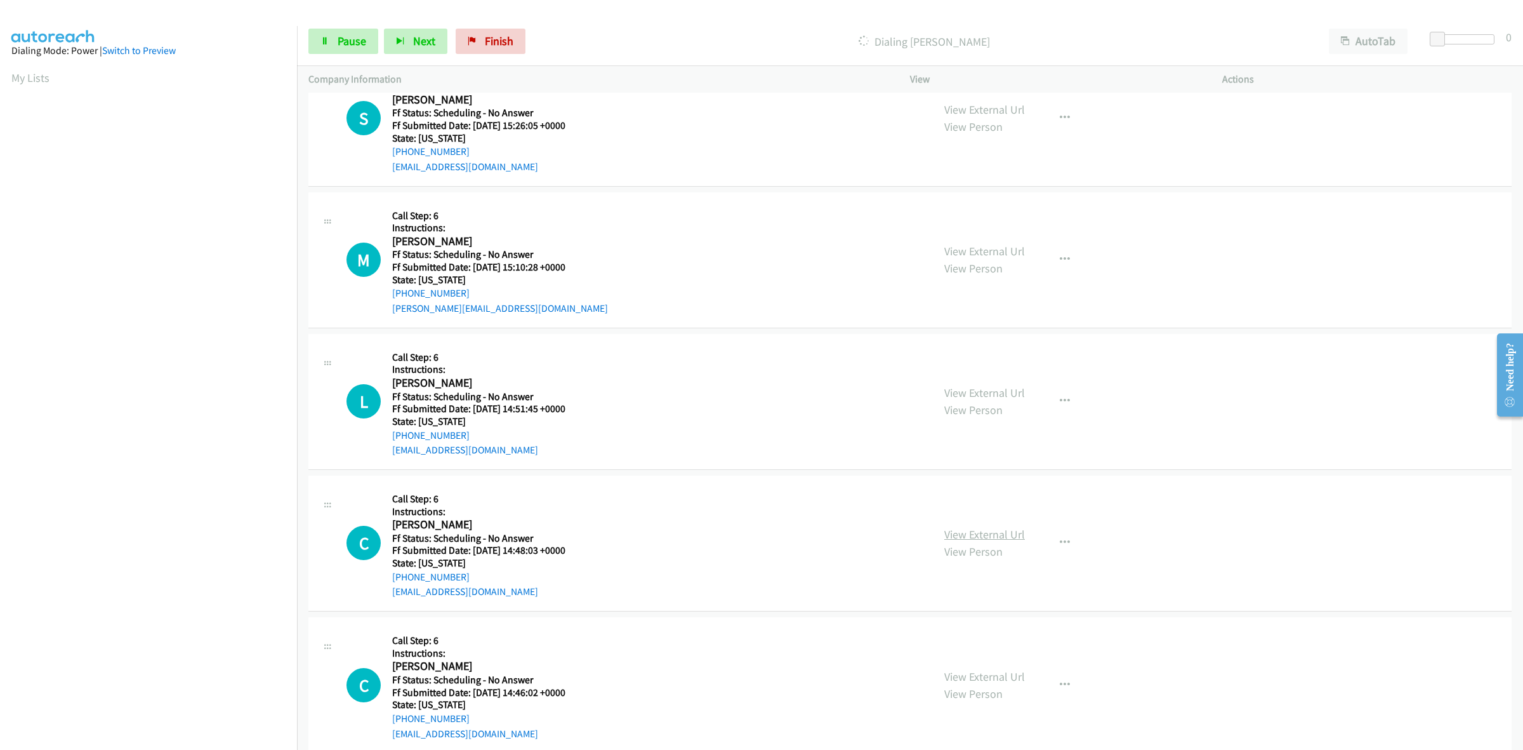
click at [964, 531] on link "View External Url" at bounding box center [985, 534] width 81 height 15
click at [985, 677] on link "View External Url" at bounding box center [985, 676] width 81 height 15
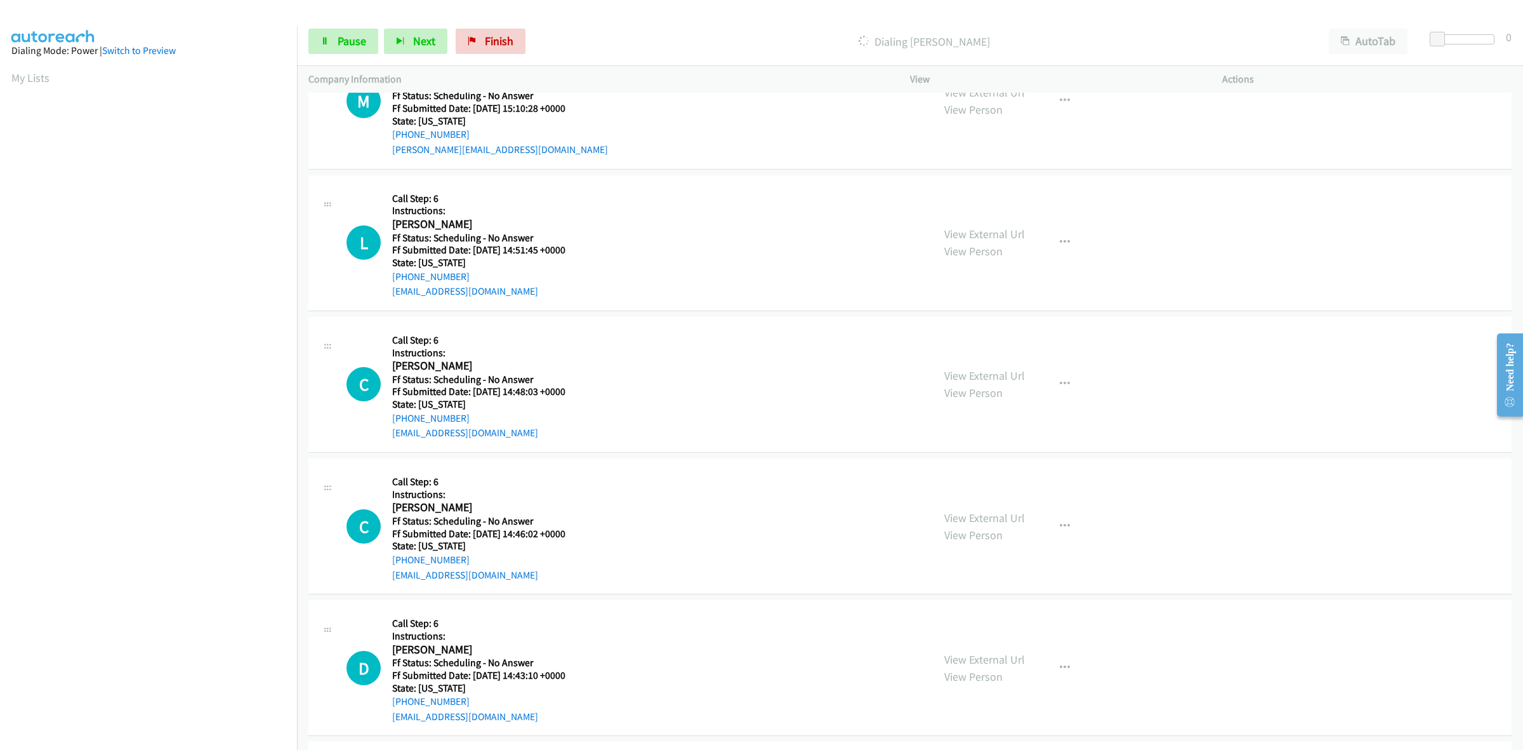
scroll to position [1152, 0]
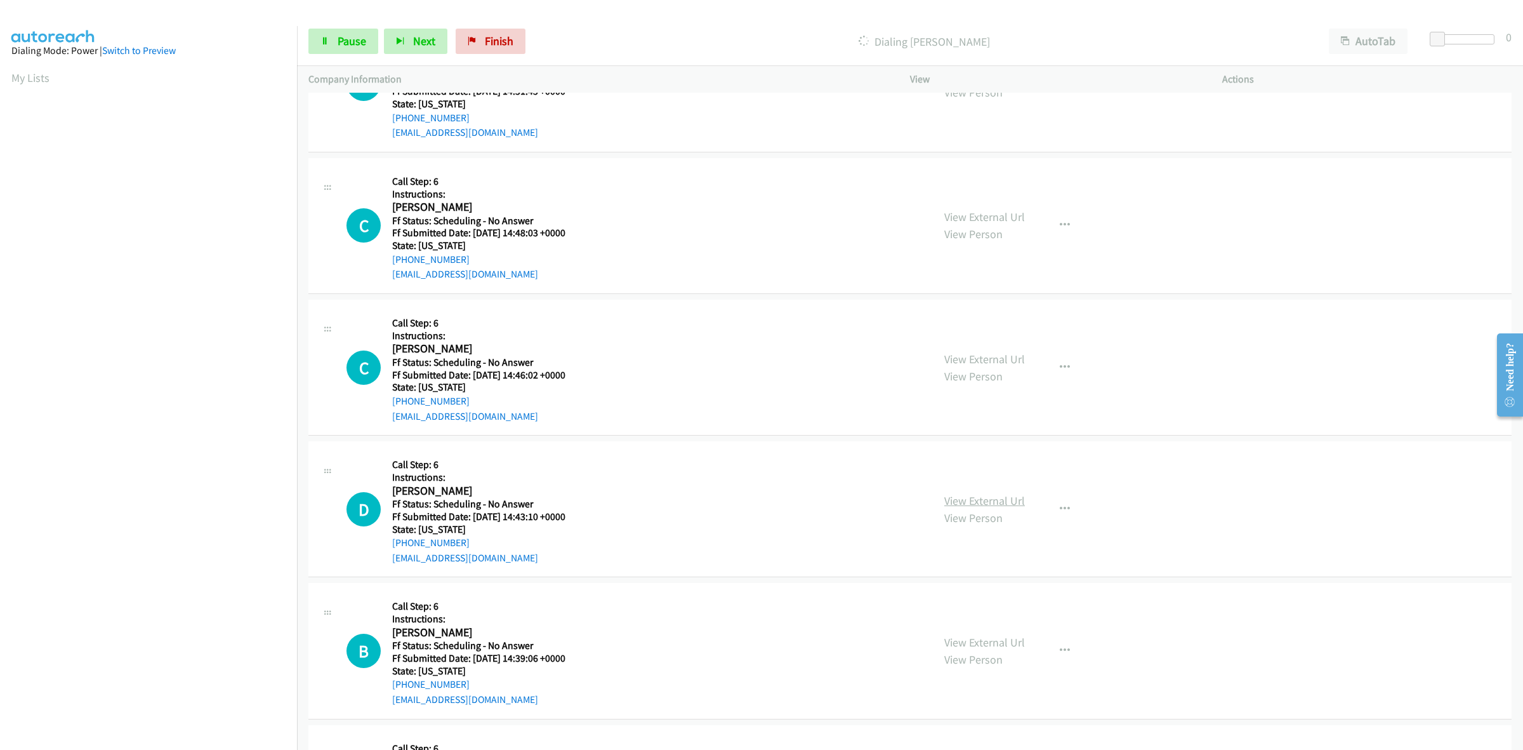
click at [985, 497] on link "View External Url" at bounding box center [985, 500] width 81 height 15
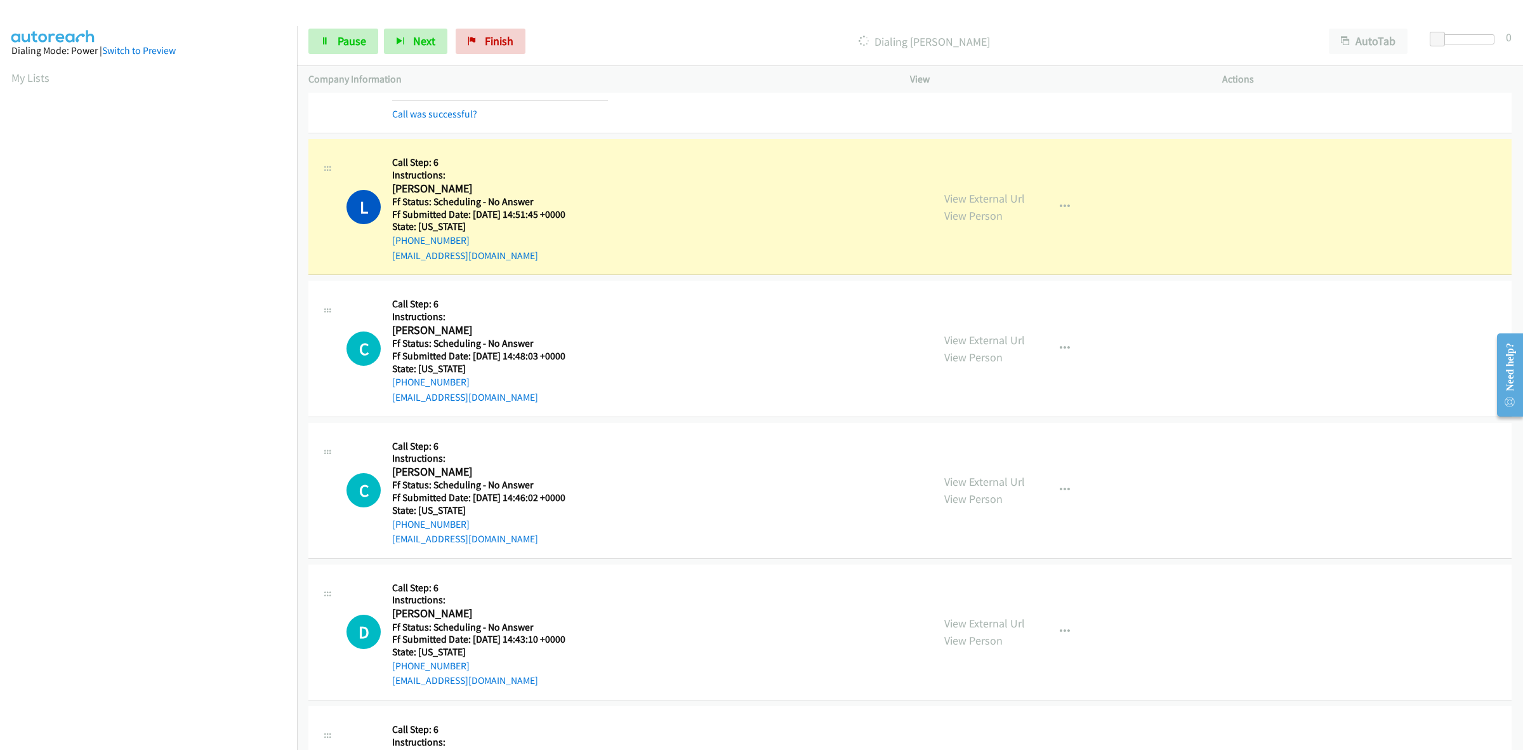
scroll to position [1179, 0]
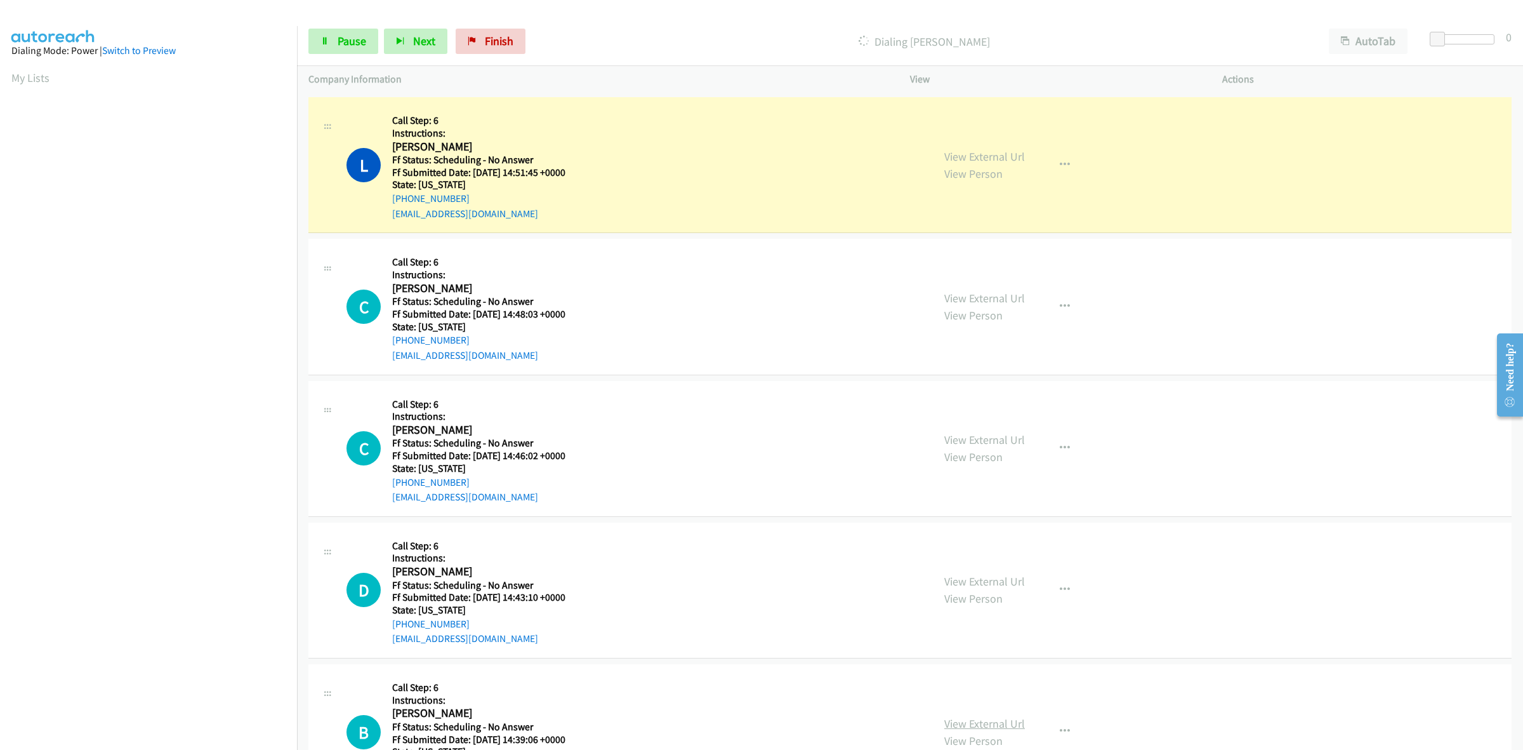
click at [964, 722] on link "View External Url" at bounding box center [985, 723] width 81 height 15
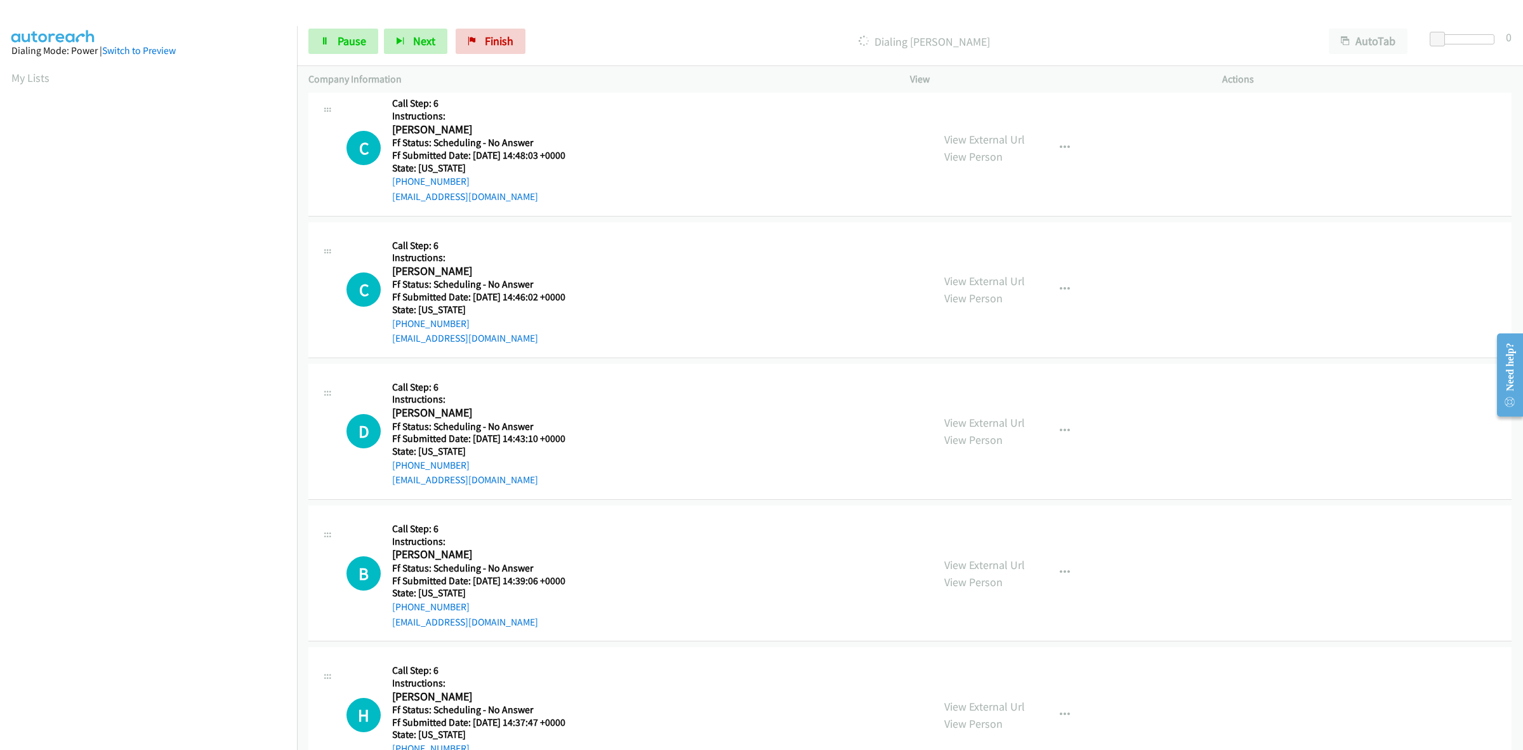
scroll to position [1417, 0]
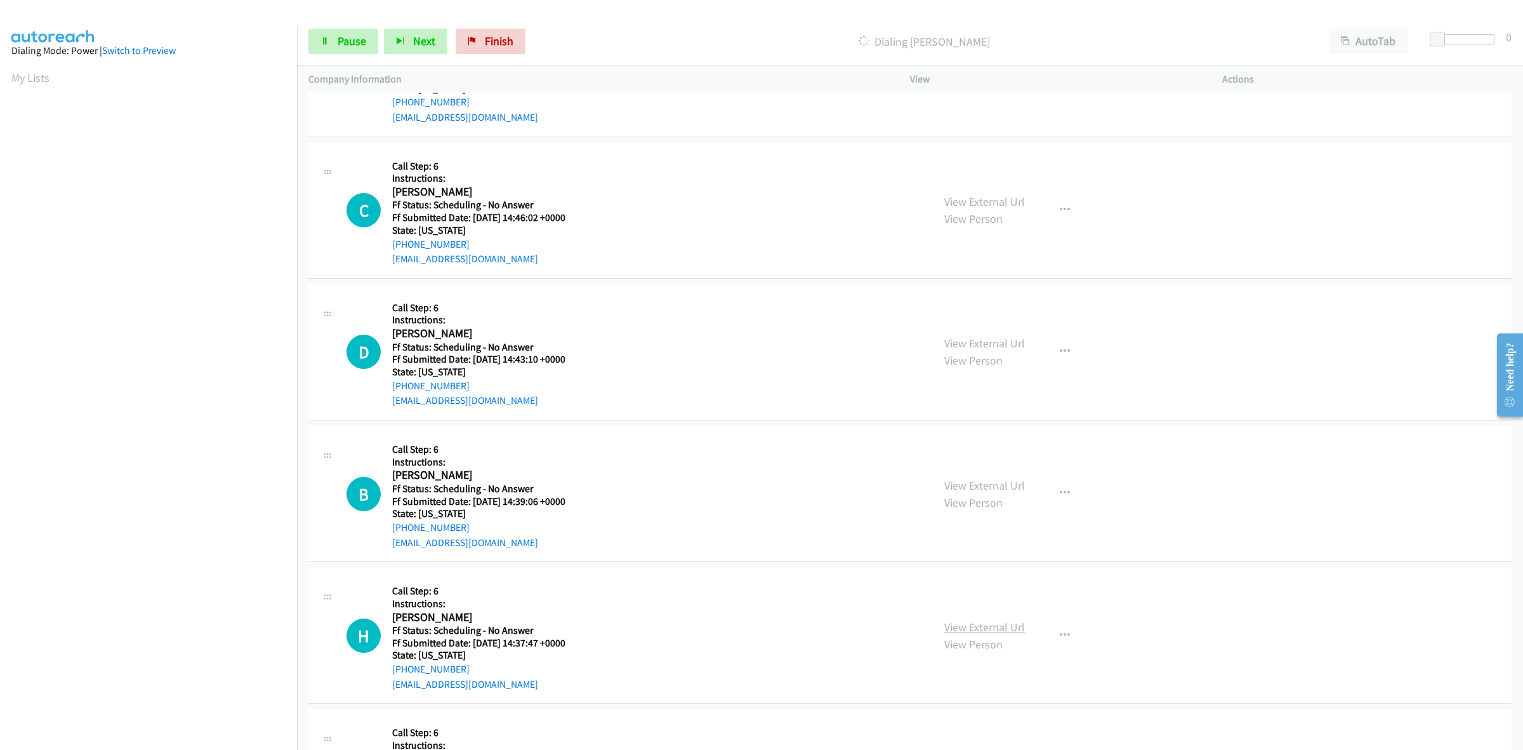
click at [979, 626] on link "View External Url" at bounding box center [985, 627] width 81 height 15
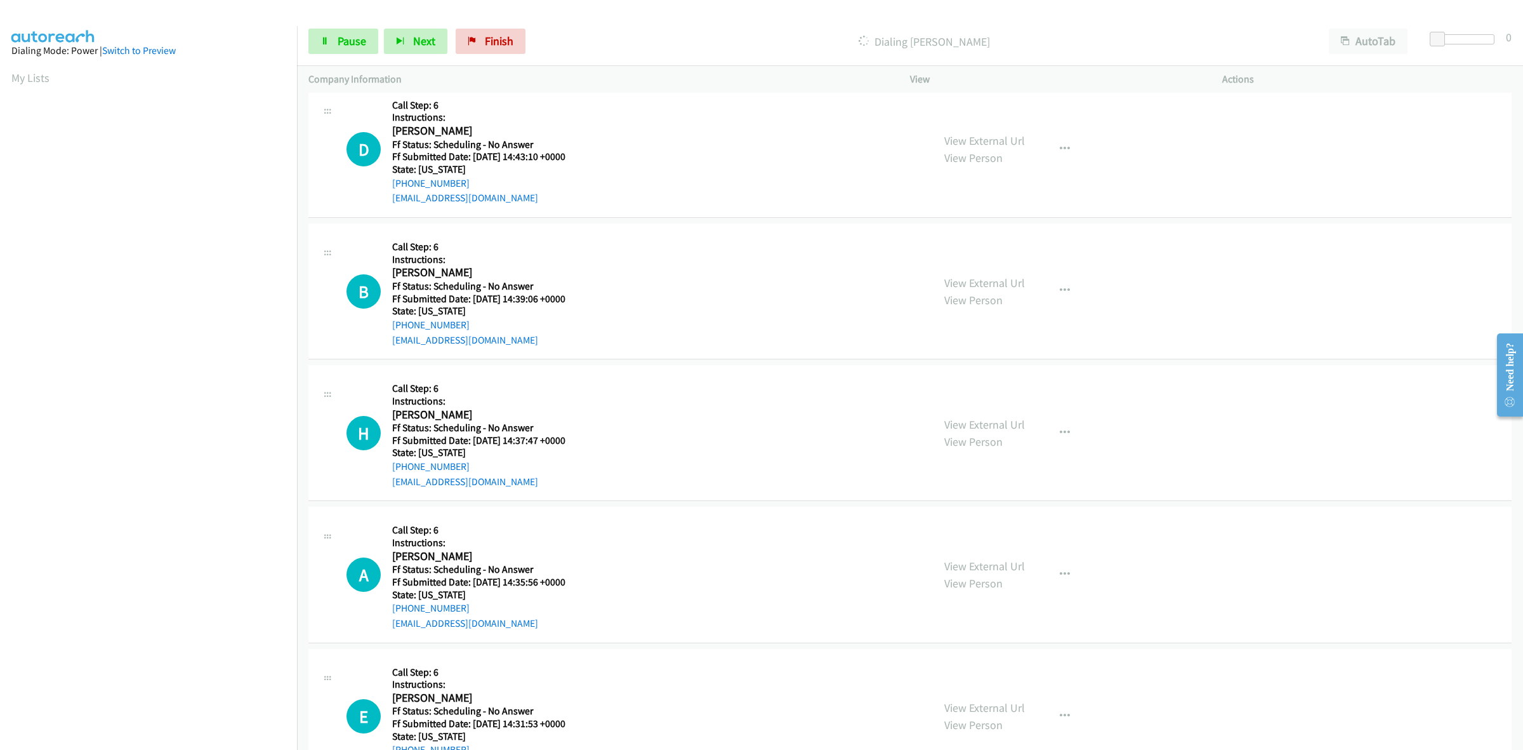
scroll to position [1655, 0]
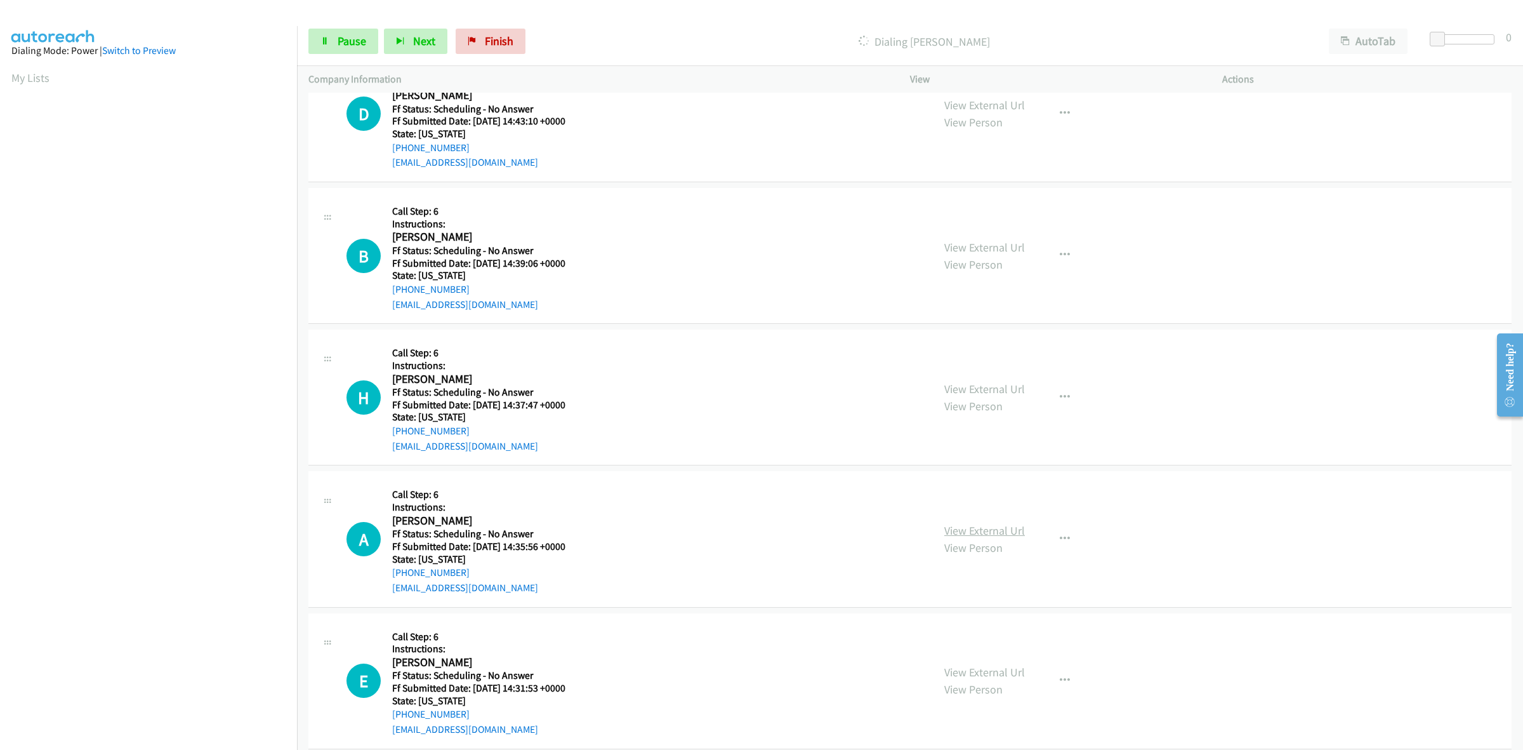
click at [970, 532] on link "View External Url" at bounding box center [985, 530] width 81 height 15
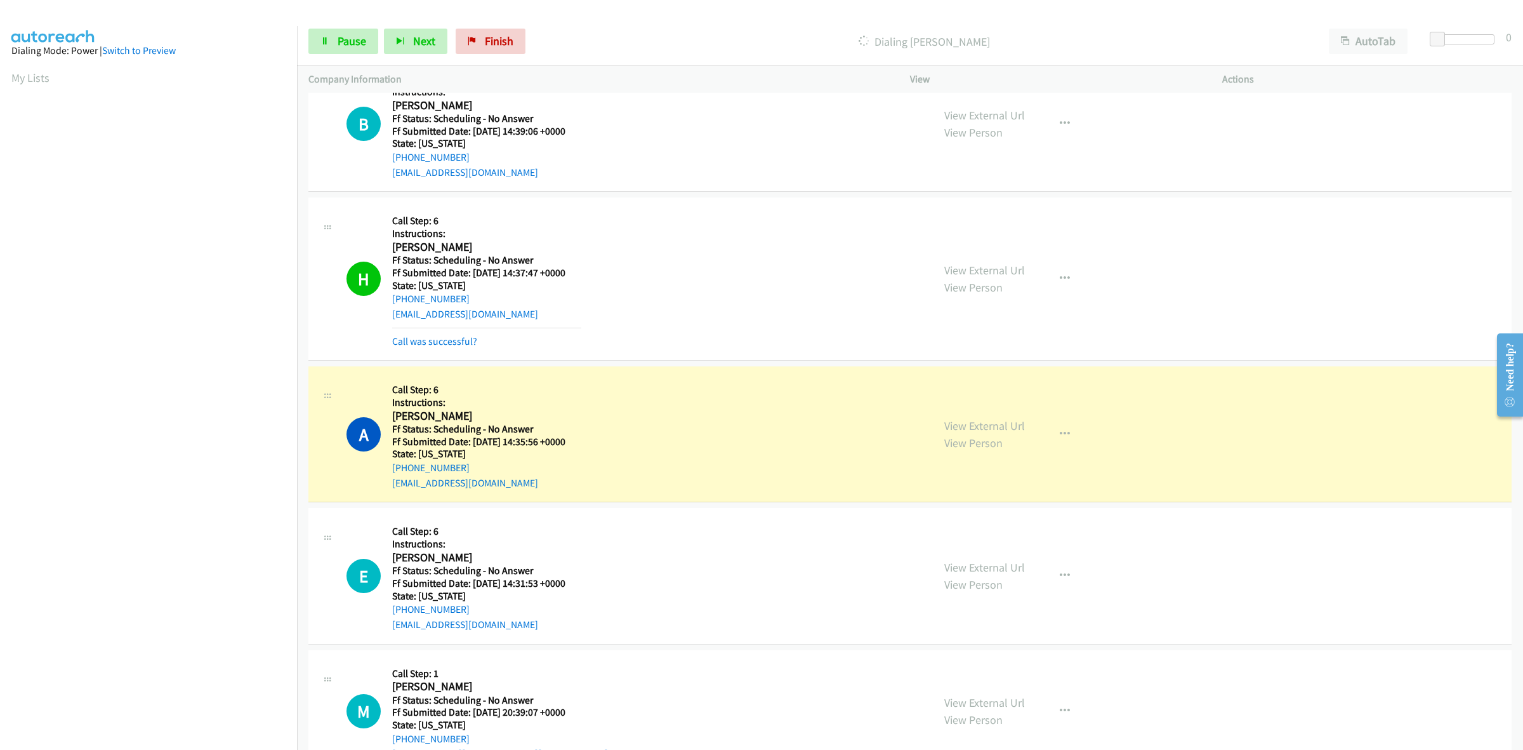
scroll to position [2000, 0]
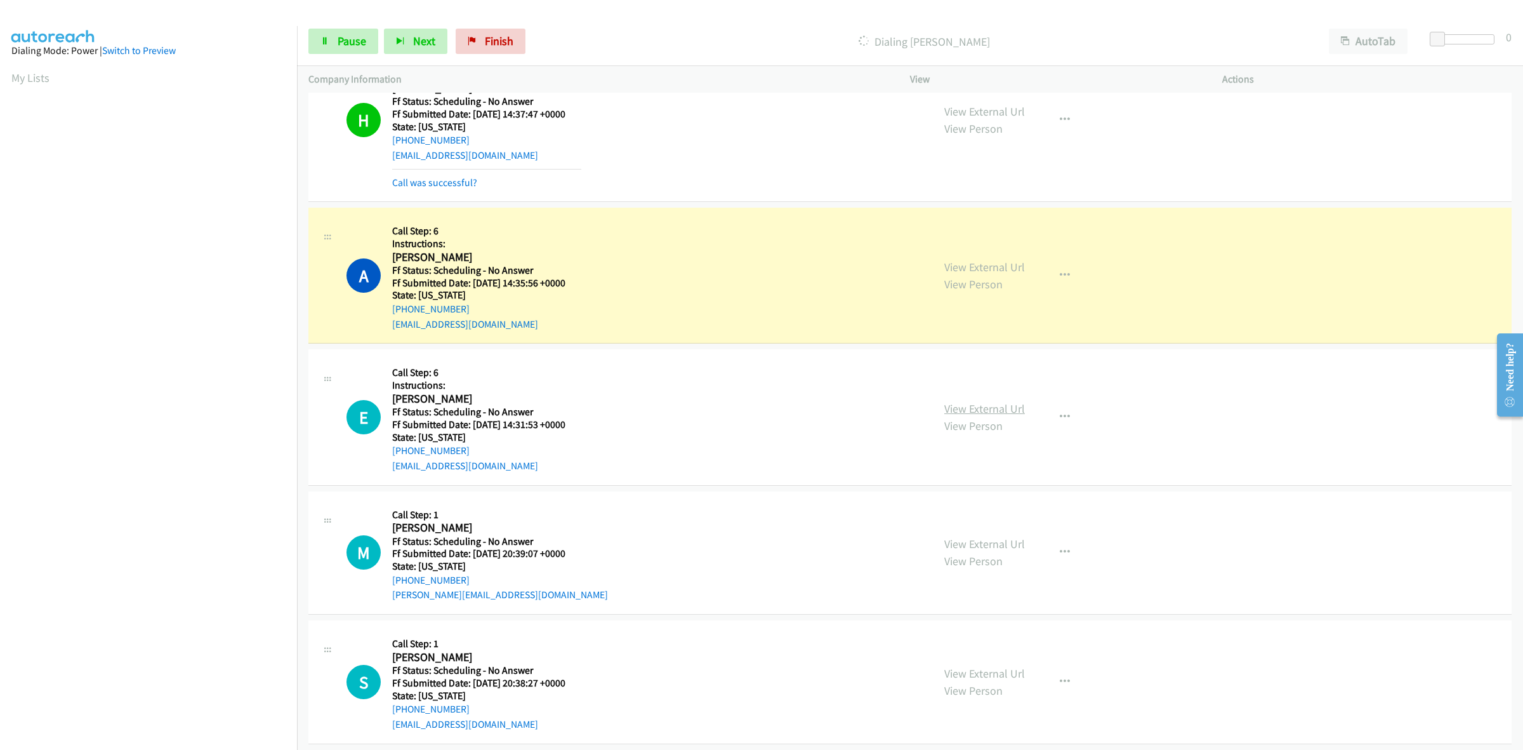
click at [1009, 404] on link "View External Url" at bounding box center [985, 408] width 81 height 15
click at [995, 544] on link "View External Url" at bounding box center [985, 543] width 81 height 15
click at [998, 677] on link "View External Url" at bounding box center [985, 673] width 81 height 15
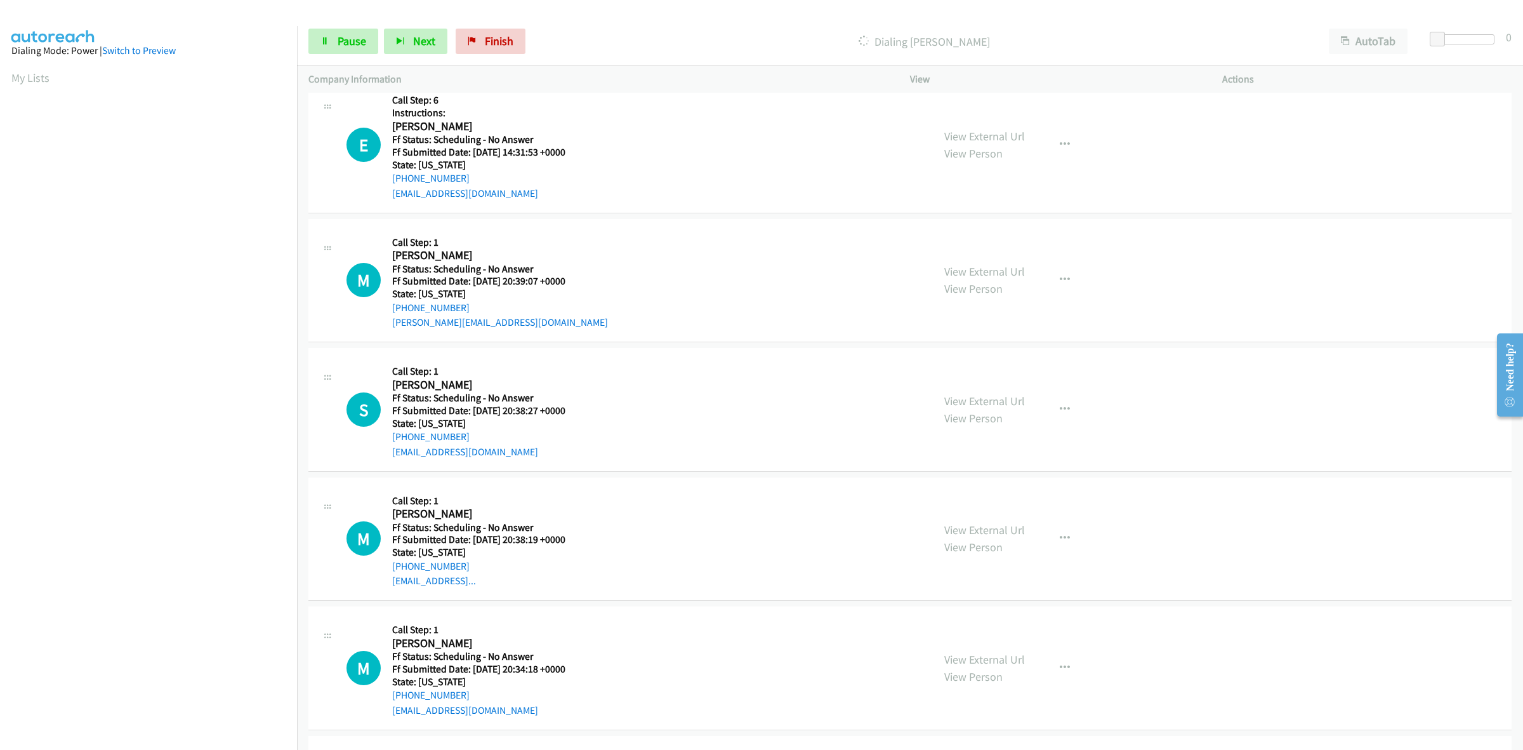
scroll to position [2317, 0]
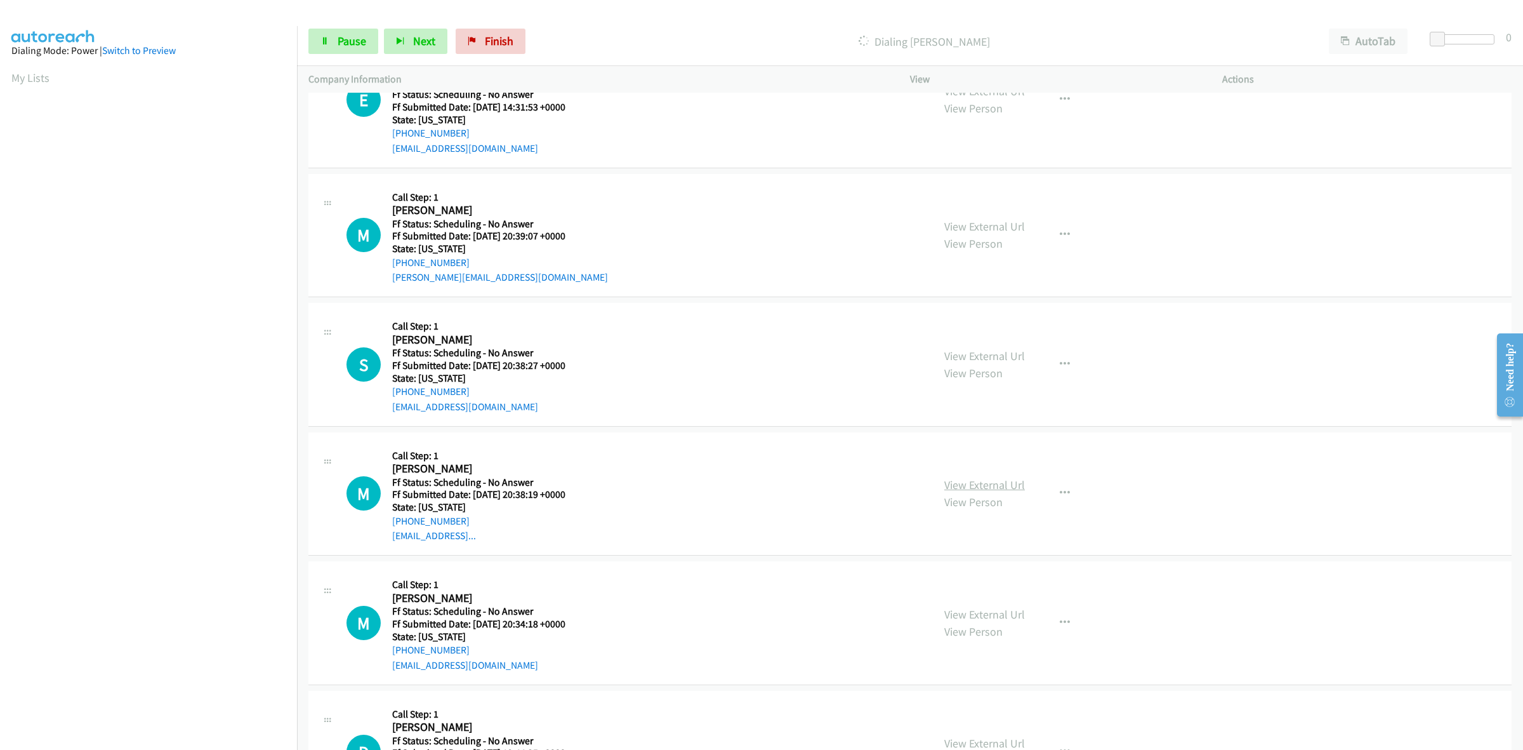
click at [957, 481] on link "View External Url" at bounding box center [985, 484] width 81 height 15
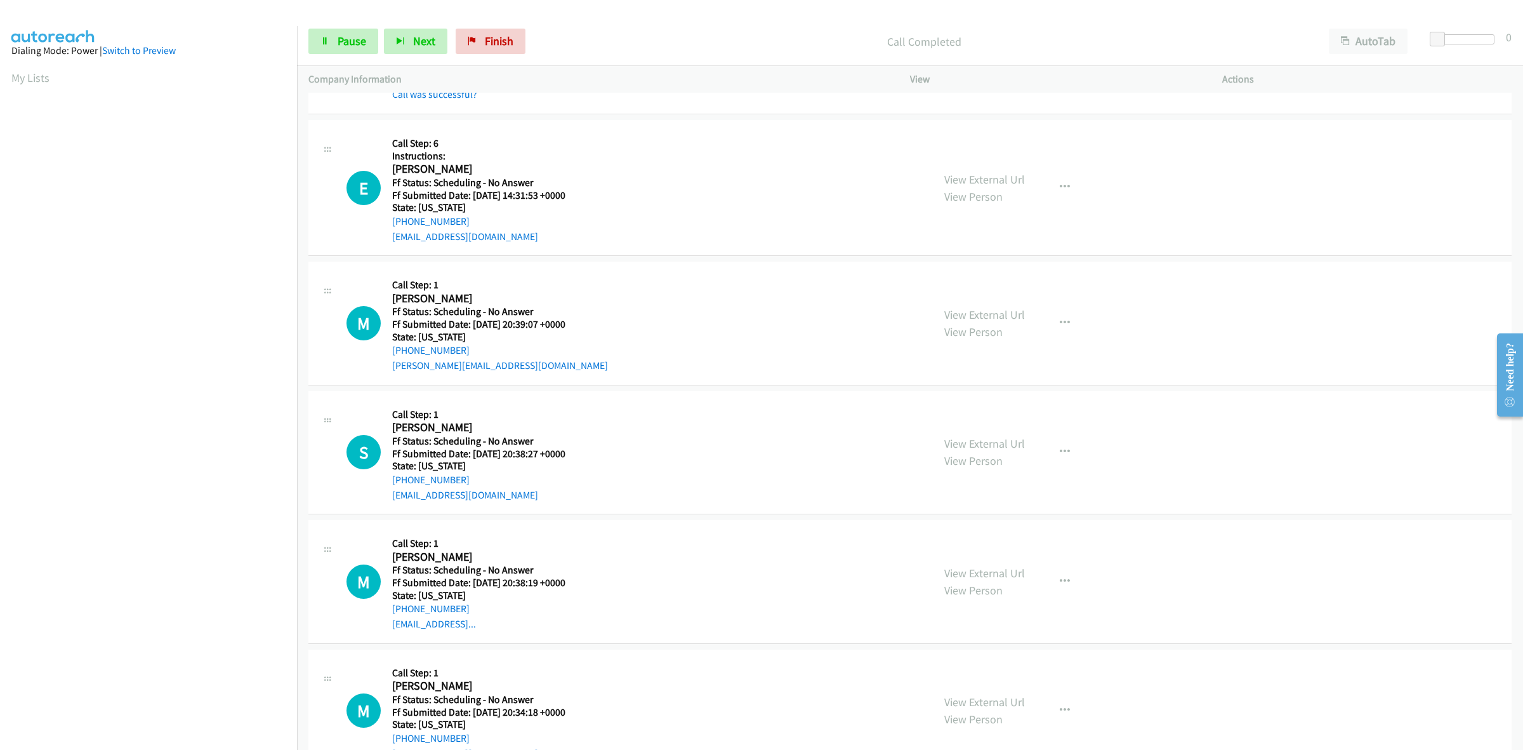
scroll to position [2266, 0]
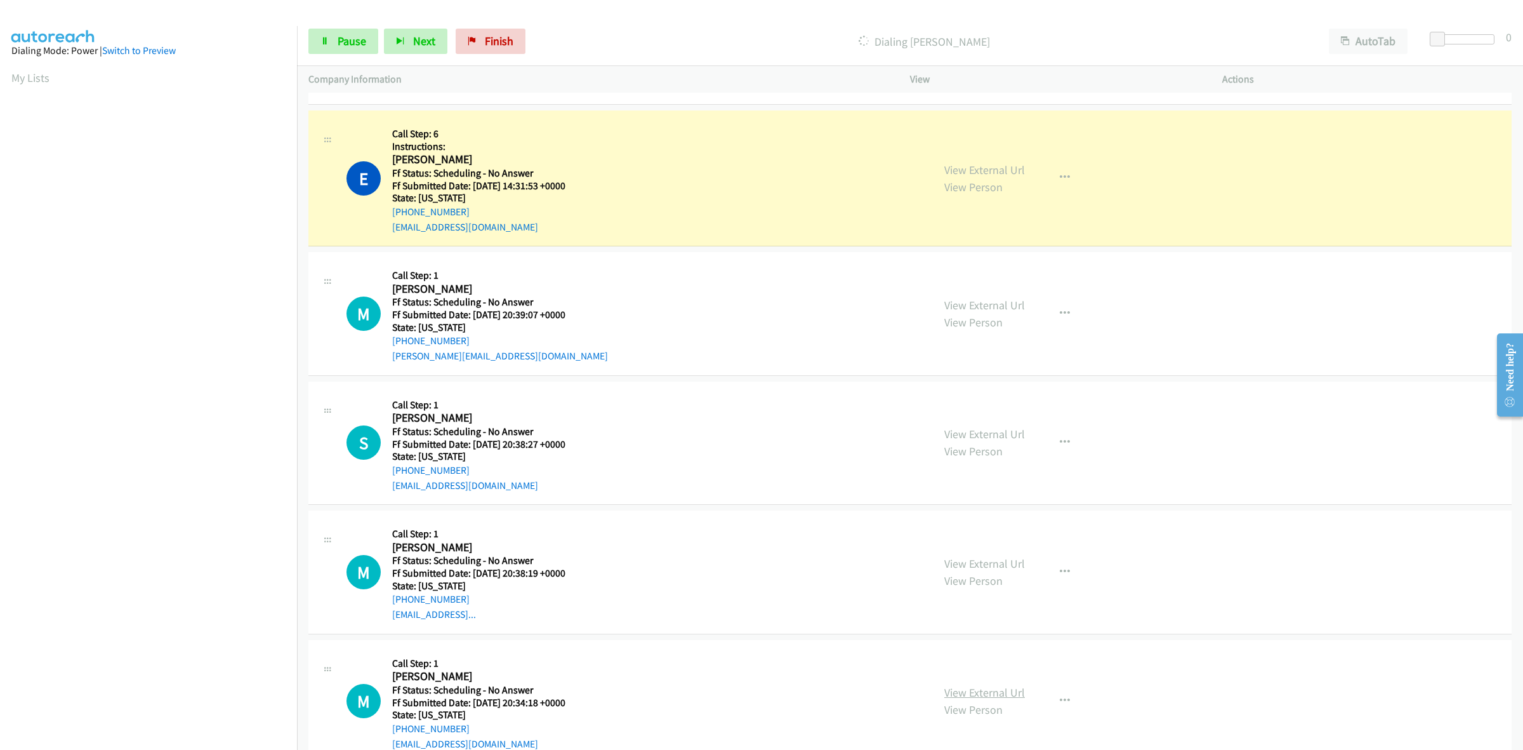
click at [978, 696] on link "View External Url" at bounding box center [985, 692] width 81 height 15
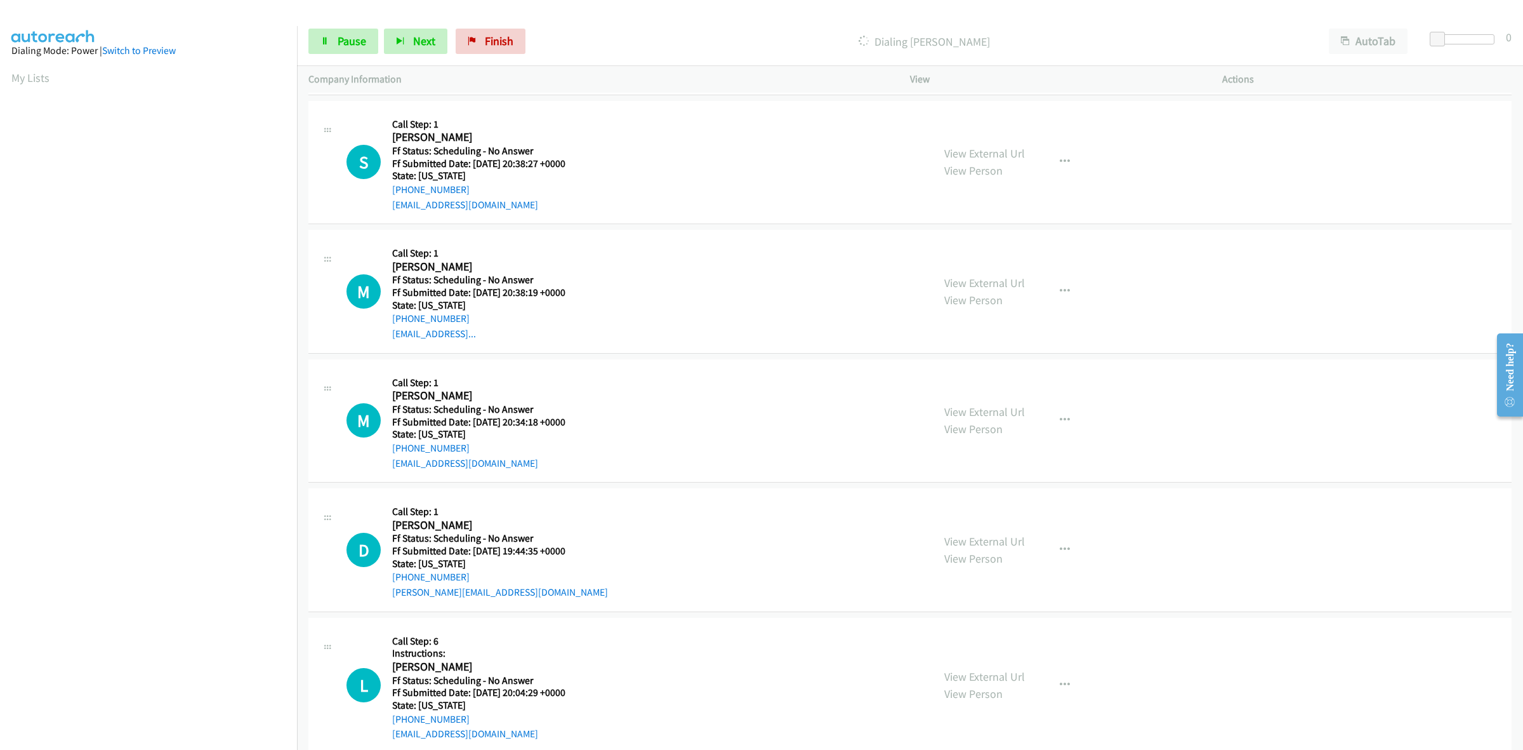
scroll to position [2583, 0]
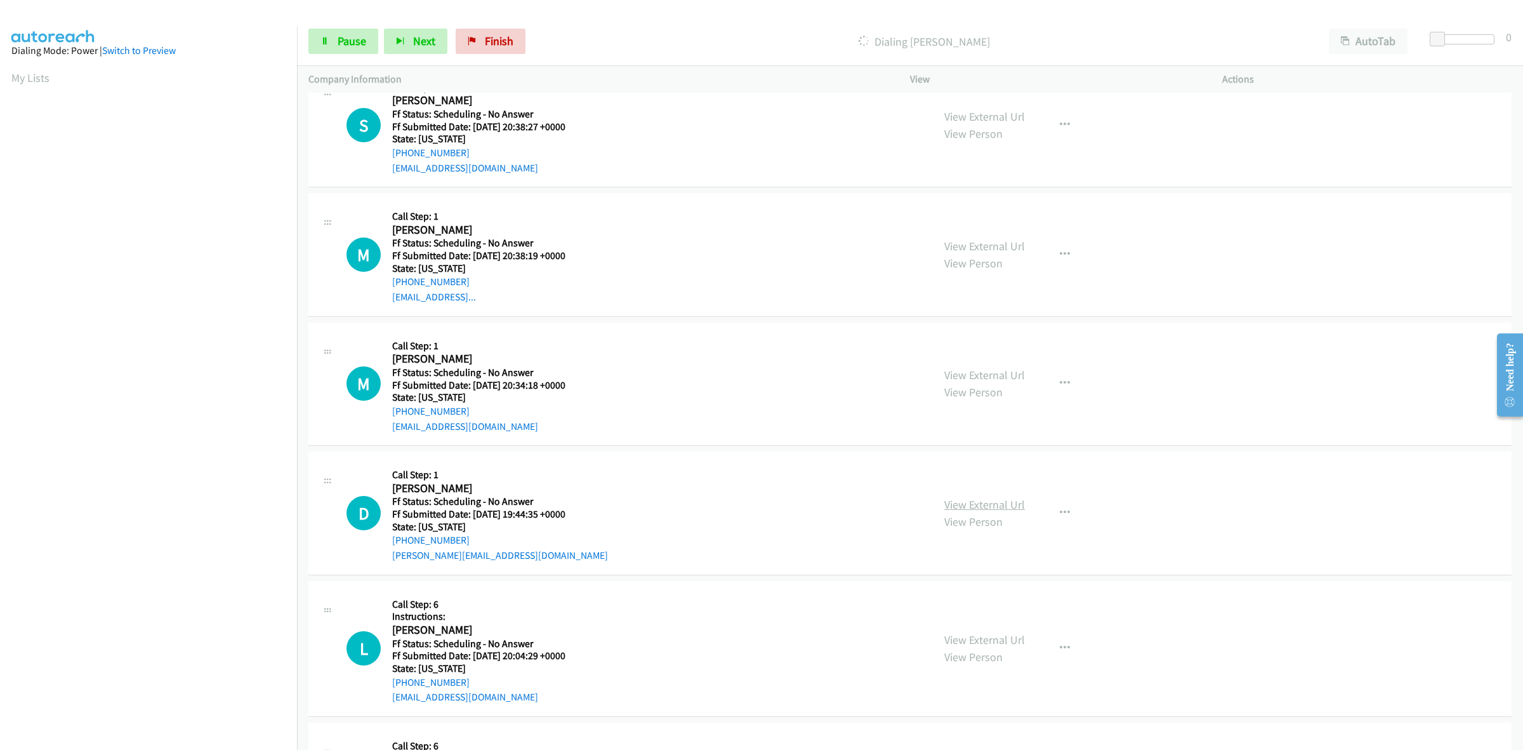
click at [974, 500] on link "View External Url" at bounding box center [985, 504] width 81 height 15
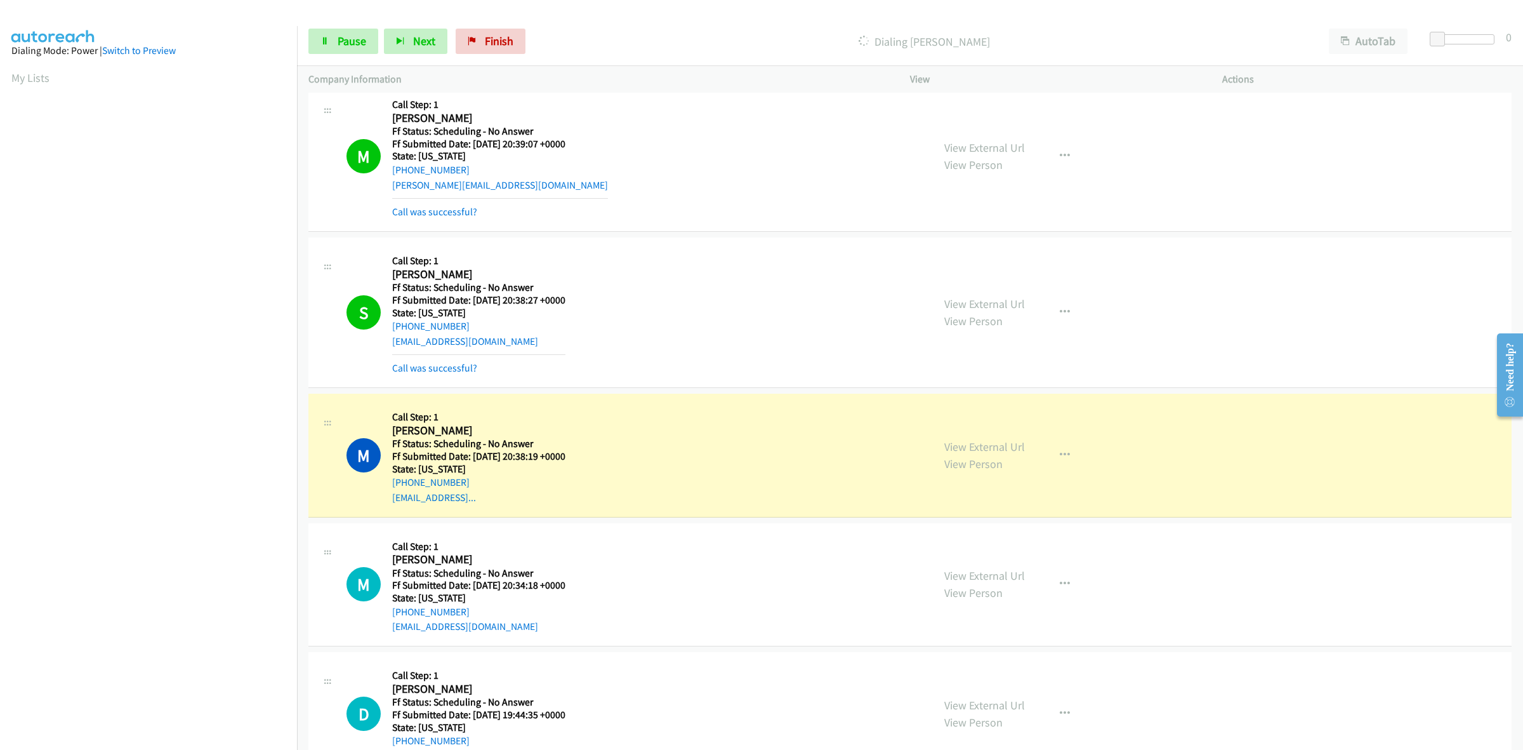
scroll to position [2610, 0]
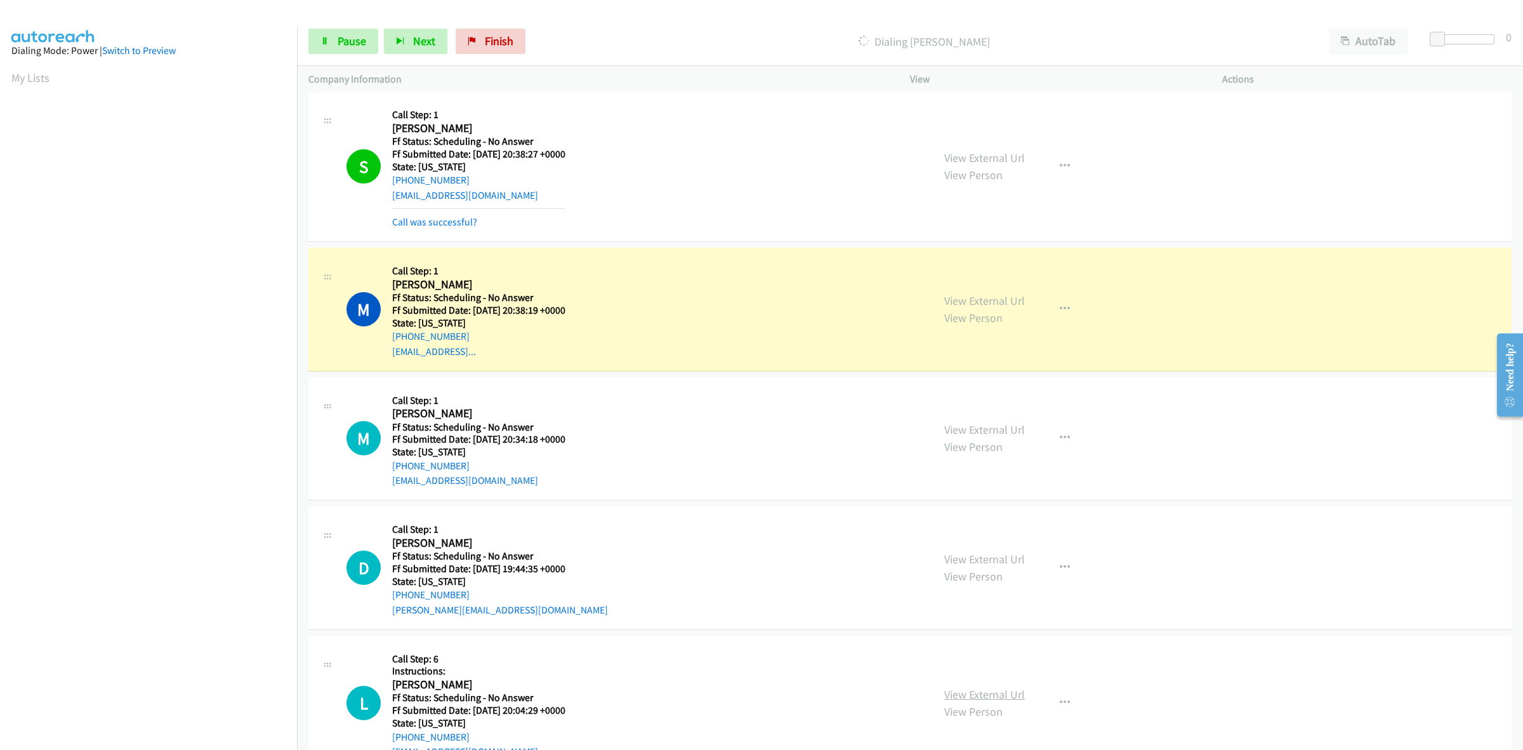
click at [972, 694] on link "View External Url" at bounding box center [985, 694] width 81 height 15
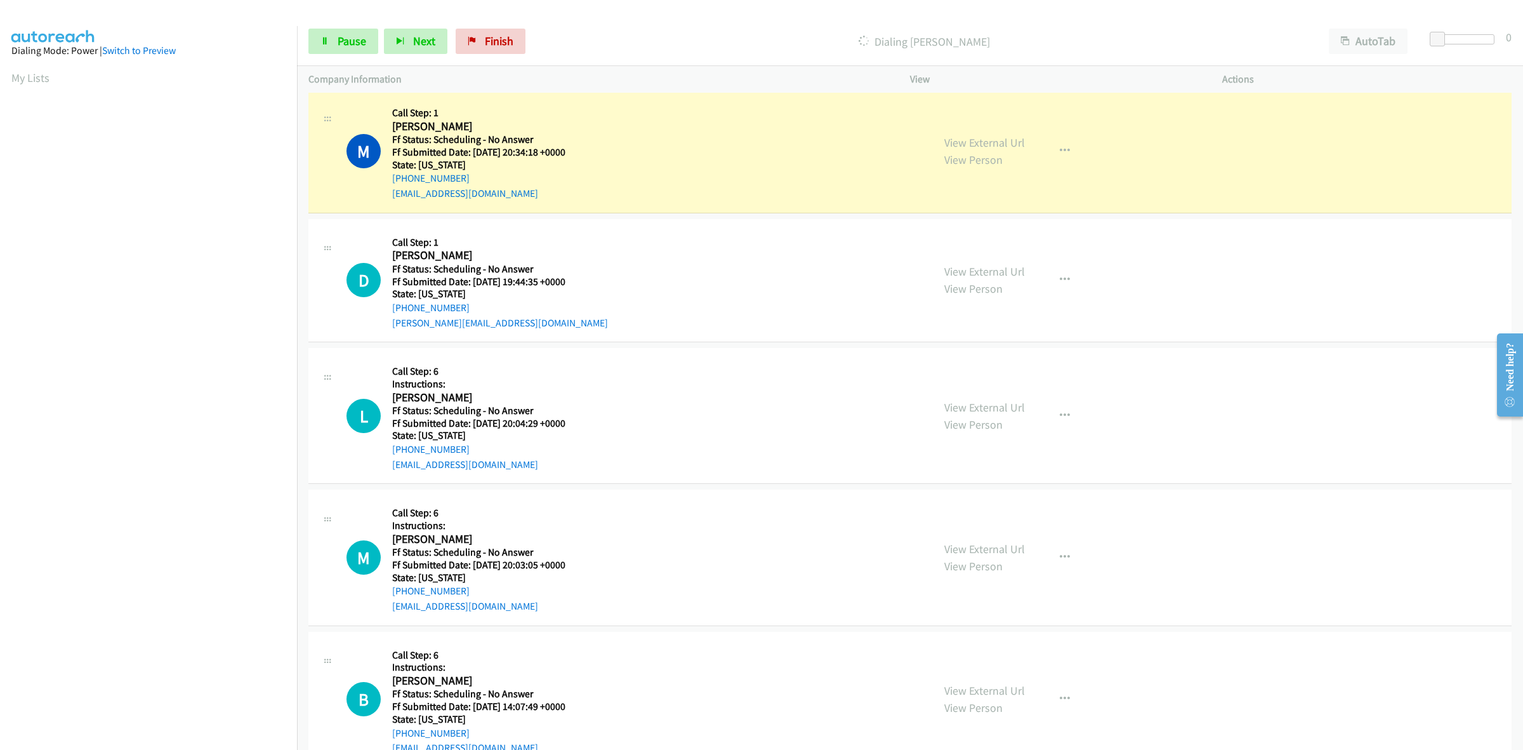
scroll to position [2927, 0]
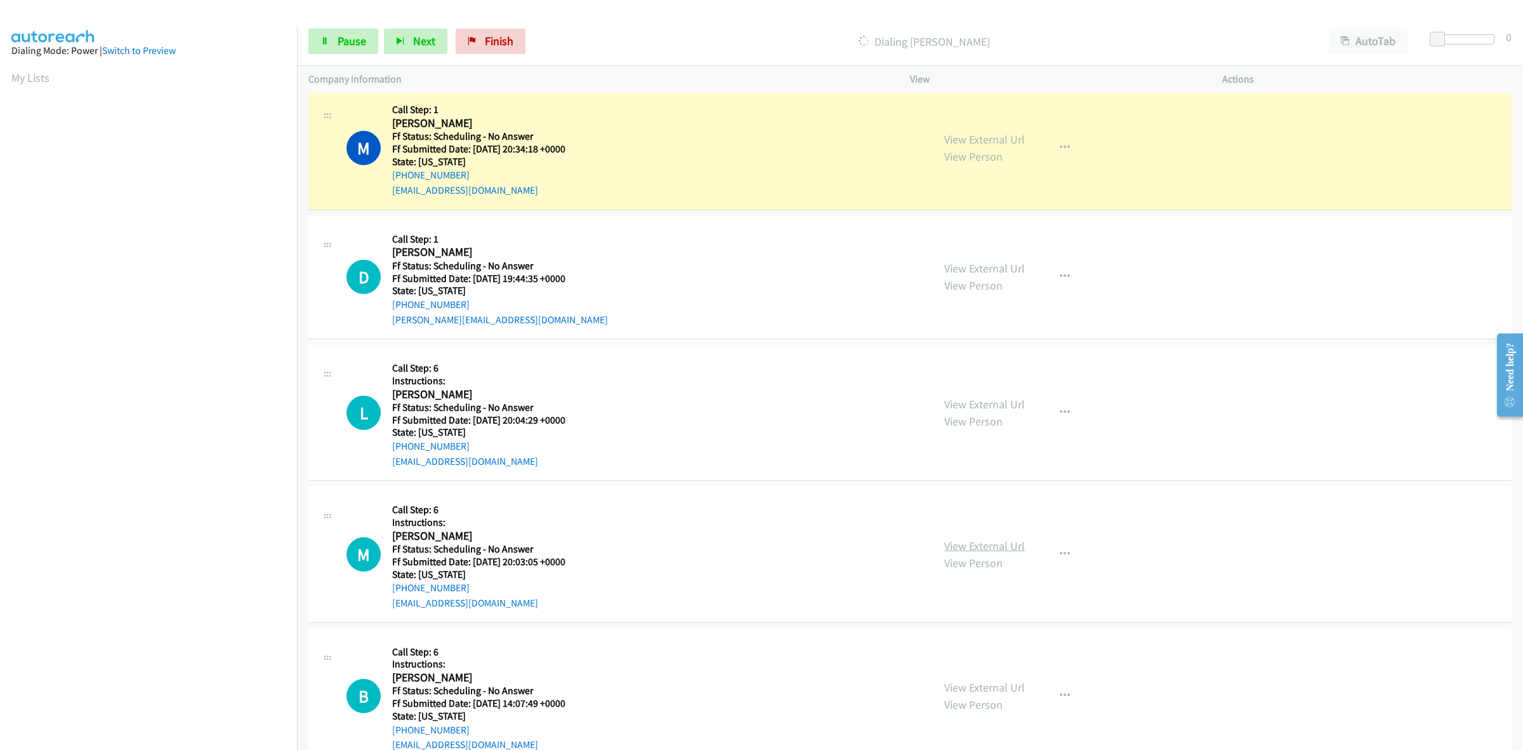
click at [976, 541] on link "View External Url" at bounding box center [985, 545] width 81 height 15
click at [991, 691] on link "View External Url" at bounding box center [985, 687] width 81 height 15
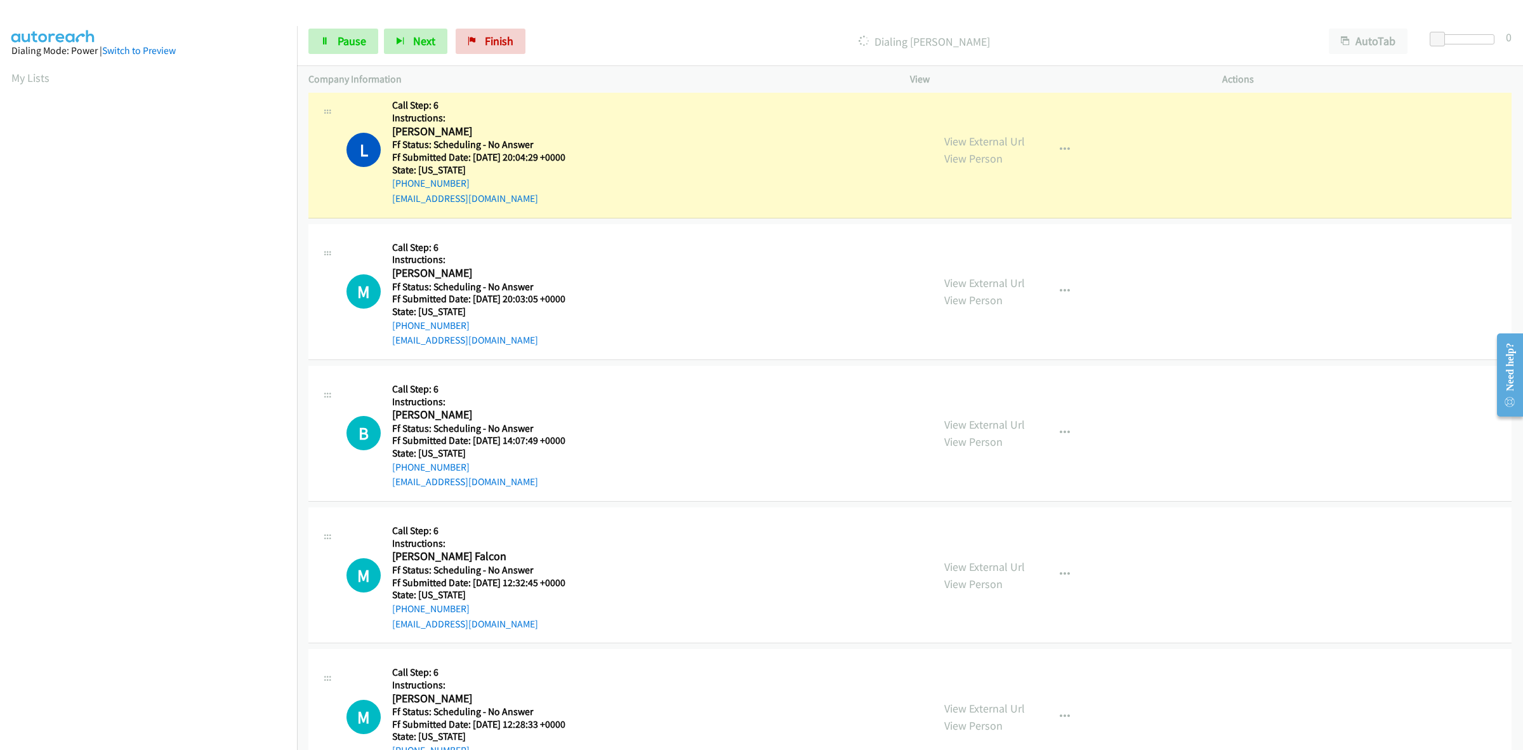
scroll to position [3245, 0]
click at [973, 569] on link "View External Url" at bounding box center [985, 566] width 81 height 15
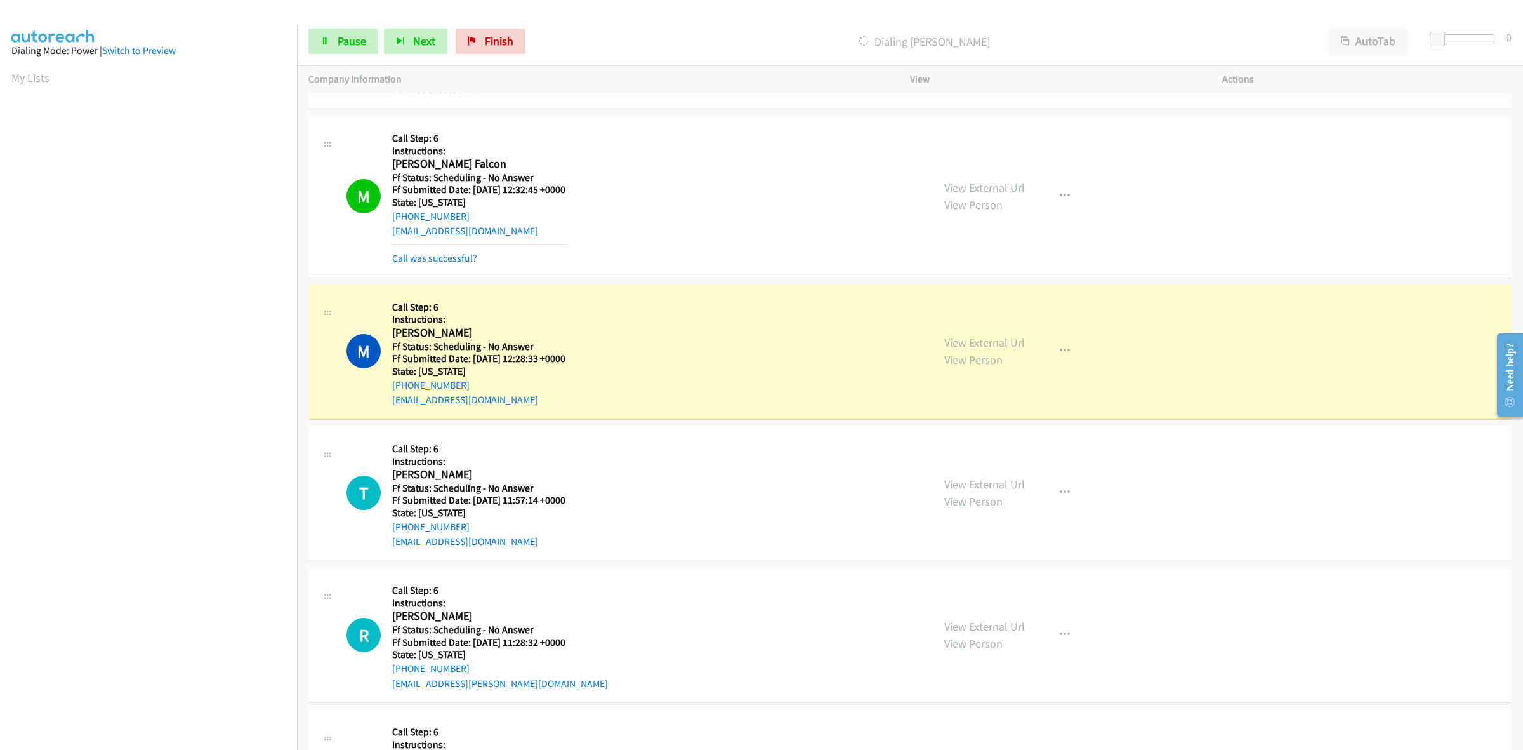
scroll to position [3721, 0]
click at [969, 341] on link "View External Url" at bounding box center [985, 339] width 81 height 15
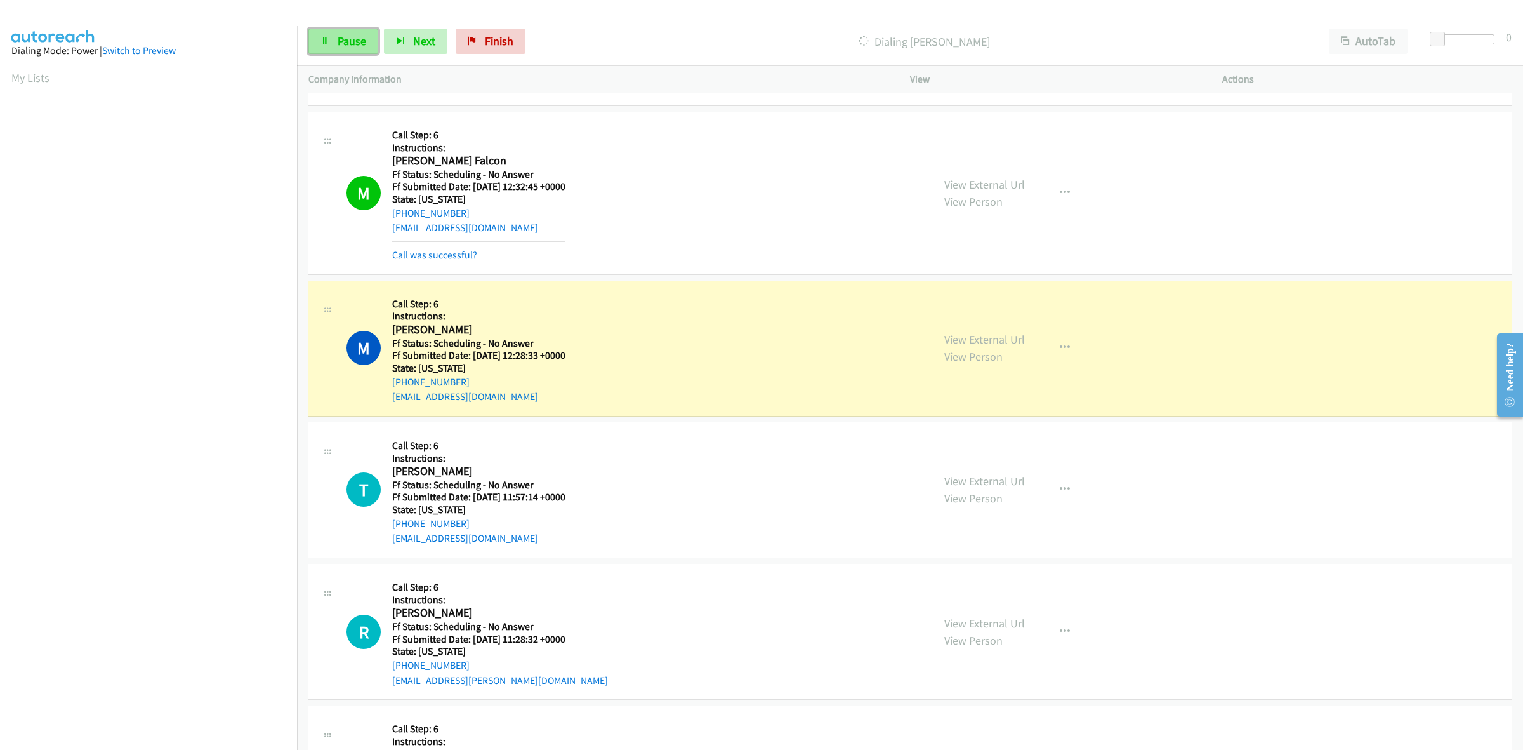
click at [350, 43] on span "Pause" at bounding box center [352, 41] width 29 height 15
click at [508, 48] on span "Finish" at bounding box center [520, 41] width 29 height 15
